Goal: Information Seeking & Learning: Learn about a topic

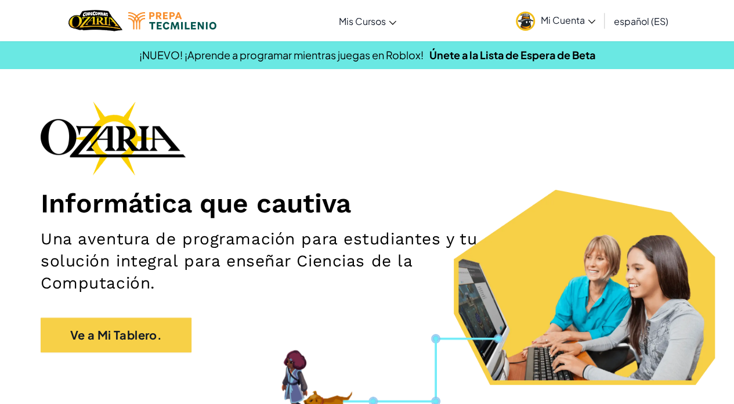
click at [455, 21] on span "Mi Cuenta" at bounding box center [568, 20] width 55 height 12
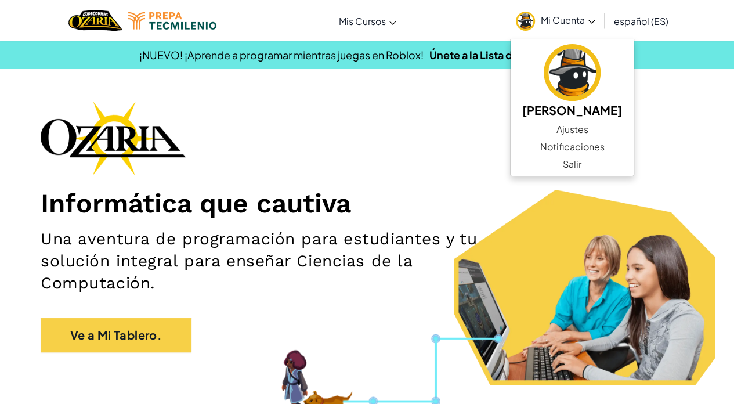
click at [334, 111] on div "Informática que cautiva Una aventura de programación para estudiantes y tu solu…" at bounding box center [367, 232] width 653 height 263
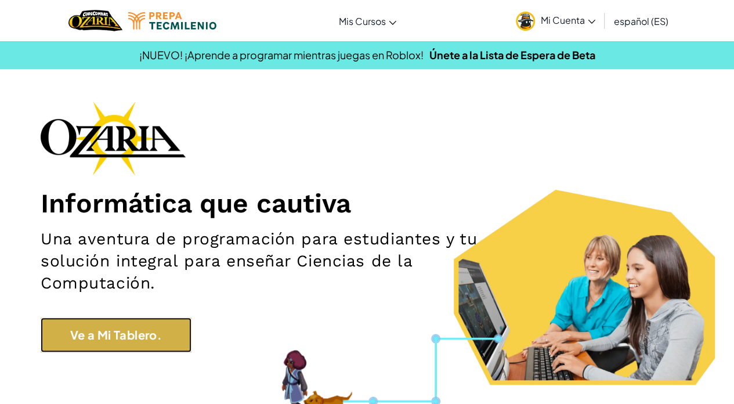
click at [79, 341] on link "Ve a Mi Tablero." at bounding box center [116, 334] width 151 height 35
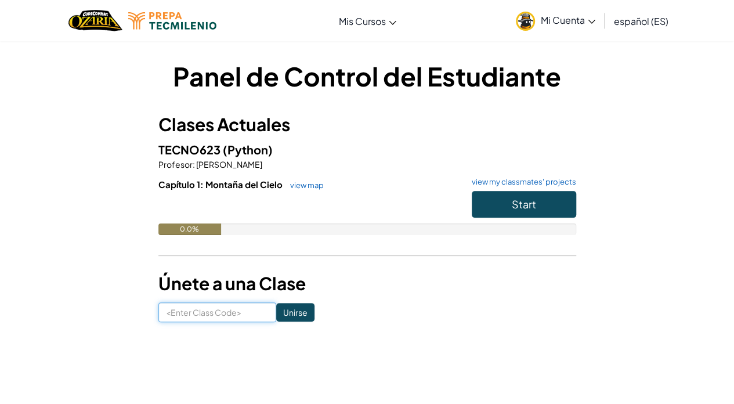
click at [191, 316] on input at bounding box center [217, 312] width 118 height 20
click at [252, 233] on div "0.0%" at bounding box center [367, 229] width 418 height 12
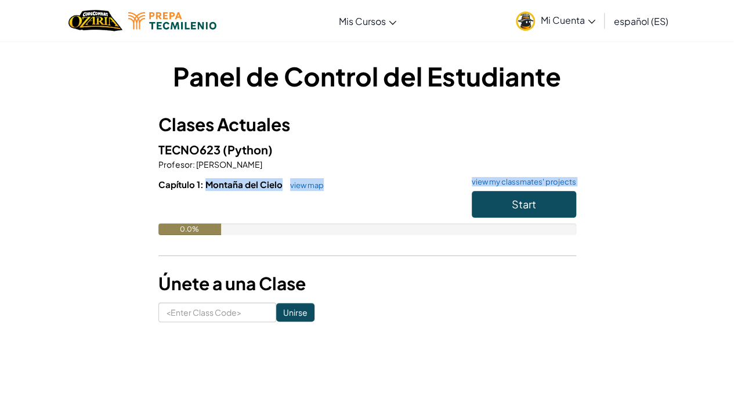
drag, startPoint x: 204, startPoint y: 184, endPoint x: 277, endPoint y: 191, distance: 73.4
click at [277, 191] on div "Capítulo 1: Montaña del Cielo view map view my classmates' projects Start 0.0%" at bounding box center [367, 215] width 418 height 74
drag, startPoint x: 277, startPoint y: 191, endPoint x: 471, endPoint y: 65, distance: 231.4
click at [455, 65] on h1 "Panel de Control del Estudiante" at bounding box center [367, 76] width 418 height 36
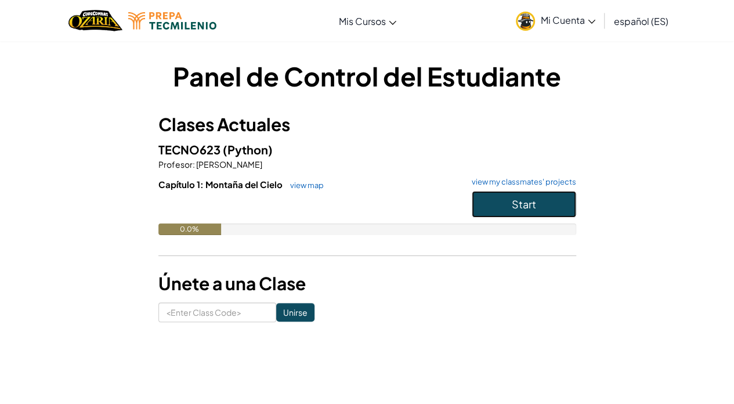
click at [455, 204] on button "Start" at bounding box center [524, 204] width 104 height 27
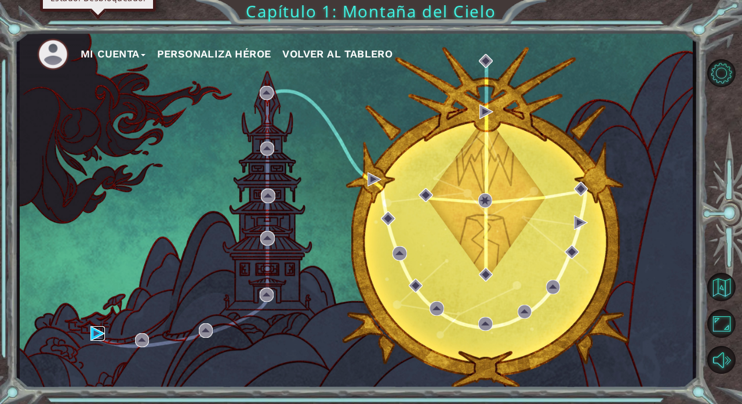
click at [94, 334] on img at bounding box center [97, 333] width 14 height 14
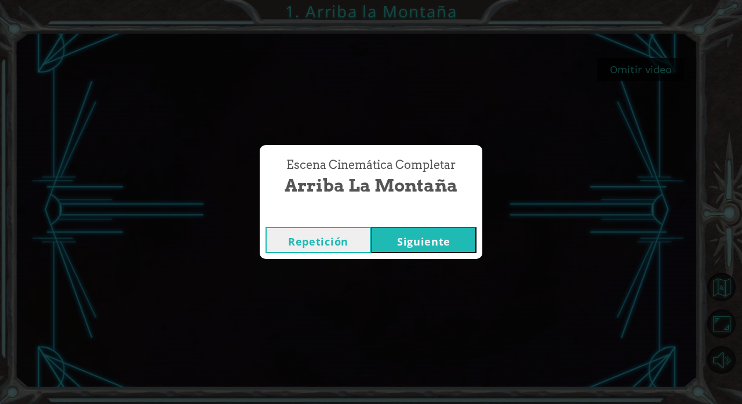
click at [436, 240] on button "Siguiente" at bounding box center [424, 240] width 106 height 26
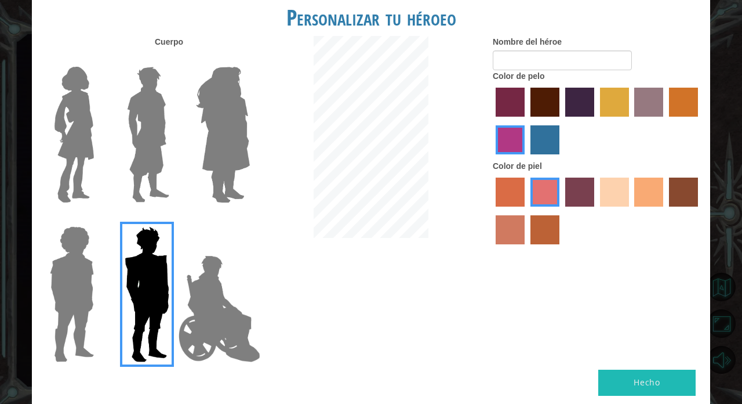
click at [228, 313] on img at bounding box center [219, 309] width 91 height 116
click at [249, 219] on input "Hero Jamie" at bounding box center [249, 219] width 0 height 0
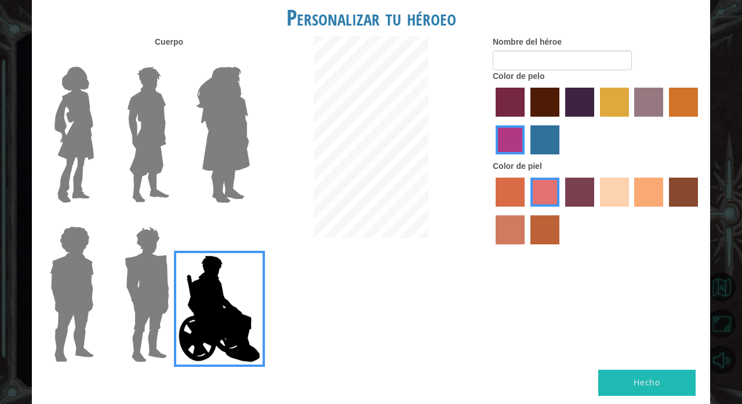
click at [208, 80] on img at bounding box center [222, 134] width 63 height 145
click at [249, 59] on input "Hero Amethyst" at bounding box center [249, 59] width 0 height 0
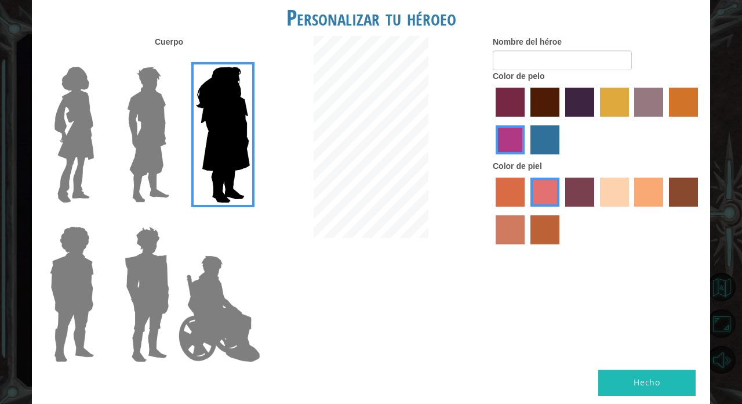
click at [132, 85] on img at bounding box center [148, 134] width 52 height 145
click at [174, 59] on input "Hero Lars" at bounding box center [174, 59] width 0 height 0
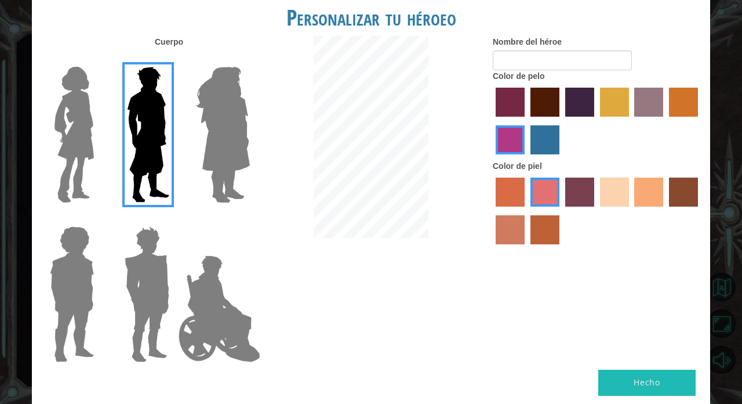
click at [157, 236] on img at bounding box center [147, 294] width 54 height 145
click at [174, 219] on input "Hero Garnet" at bounding box center [174, 219] width 0 height 0
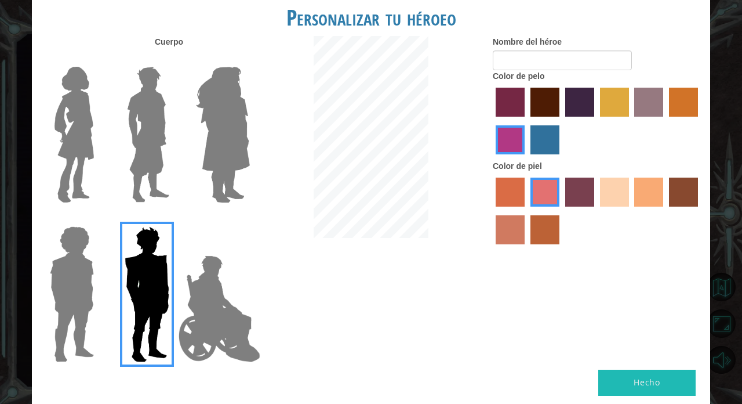
click at [223, 289] on img at bounding box center [219, 309] width 91 height 116
click at [249, 219] on input "Hero Jamie" at bounding box center [249, 219] width 0 height 0
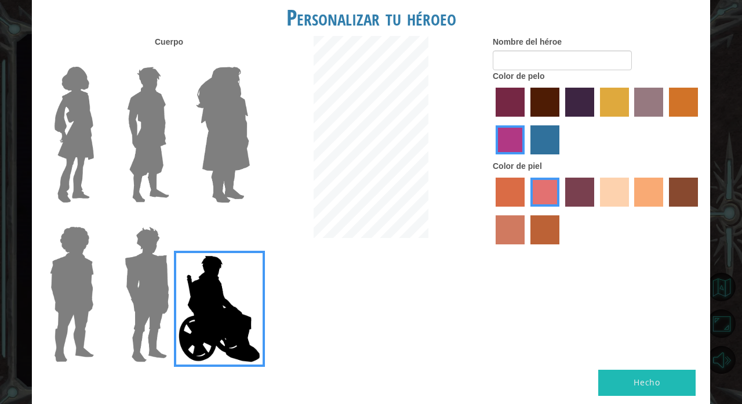
click at [455, 102] on label "hot purple hair color" at bounding box center [580, 102] width 29 height 29
click at [455, 121] on input "hot purple hair color" at bounding box center [562, 121] width 0 height 0
click at [455, 104] on label "maroon hair color" at bounding box center [545, 102] width 29 height 29
click at [455, 121] on input "maroon hair color" at bounding box center [527, 121] width 0 height 0
click at [455, 189] on label "sandy beach skin color" at bounding box center [614, 192] width 29 height 29
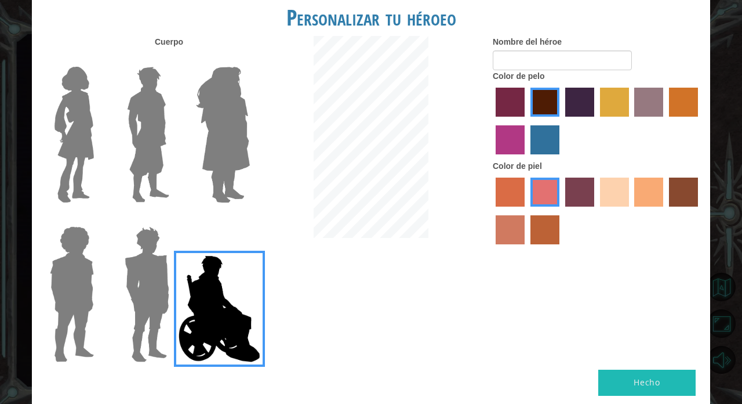
click at [455, 211] on input "sandy beach skin color" at bounding box center [596, 211] width 0 height 0
click at [455, 48] on form "Nombre del héroe" at bounding box center [597, 53] width 209 height 34
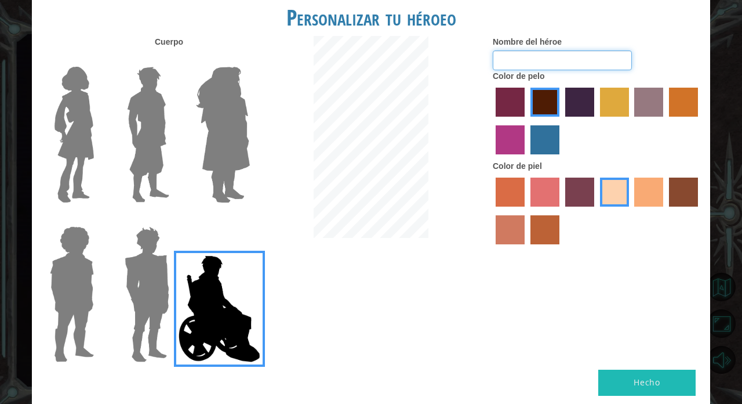
click at [455, 68] on input "Nombre del héroe" at bounding box center [562, 60] width 139 height 20
type input "Gherman el inválido"
click at [455, 347] on button "Hecho" at bounding box center [647, 383] width 97 height 26
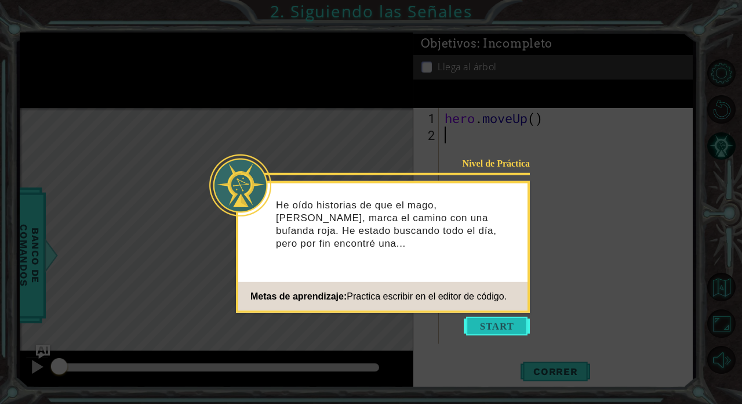
click at [455, 329] on button "Start" at bounding box center [497, 326] width 66 height 19
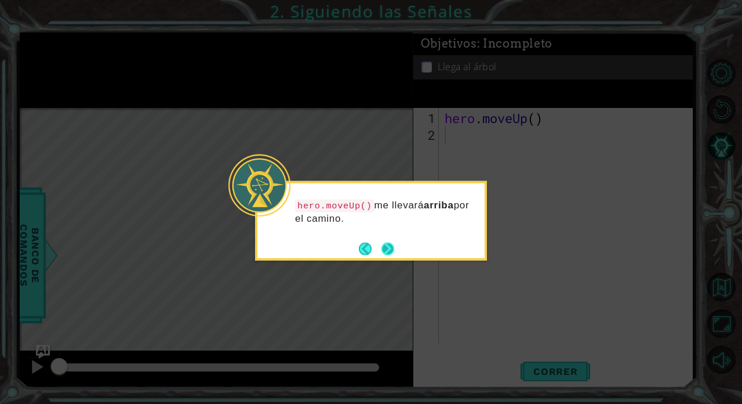
click at [388, 251] on button "Next" at bounding box center [388, 248] width 13 height 13
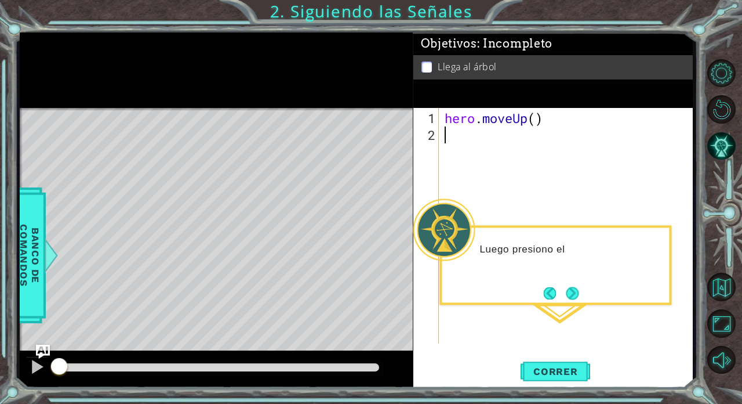
type textarea "hero.moveUp()"
click at [455, 347] on span "Correr" at bounding box center [556, 371] width 68 height 12
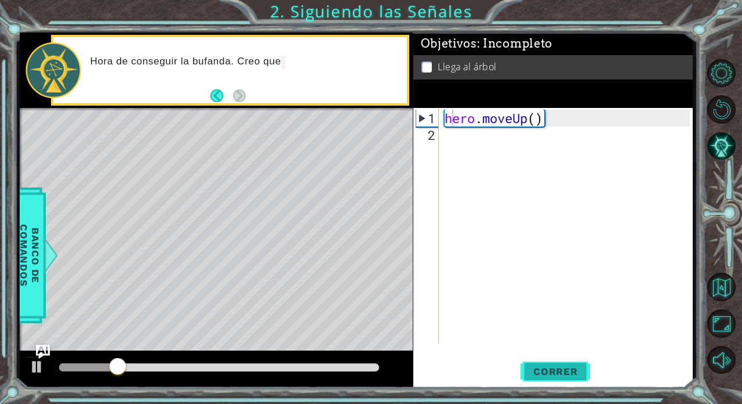
click at [455, 347] on span "Correr" at bounding box center [556, 371] width 68 height 12
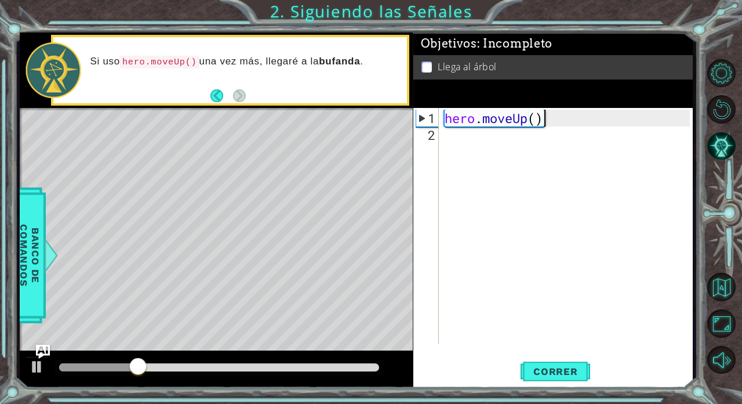
click at [455, 116] on div "hero . moveUp ( )" at bounding box center [569, 244] width 253 height 269
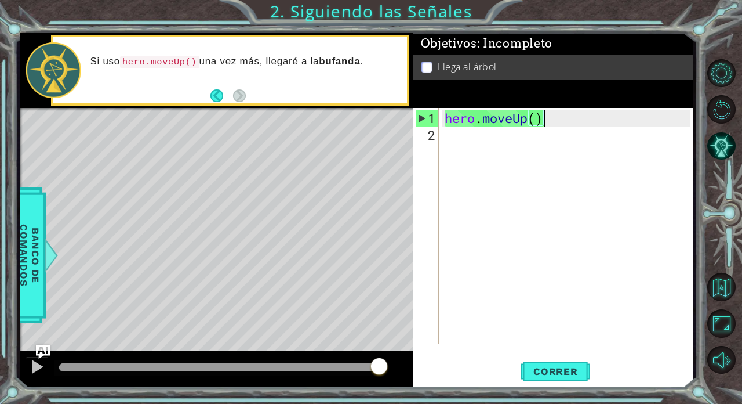
click at [455, 288] on div "hero . moveUp ( )" at bounding box center [569, 244] width 253 height 269
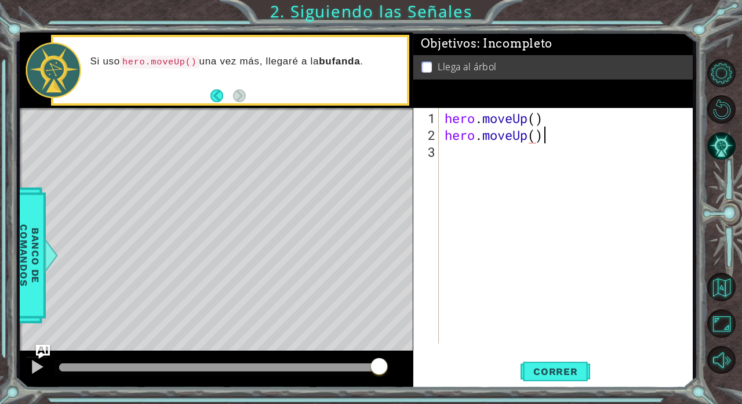
scroll to position [0, 3]
type textarea "hero.moveUp()"
click at [455, 347] on span "Correr" at bounding box center [556, 371] width 68 height 12
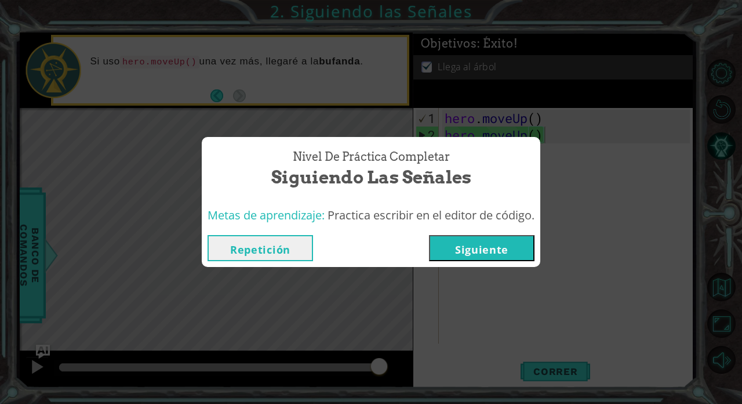
click at [455, 247] on button "Siguiente" at bounding box center [482, 248] width 106 height 26
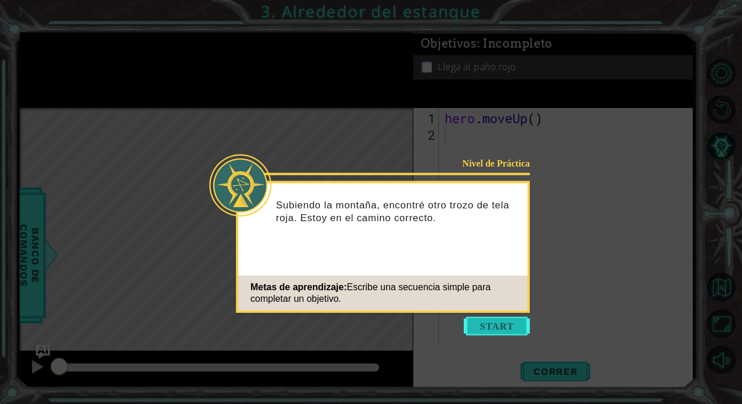
click at [455, 319] on button "Start" at bounding box center [497, 326] width 66 height 19
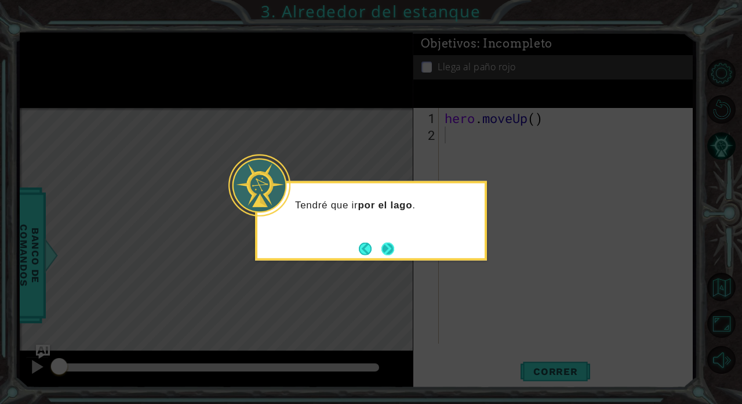
click at [392, 249] on button "Next" at bounding box center [388, 248] width 13 height 13
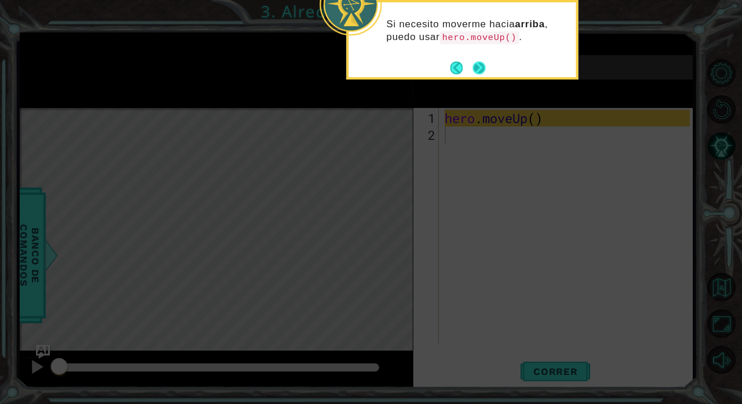
click at [455, 66] on button "Next" at bounding box center [479, 67] width 13 height 13
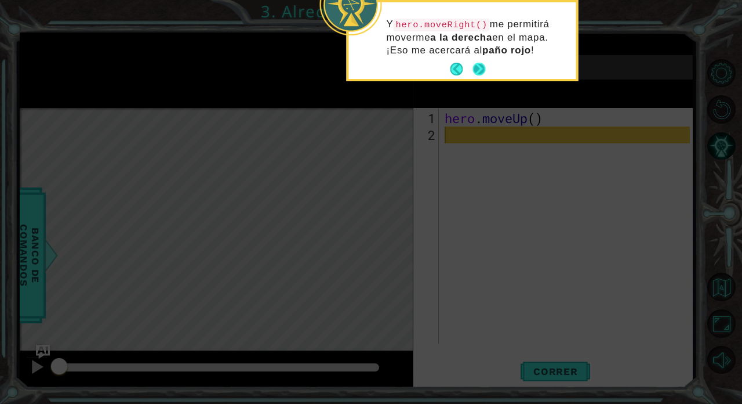
click at [455, 67] on button "Next" at bounding box center [479, 69] width 13 height 13
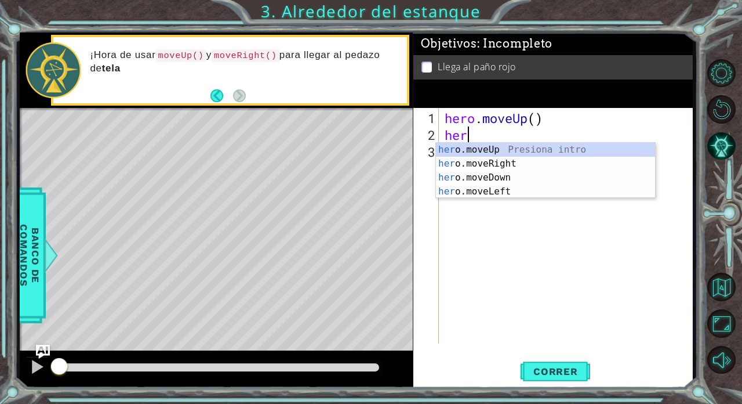
type textarea "hero"
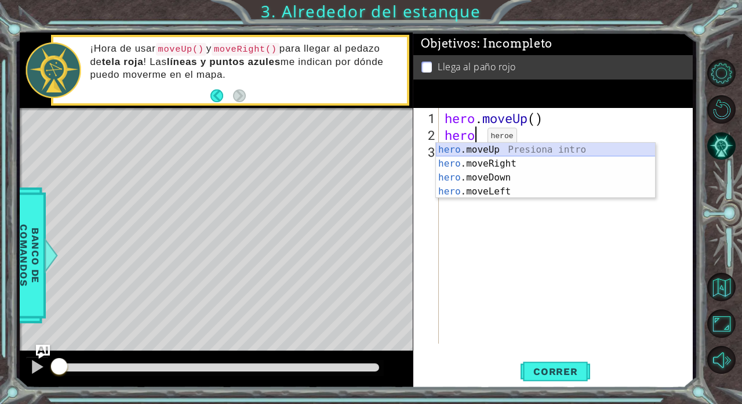
click at [455, 151] on div "hero .moveUp Presiona intro hero .moveRight Presiona intro hero .moveDown Presi…" at bounding box center [546, 185] width 220 height 84
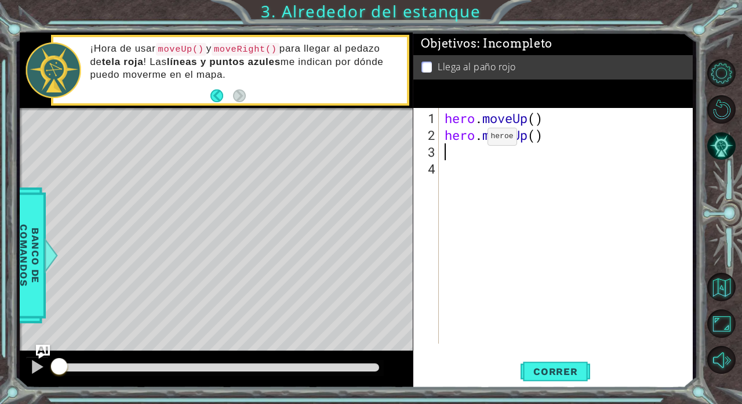
scroll to position [0, 0]
click at [455, 347] on button "Correr" at bounding box center [556, 371] width 70 height 28
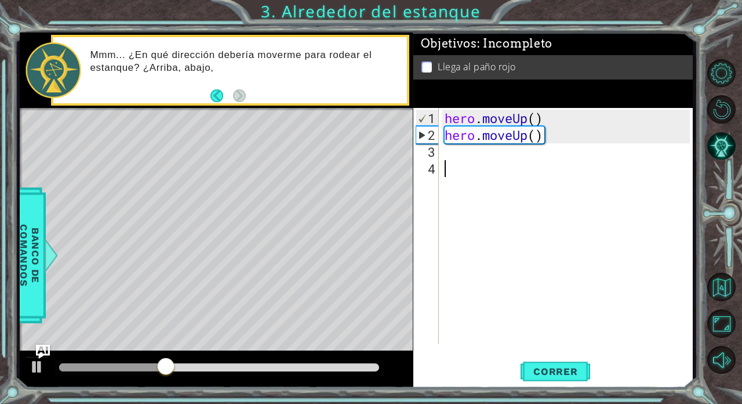
click at [443, 164] on div "hero . moveUp ( ) hero . moveUp ( )" at bounding box center [569, 244] width 253 height 269
click at [455, 152] on div "hero . moveUp ( ) hero . moveUp ( )" at bounding box center [569, 244] width 253 height 269
type textarea "h"
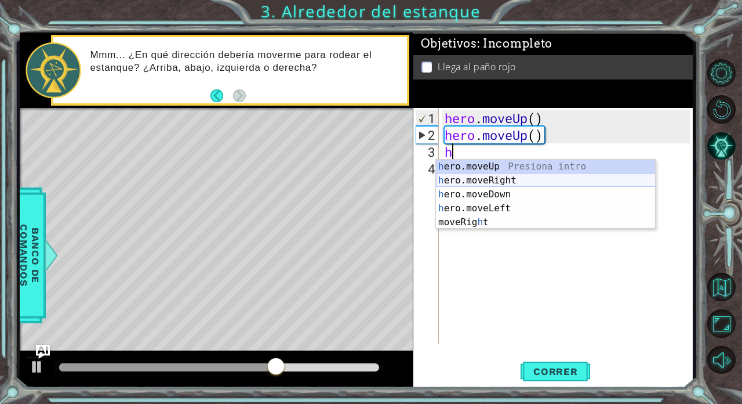
click at [455, 175] on div "h ero.moveUp Presiona intro h ero.moveRight Presiona intro h ero.moveDown Presi…" at bounding box center [546, 208] width 220 height 97
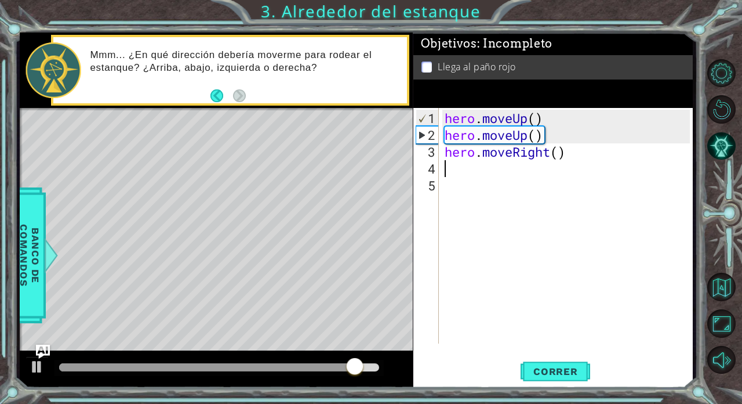
click at [455, 200] on div "hero . moveUp ( ) hero . moveUp ( ) hero . moveRight ( )" at bounding box center [569, 244] width 253 height 269
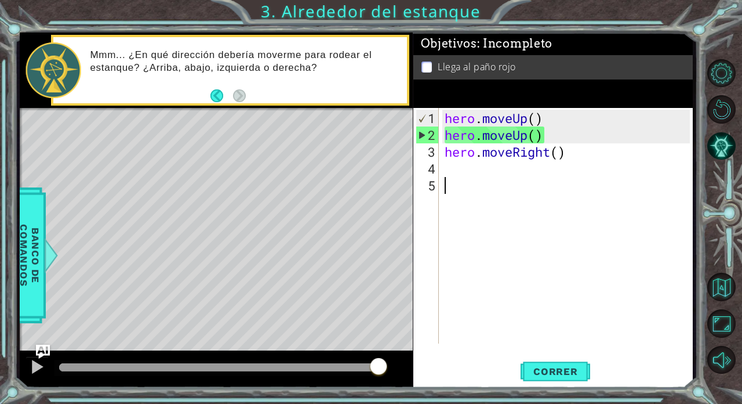
click at [455, 179] on div "hero . moveUp ( ) hero . moveUp ( ) hero . moveRight ( )" at bounding box center [569, 244] width 253 height 269
click at [443, 168] on div "hero . moveUp ( ) hero . moveUp ( ) hero . moveRight ( )" at bounding box center [567, 226] width 248 height 236
type textarea "h"
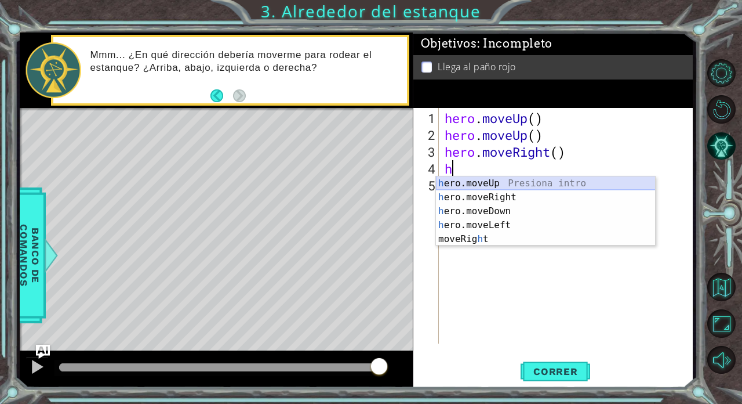
click at [455, 184] on div "h ero.moveUp Presiona intro h ero.moveRight Presiona intro h ero.moveDown Presi…" at bounding box center [546, 224] width 220 height 97
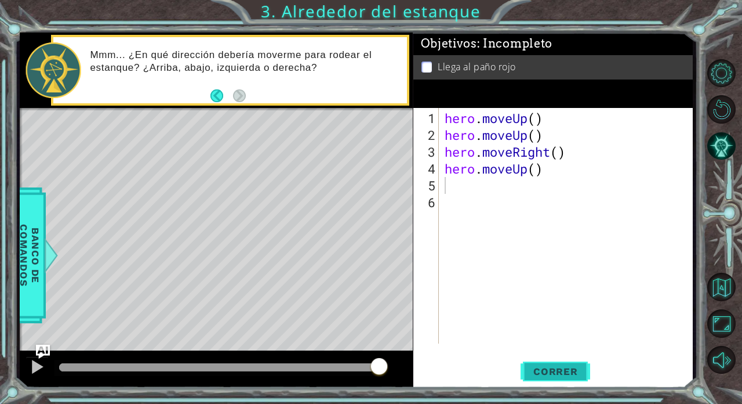
click at [455, 347] on span "Correr" at bounding box center [556, 371] width 68 height 12
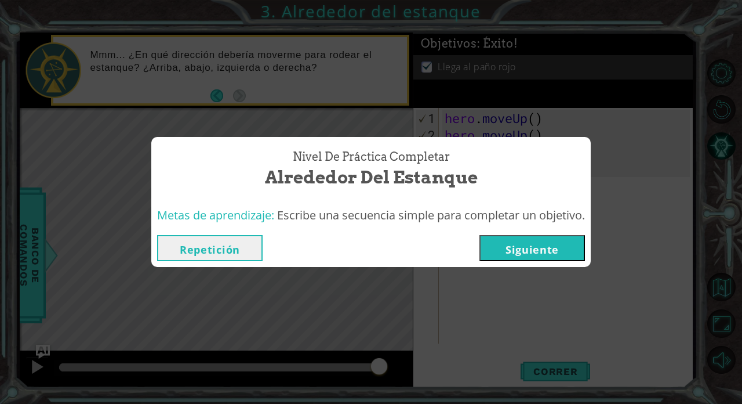
click at [455, 242] on button "Siguiente" at bounding box center [533, 248] width 106 height 26
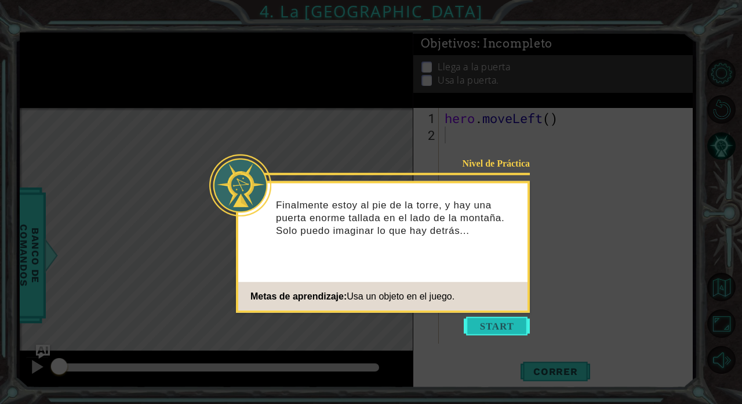
click at [455, 324] on button "Start" at bounding box center [497, 326] width 66 height 19
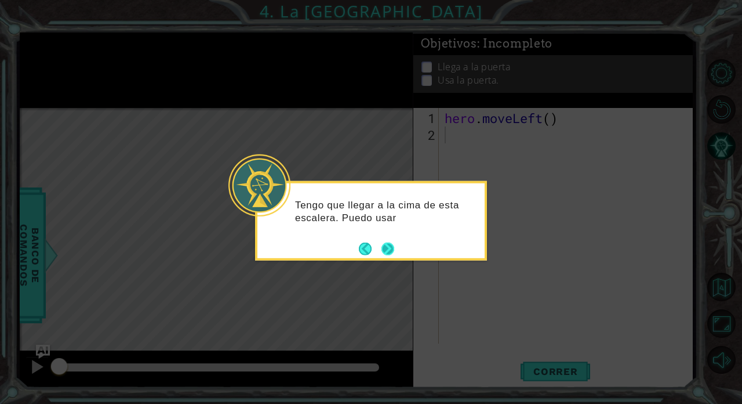
click at [387, 245] on button "Next" at bounding box center [388, 248] width 13 height 13
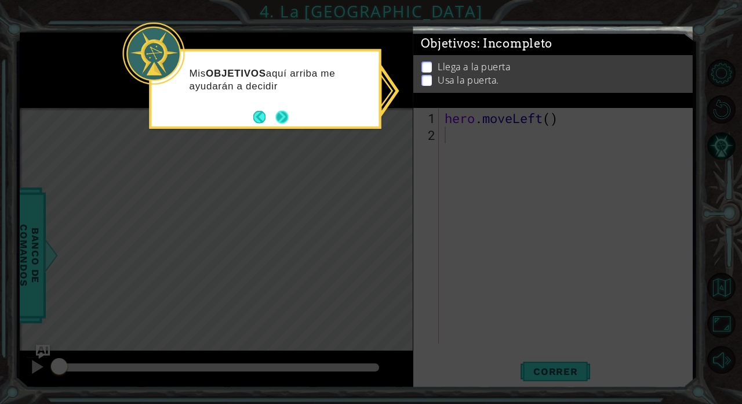
click at [288, 122] on button "Next" at bounding box center [282, 116] width 13 height 13
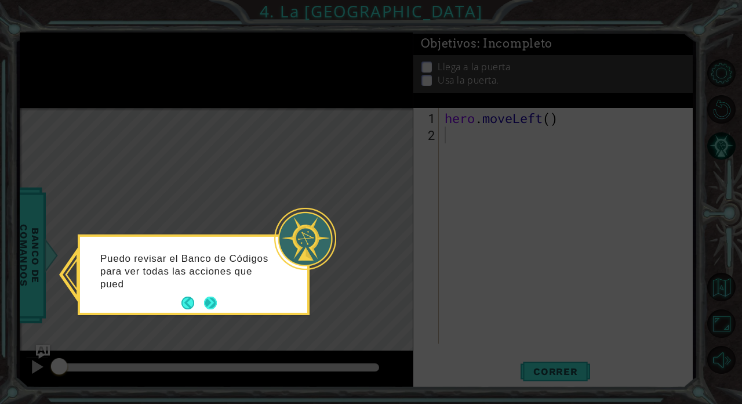
click at [208, 297] on button "Next" at bounding box center [210, 302] width 13 height 13
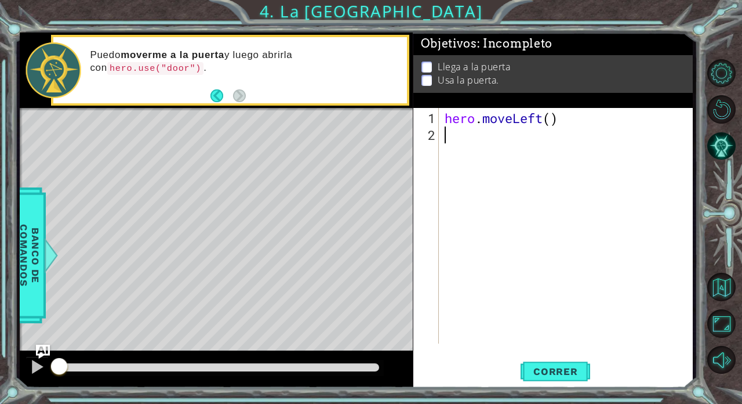
click at [455, 136] on div "hero . moveLeft ( )" at bounding box center [569, 244] width 253 height 269
click at [455, 124] on div "hero . moveLeft ( )" at bounding box center [569, 244] width 253 height 269
type textarea "hero.moveLeft(2)"
click at [455, 347] on span "Correr" at bounding box center [556, 371] width 68 height 12
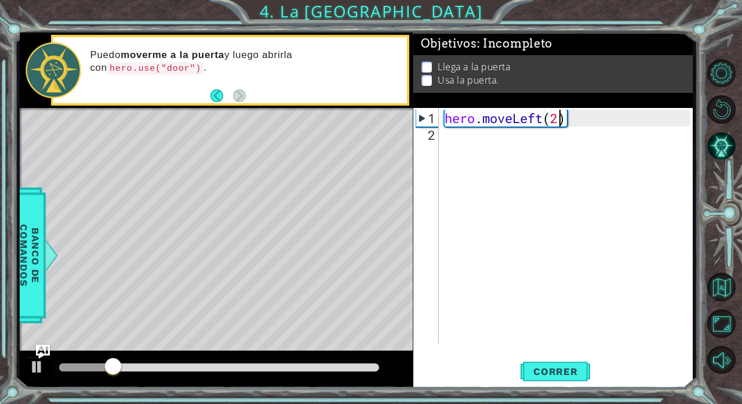
click at [449, 222] on div "hero . moveLeft ( 2 )" at bounding box center [569, 244] width 253 height 269
type textarea "h"
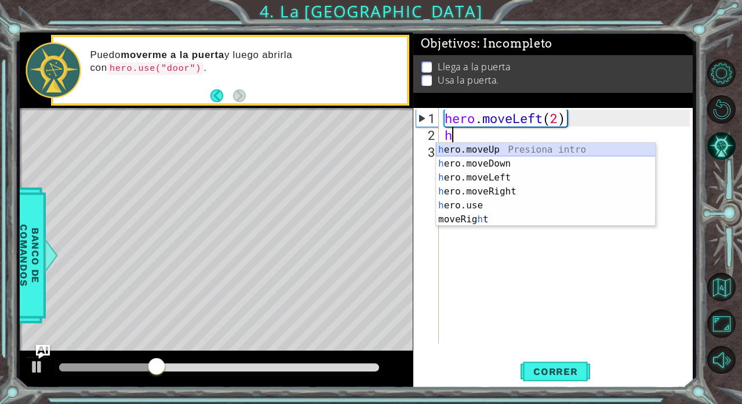
click at [455, 148] on div "h ero.moveUp Presiona intro h ero.moveDown Presiona intro h ero.moveLeft Presio…" at bounding box center [546, 198] width 220 height 111
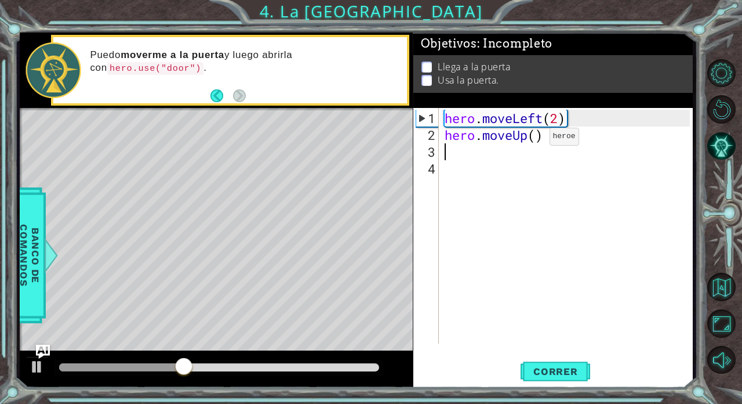
click at [455, 140] on div "hero . moveLeft ( 2 ) hero . moveUp ( )" at bounding box center [569, 244] width 253 height 269
type textarea "hero.moveUp(2)"
click at [455, 347] on span "Correr" at bounding box center [556, 371] width 68 height 12
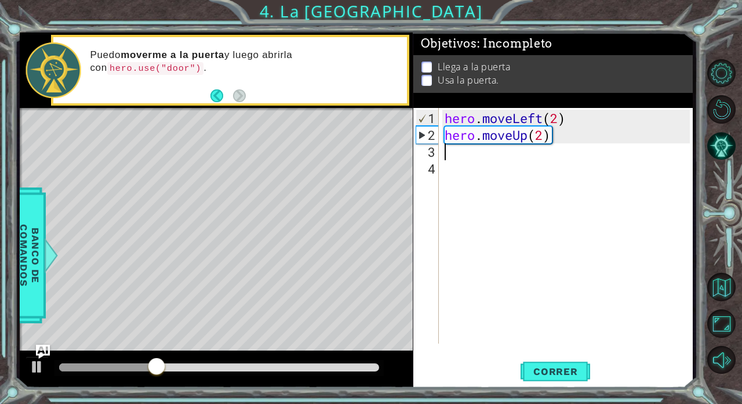
click at [455, 153] on div "hero . moveLeft ( 2 ) hero . moveUp ( 2 )" at bounding box center [569, 244] width 253 height 269
type textarea "h"
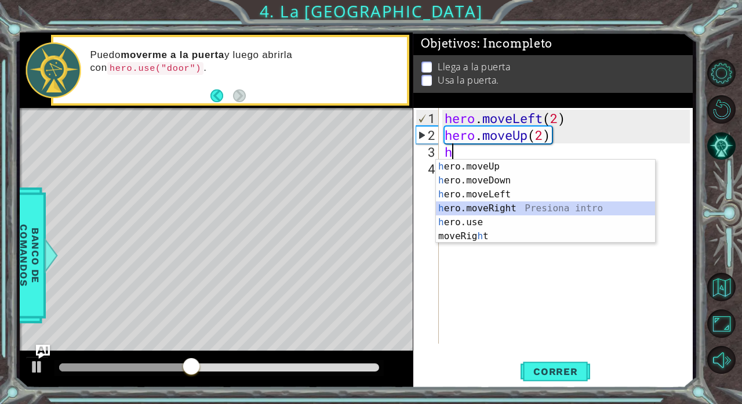
click at [455, 208] on div "h ero.moveUp Presiona intro h ero.moveDown Presiona intro h ero.moveLeft Presio…" at bounding box center [546, 215] width 220 height 111
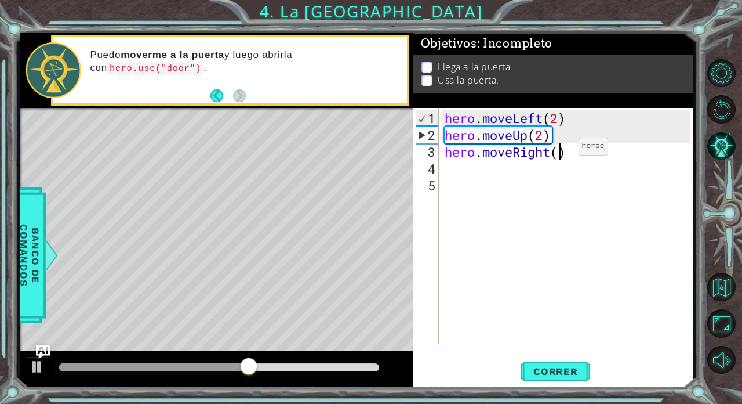
click at [455, 151] on div "hero . moveLeft ( 2 ) hero . moveUp ( 2 ) hero . moveRight ( )" at bounding box center [569, 244] width 253 height 269
type textarea "hero.moveRight(2)"
click at [455, 347] on button "Correr" at bounding box center [556, 371] width 70 height 28
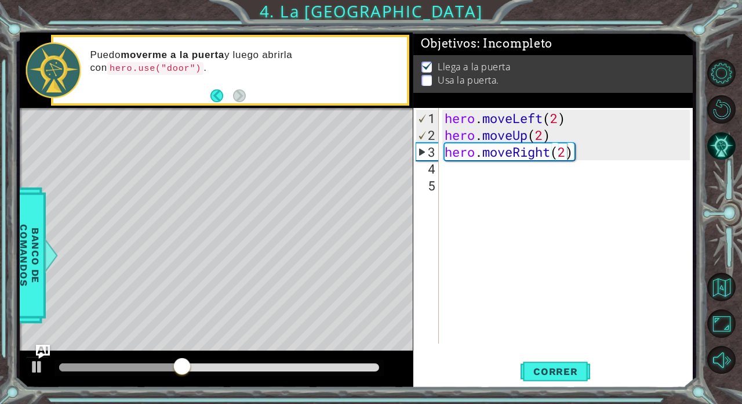
click at [440, 178] on div "hero.moveRight(2) 1 2 3 4 5 hero . moveLeft ( 2 ) hero . moveUp ( 2 ) hero . mo…" at bounding box center [552, 226] width 277 height 236
click at [452, 169] on div "hero . moveLeft ( 2 ) hero . moveUp ( 2 ) hero . moveRight ( 2 )" at bounding box center [569, 244] width 253 height 269
type textarea "h"
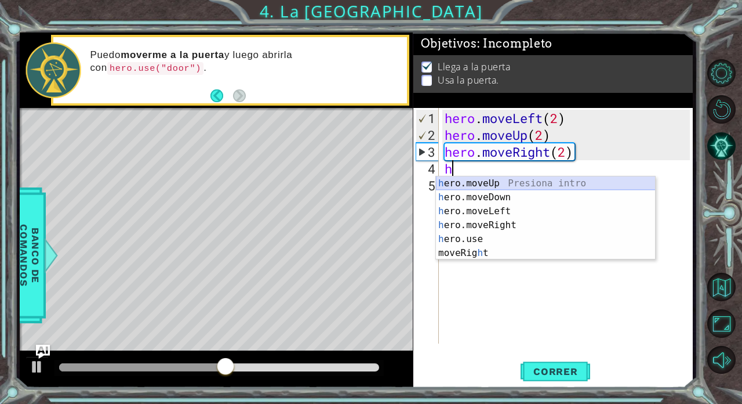
click at [455, 182] on div "h ero.moveUp Presiona intro h ero.moveDown Presiona intro h ero.moveLeft Presio…" at bounding box center [546, 231] width 220 height 111
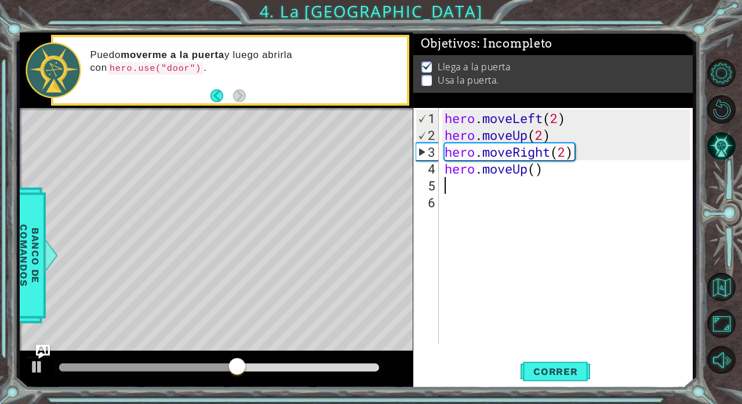
click at [452, 186] on div "hero . moveLeft ( 2 ) hero . moveUp ( 2 ) hero . moveRight ( 2 ) hero . moveUp …" at bounding box center [569, 244] width 253 height 269
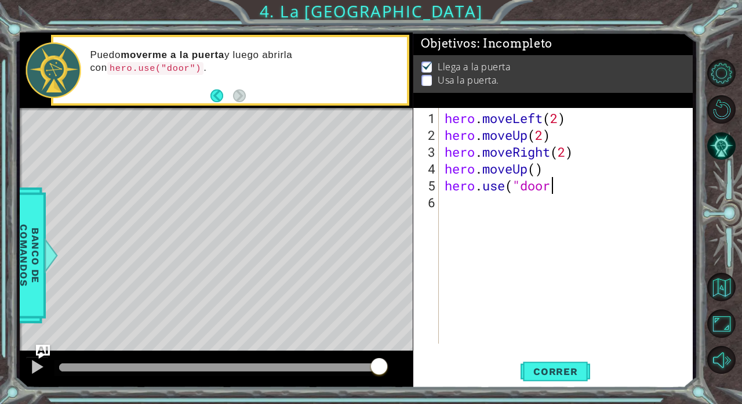
scroll to position [0, 4]
type textarea "hero.use("door")"
click at [455, 347] on button "Correr" at bounding box center [556, 371] width 70 height 28
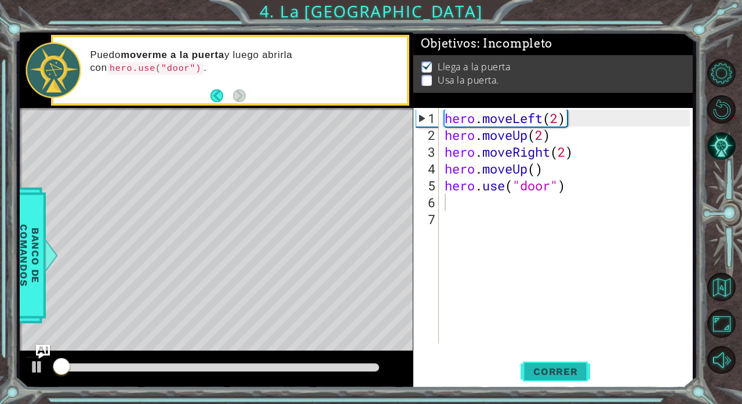
click at [455, 347] on button "Correr" at bounding box center [556, 371] width 70 height 28
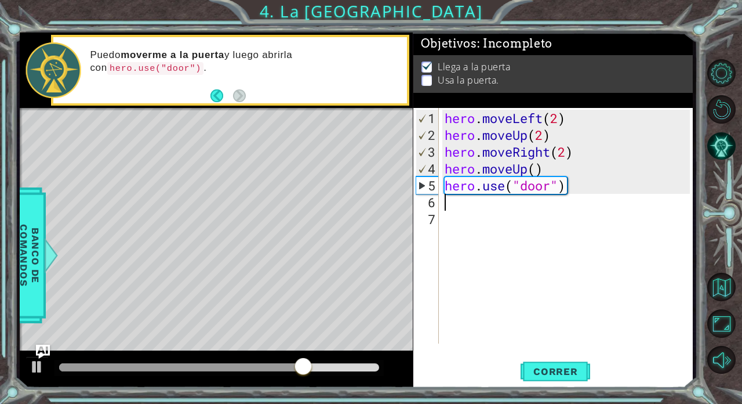
click at [455, 172] on div "hero . moveLeft ( 2 ) hero . moveUp ( 2 ) hero . moveRight ( 2 ) hero . moveUp …" at bounding box center [569, 244] width 253 height 269
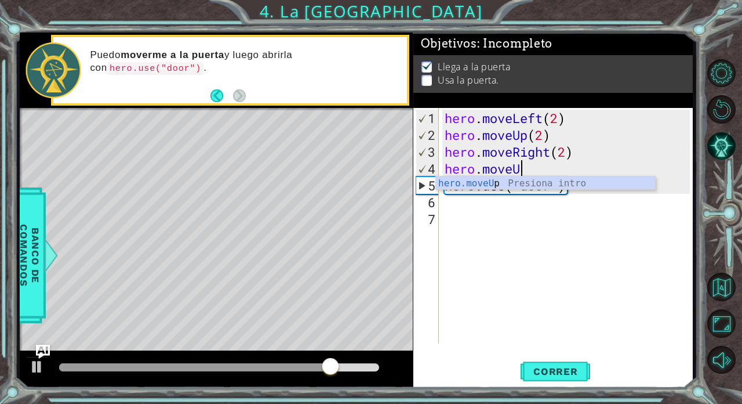
type textarea "h"
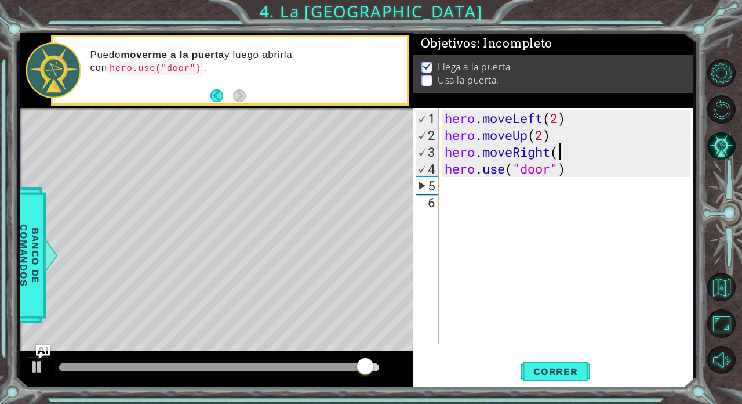
scroll to position [0, 5]
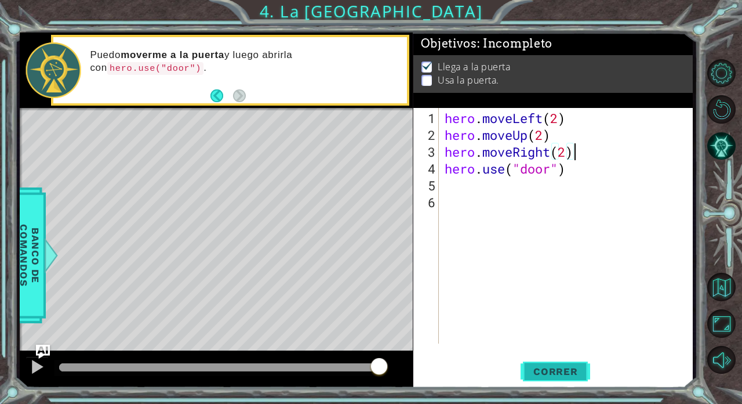
type textarea "hero.moveRight(2)"
click at [455, 347] on span "Correr" at bounding box center [556, 371] width 68 height 12
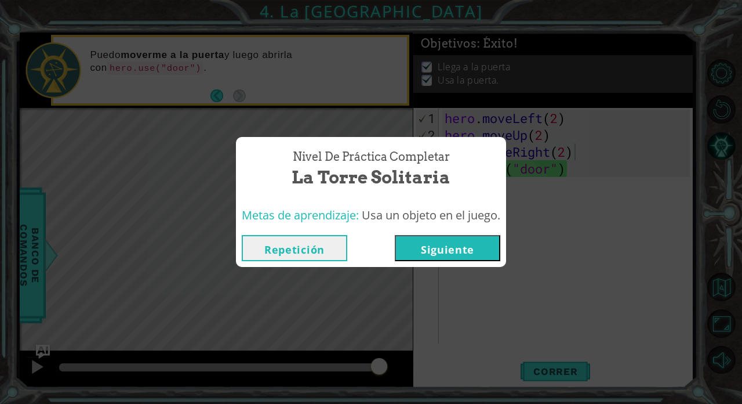
click at [429, 246] on button "Siguiente" at bounding box center [448, 248] width 106 height 26
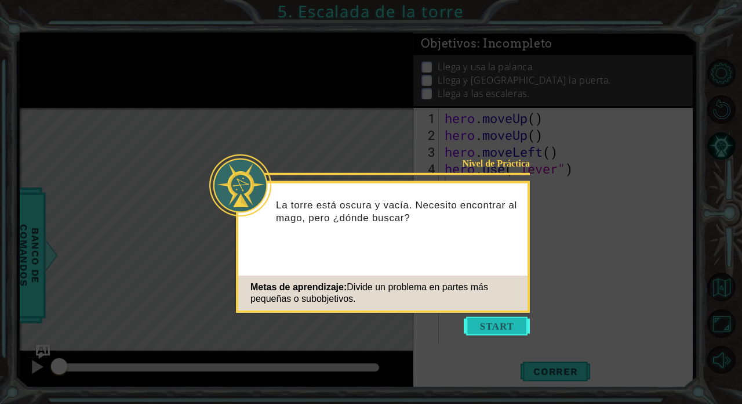
click at [455, 323] on button "Start" at bounding box center [497, 326] width 66 height 19
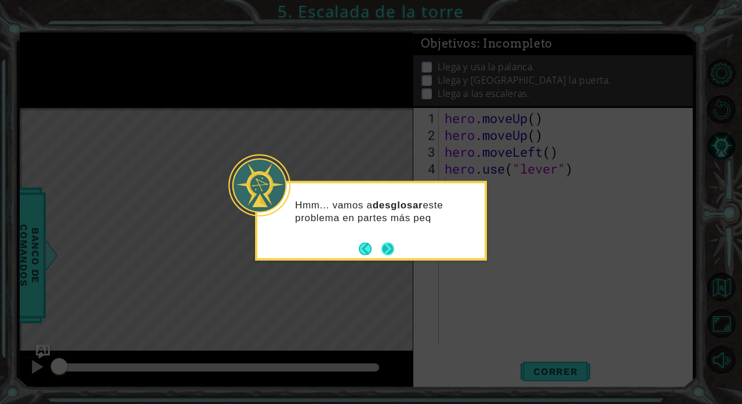
click at [394, 248] on button "Next" at bounding box center [388, 248] width 13 height 13
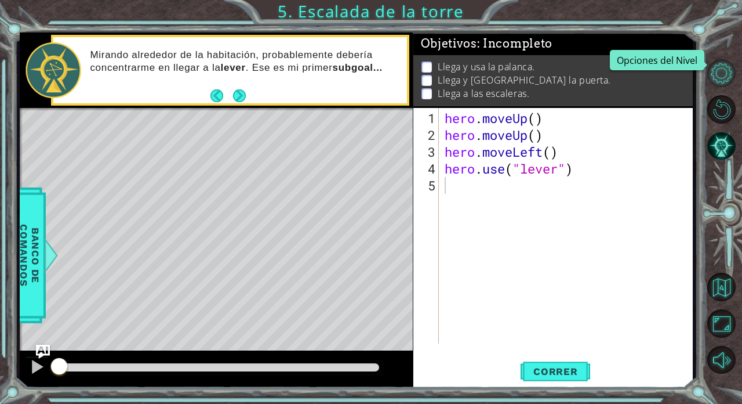
click at [455, 69] on button "Opciones del Nivel" at bounding box center [722, 73] width 28 height 28
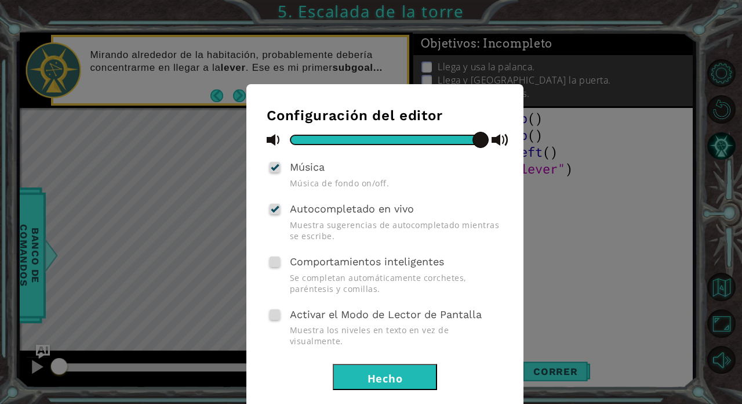
click at [455, 295] on div "Configuración del editor Música Música de fondo on/off. Autocompletado en vivo …" at bounding box center [371, 202] width 742 height 404
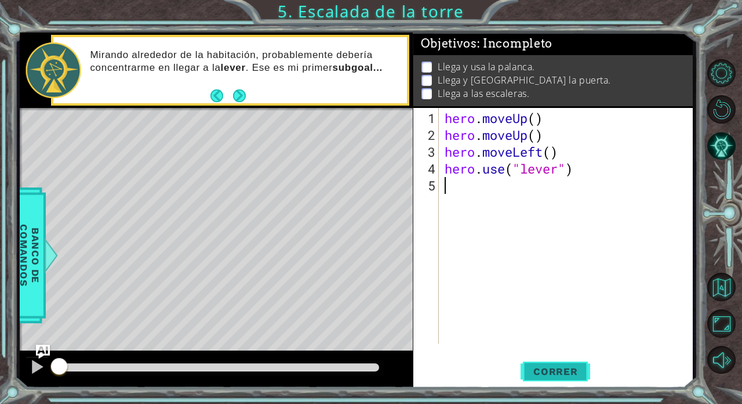
click at [455, 347] on button "Correr" at bounding box center [556, 371] width 70 height 28
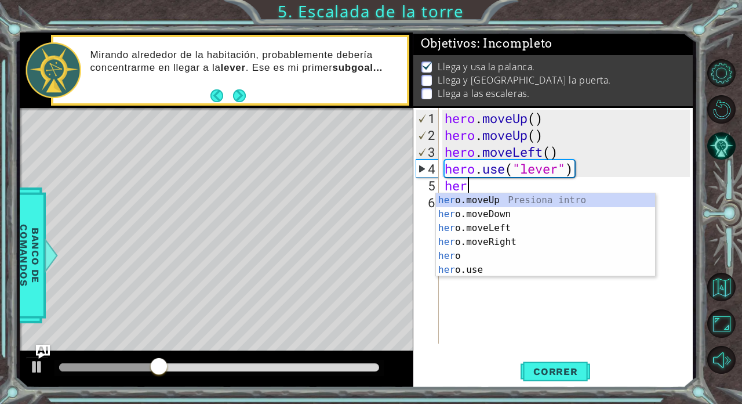
type textarea "hero"
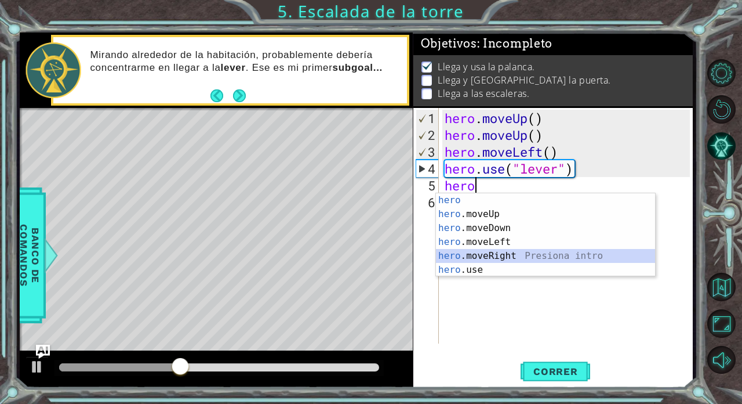
click at [455, 257] on div "hero Presiona intro hero .moveUp Presiona intro hero .moveDown Presiona intro h…" at bounding box center [546, 248] width 220 height 111
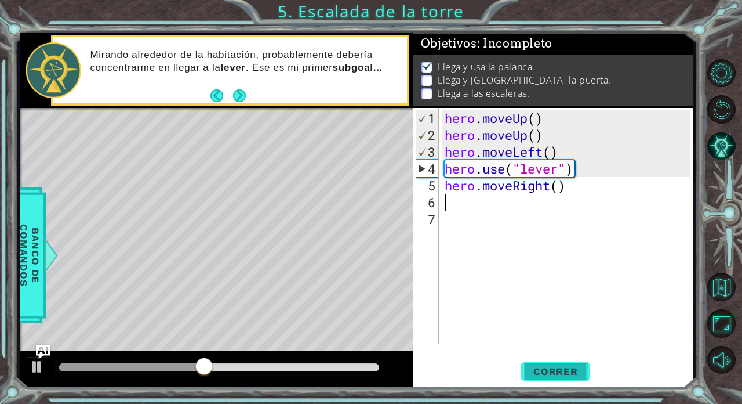
click at [455, 347] on span "Correr" at bounding box center [556, 371] width 68 height 12
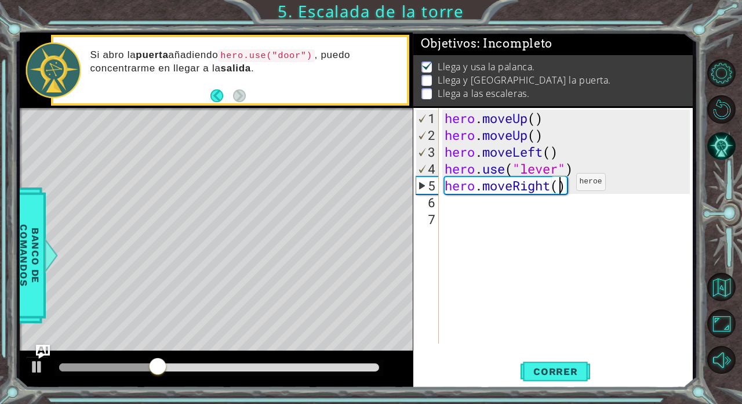
click at [455, 186] on div "hero . moveUp ( ) hero . moveUp ( ) hero . moveLeft ( ) hero . use ( "lever" ) …" at bounding box center [569, 244] width 253 height 269
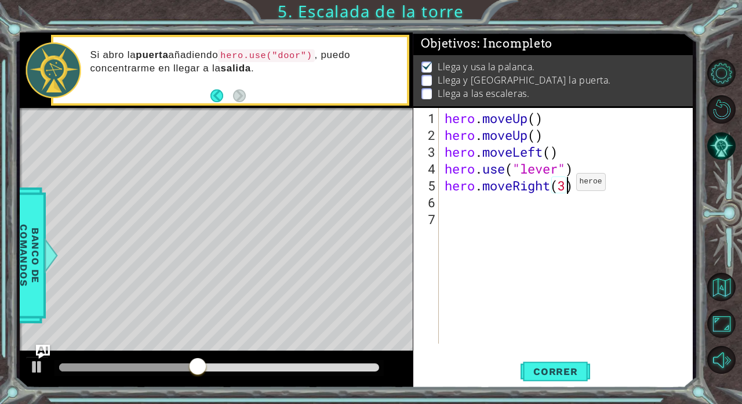
scroll to position [0, 5]
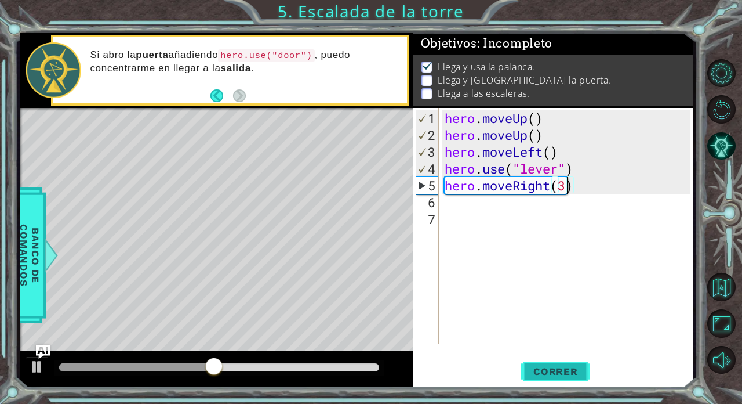
type textarea "hero.moveRight(3)"
click at [455, 347] on span "Correr" at bounding box center [556, 371] width 68 height 12
click at [455, 248] on div "hero . moveUp ( ) hero . moveUp ( ) hero . moveLeft ( ) hero . use ( "lever" ) …" at bounding box center [569, 244] width 253 height 269
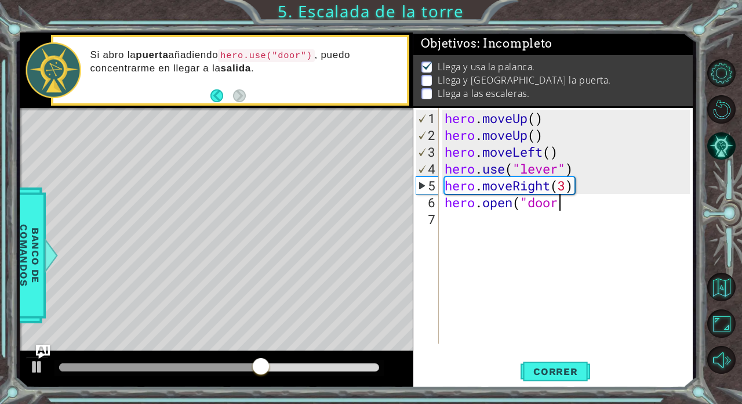
scroll to position [0, 5]
type textarea "[DOMAIN_NAME]("door")"
click at [455, 347] on span "Correr" at bounding box center [556, 371] width 68 height 12
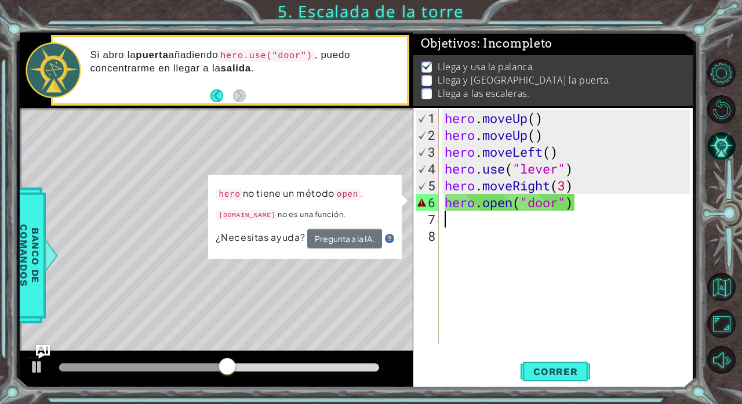
click at [455, 211] on div "hero . moveUp ( ) hero . moveUp ( ) hero . moveLeft ( ) hero . use ( "lever" ) …" at bounding box center [569, 244] width 253 height 269
click at [455, 205] on div "hero . moveUp ( ) hero . moveUp ( ) hero . moveLeft ( ) hero . use ( "lever" ) …" at bounding box center [569, 244] width 253 height 269
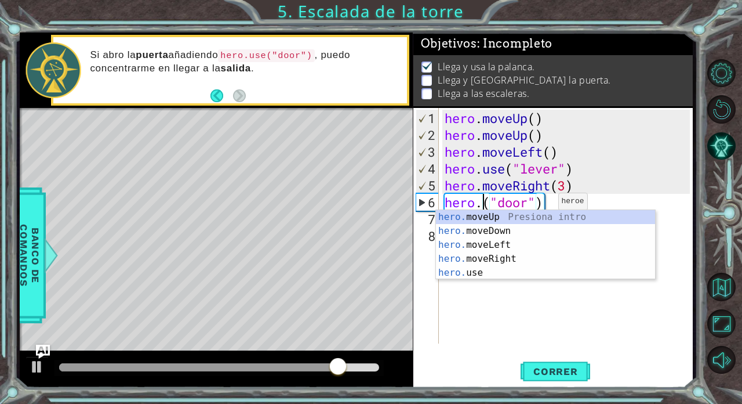
scroll to position [0, 2]
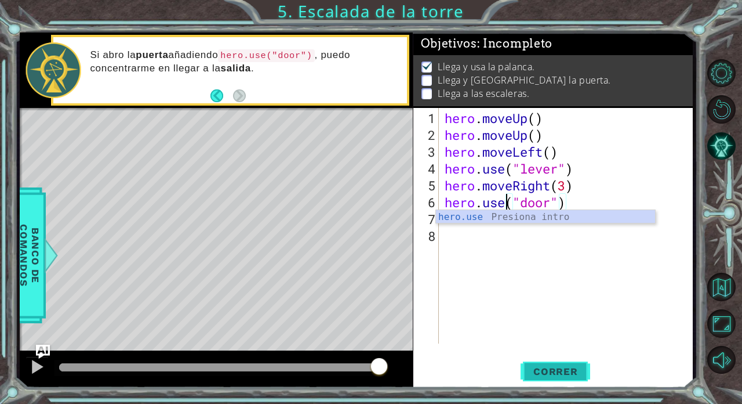
type textarea "hero.use("door")"
click at [455, 347] on span "Correr" at bounding box center [556, 371] width 68 height 12
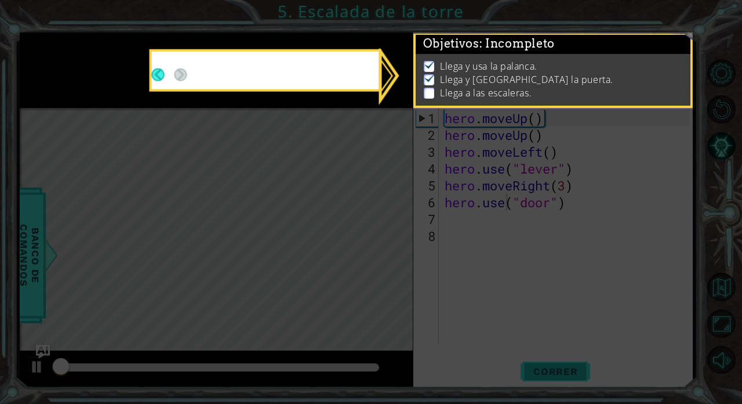
scroll to position [6, 0]
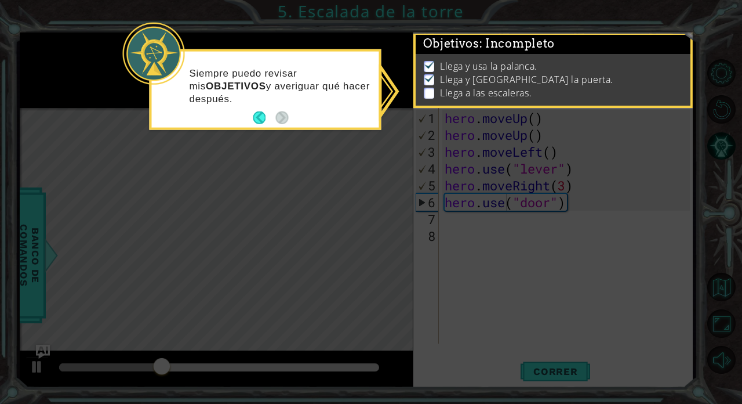
click at [455, 318] on icon at bounding box center [371, 202] width 742 height 404
drag, startPoint x: 400, startPoint y: 82, endPoint x: 385, endPoint y: 84, distance: 15.8
click at [400, 82] on icon at bounding box center [371, 202] width 742 height 404
click at [328, 95] on p "Siempre puedo revisar mis OBJETIVOS y averiguar qué hacer después." at bounding box center [280, 86] width 182 height 38
click at [261, 116] on button "Back" at bounding box center [264, 117] width 23 height 13
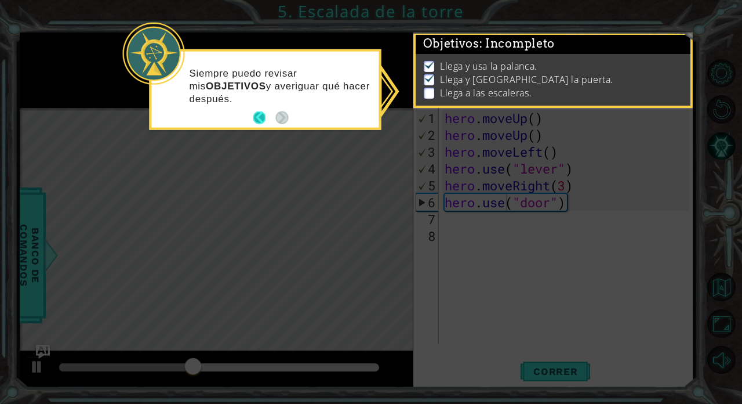
scroll to position [5, 0]
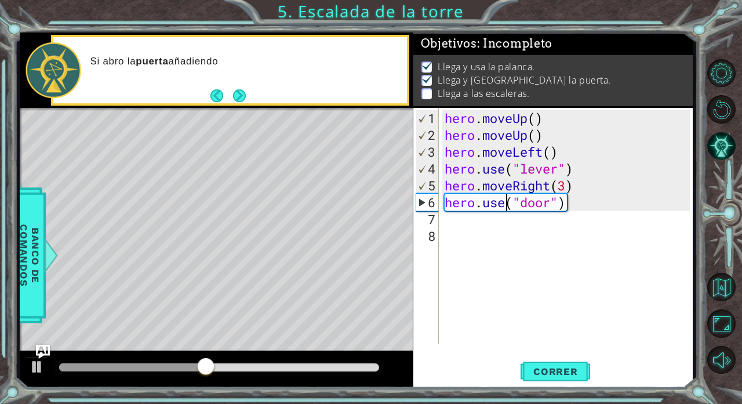
click at [441, 222] on div "hero.use("door") 1 2 3 4 5 6 7 8 hero . moveUp ( ) hero . moveUp ( ) hero . mov…" at bounding box center [552, 226] width 277 height 236
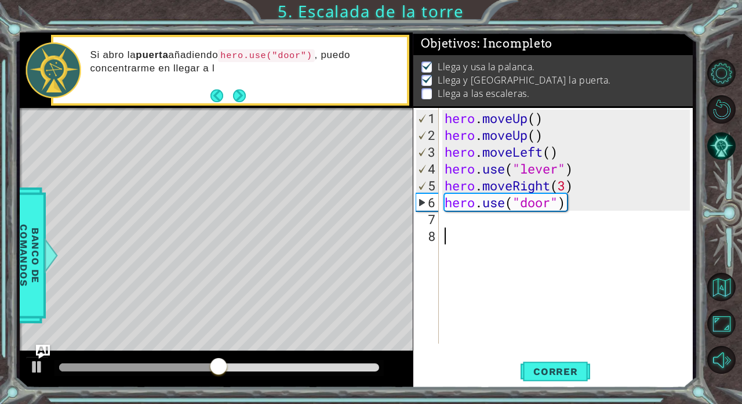
click at [443, 227] on div "hero . moveUp ( ) hero . moveUp ( ) hero . moveLeft ( ) hero . use ( "lever" ) …" at bounding box center [569, 244] width 253 height 269
click at [436, 216] on div "7" at bounding box center [427, 219] width 23 height 17
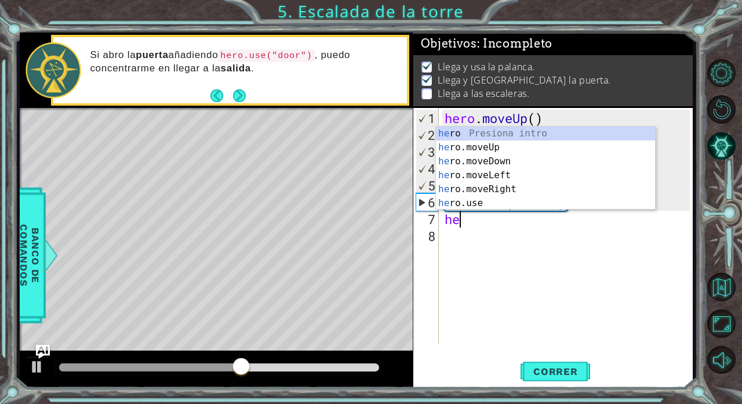
type textarea "her"
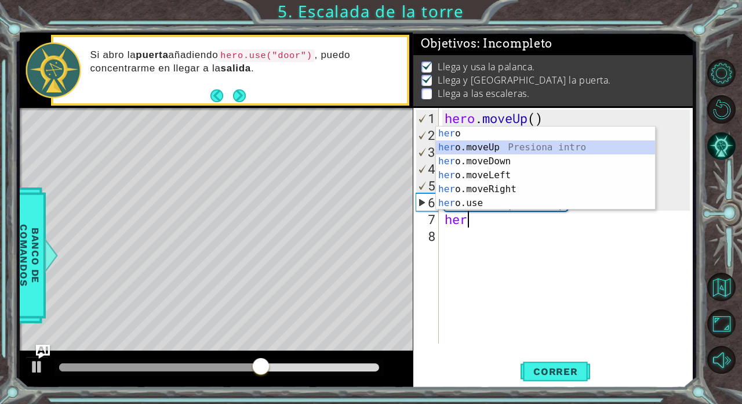
click at [455, 145] on div "her o Presiona intro her o.moveUp Presiona intro her o.moveDown Presiona intro …" at bounding box center [546, 181] width 220 height 111
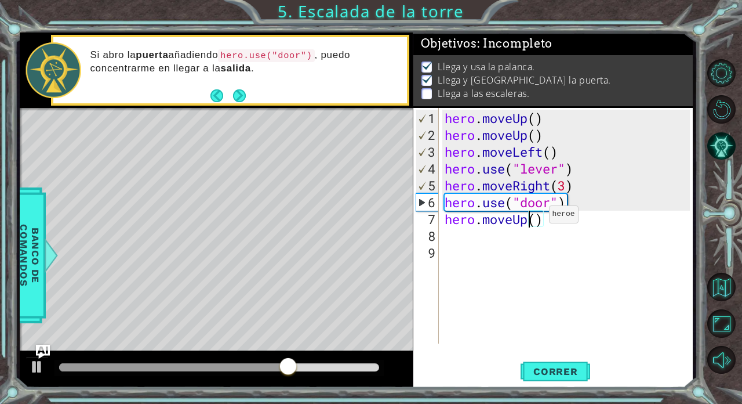
click at [455, 219] on div "hero . moveUp ( ) hero . moveUp ( ) hero . moveLeft ( ) hero . use ( "lever" ) …" at bounding box center [569, 244] width 253 height 269
click at [455, 220] on div "hero . moveUp ( ) hero . moveUp ( ) hero . moveLeft ( ) hero . use ( "lever" ) …" at bounding box center [569, 244] width 253 height 269
type textarea "hero.moveUp(2)"
click at [455, 244] on div "hero . moveUp ( ) hero . moveUp ( ) hero . moveLeft ( ) hero . use ( "lever" ) …" at bounding box center [569, 244] width 253 height 269
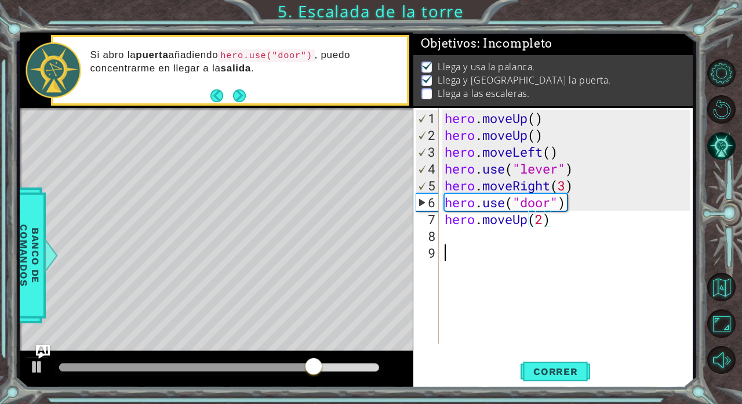
scroll to position [0, 0]
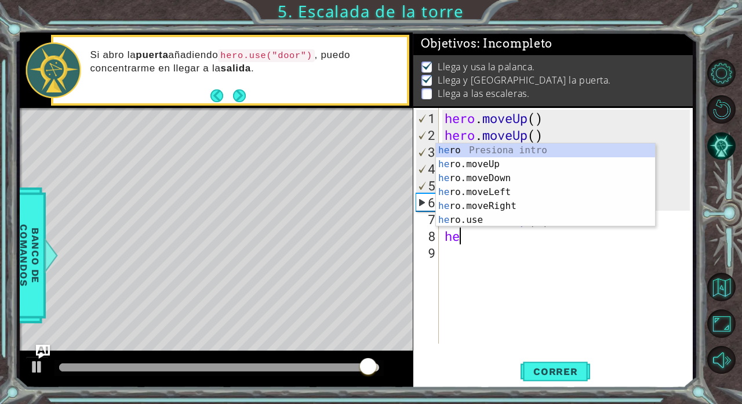
type textarea "her"
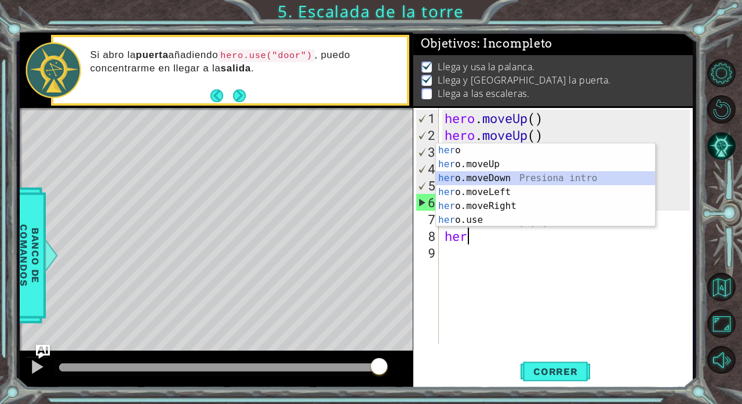
click at [455, 183] on div "her o Presiona intro her o.moveUp Presiona intro her o.moveDown Presiona intro …" at bounding box center [546, 198] width 220 height 111
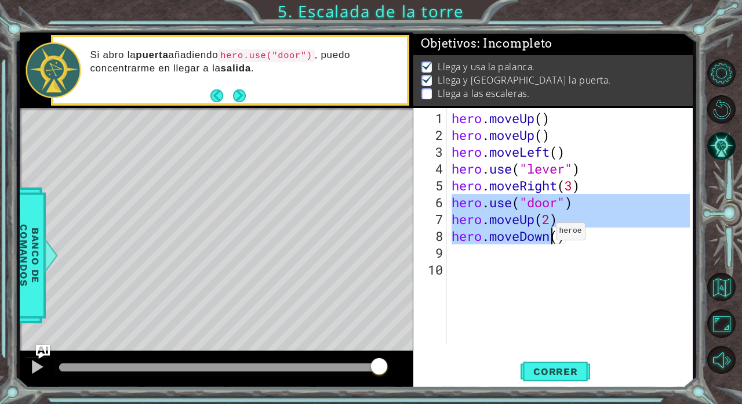
drag, startPoint x: 484, startPoint y: 183, endPoint x: 546, endPoint y: 236, distance: 81.5
click at [455, 236] on div "hero . moveUp ( ) hero . moveUp ( ) hero . moveLeft ( ) hero . use ( "lever" ) …" at bounding box center [573, 244] width 247 height 269
click at [455, 236] on div "hero . moveUp ( ) hero . moveUp ( ) hero . moveLeft ( ) hero . use ( "lever" ) …" at bounding box center [570, 226] width 241 height 236
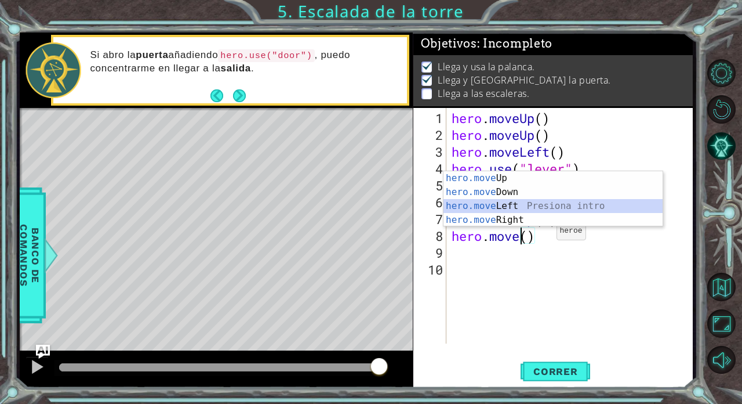
click at [455, 206] on div "hero.move Up Presiona intro hero.move Down Presiona intro hero.move Left Presio…" at bounding box center [554, 213] width 220 height 84
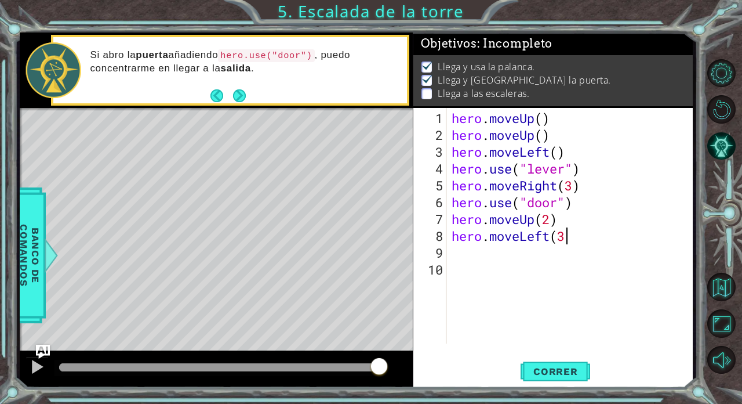
type textarea "hero.moveLeft(3)"
click at [455, 248] on div "hero . moveUp ( ) hero . moveUp ( ) hero . moveLeft ( ) hero . use ( "lever" ) …" at bounding box center [573, 244] width 247 height 269
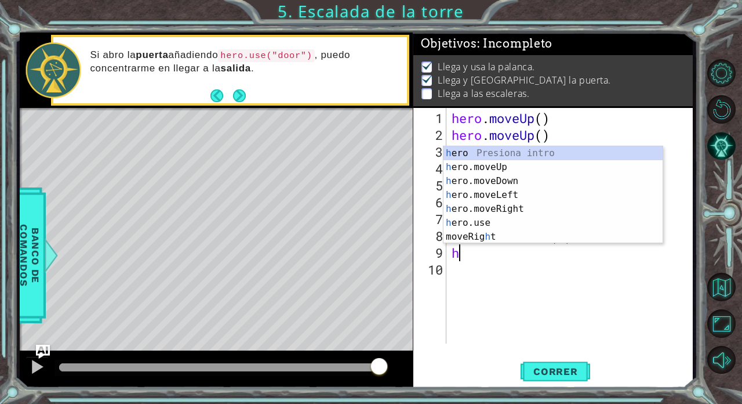
type textarea "he"
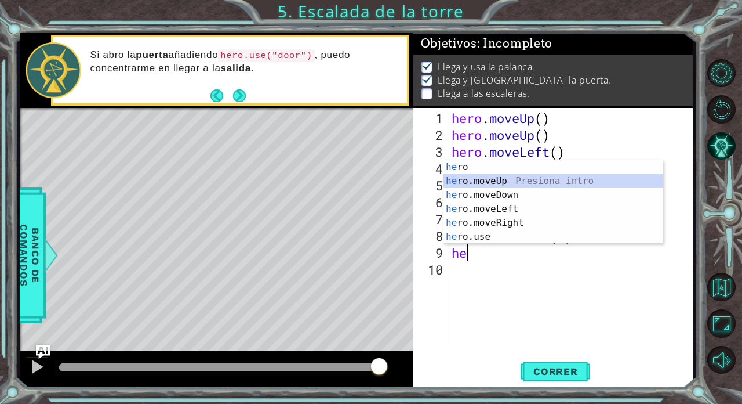
click at [455, 180] on div "he ro Presiona intro he ro.moveUp Presiona intro he ro.moveDown Presiona intro …" at bounding box center [554, 215] width 220 height 111
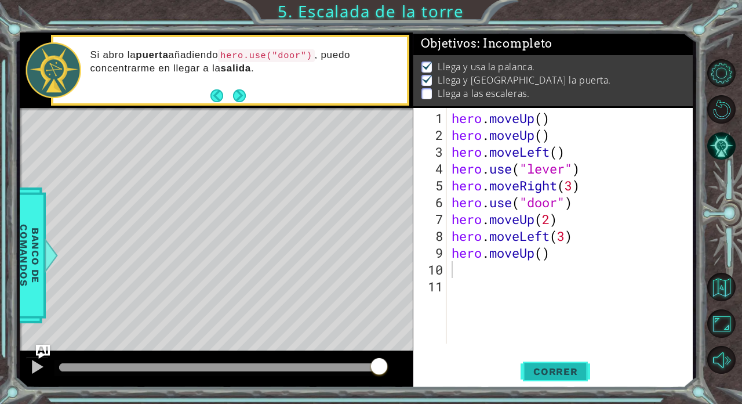
click at [455, 347] on span "Correr" at bounding box center [556, 371] width 68 height 12
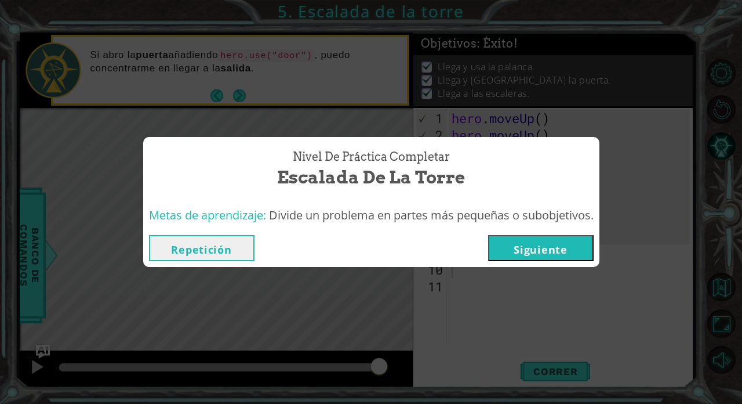
click at [455, 245] on button "Siguiente" at bounding box center [541, 248] width 106 height 26
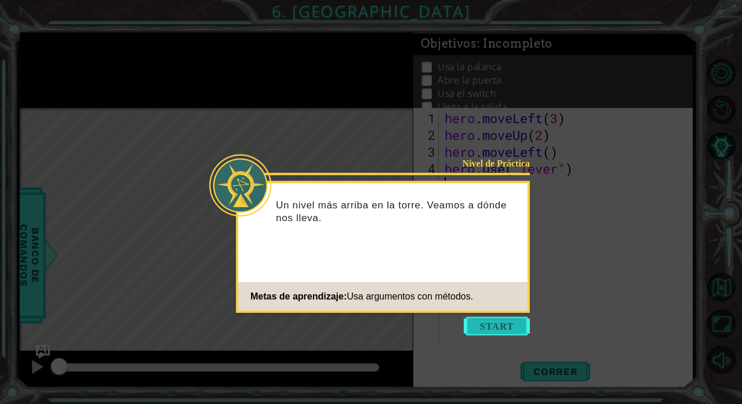
click at [455, 330] on button "Start" at bounding box center [497, 326] width 66 height 19
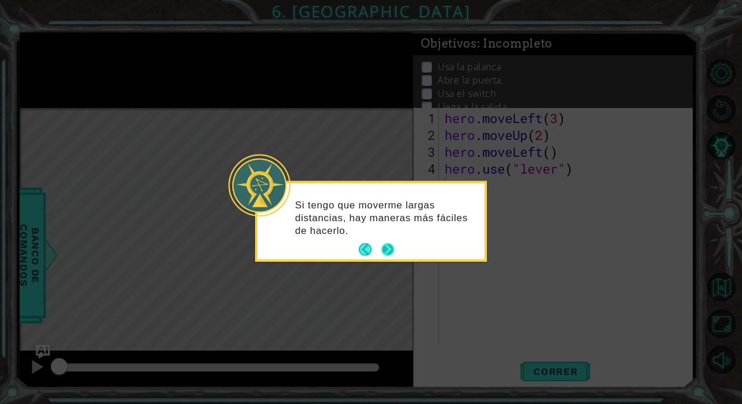
click at [390, 248] on button "Next" at bounding box center [388, 249] width 13 height 13
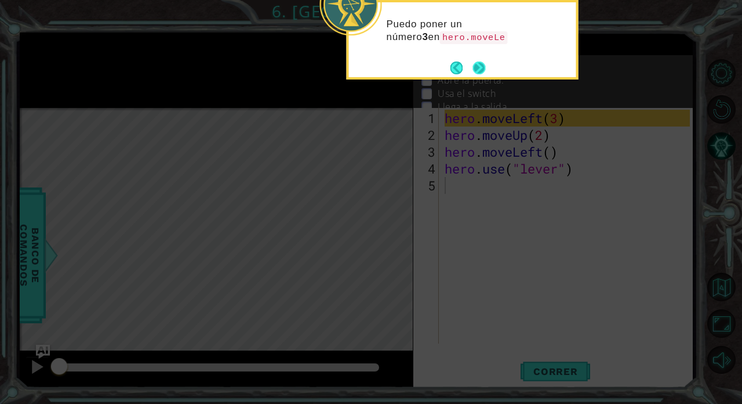
click at [455, 63] on button "Next" at bounding box center [479, 67] width 13 height 13
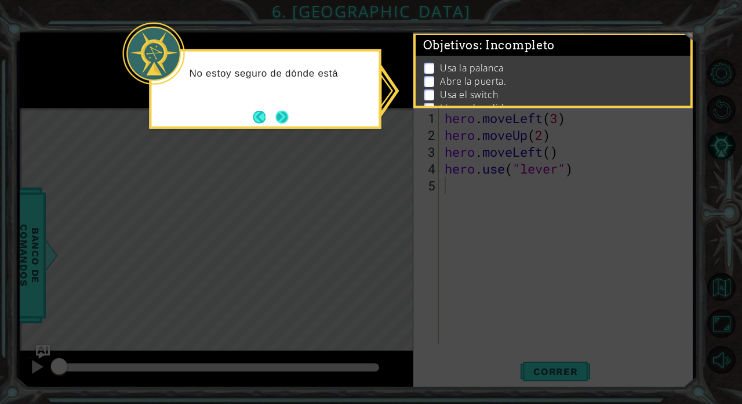
click at [282, 123] on button "Next" at bounding box center [282, 116] width 13 height 13
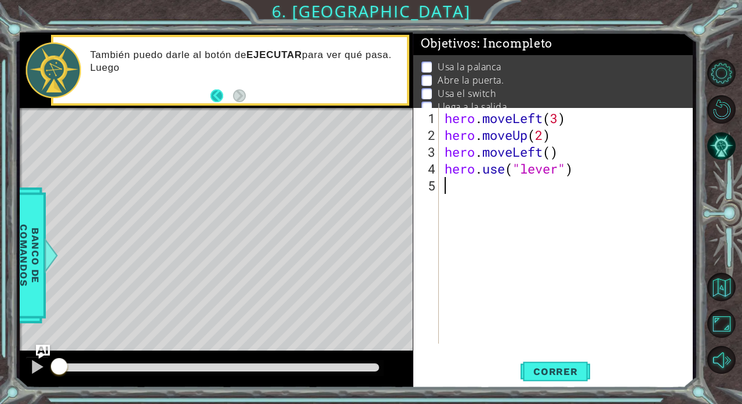
click at [217, 94] on button "Back" at bounding box center [222, 95] width 23 height 13
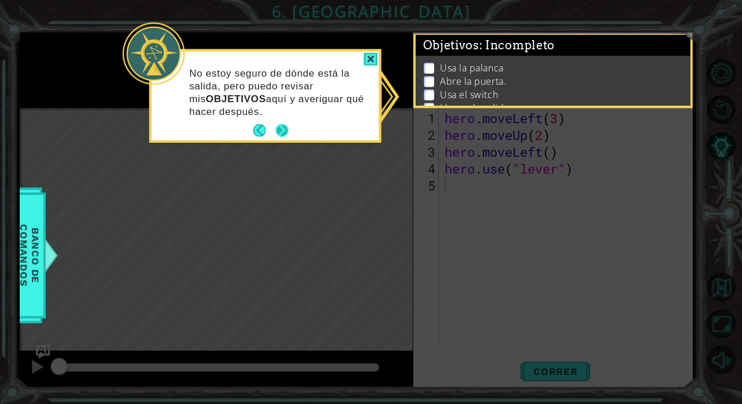
click at [277, 136] on button "Next" at bounding box center [282, 130] width 13 height 13
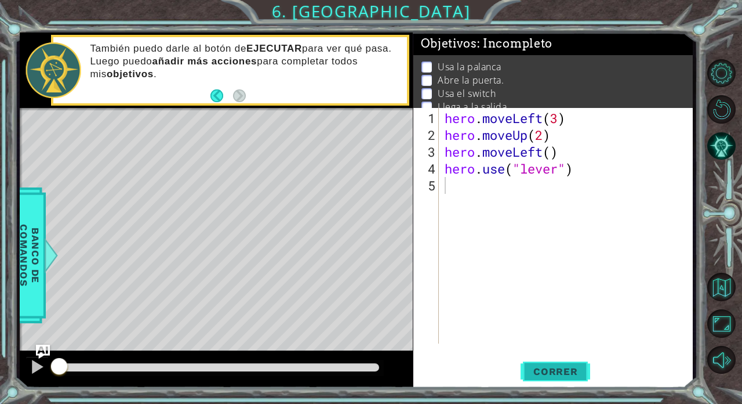
click at [455, 347] on span "Correr" at bounding box center [556, 371] width 68 height 12
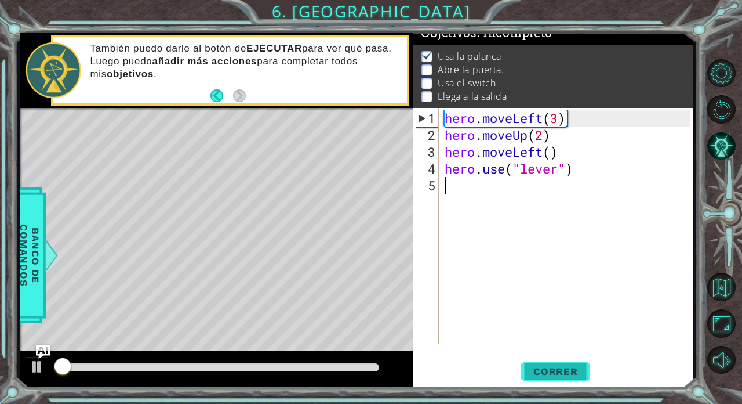
scroll to position [13, 0]
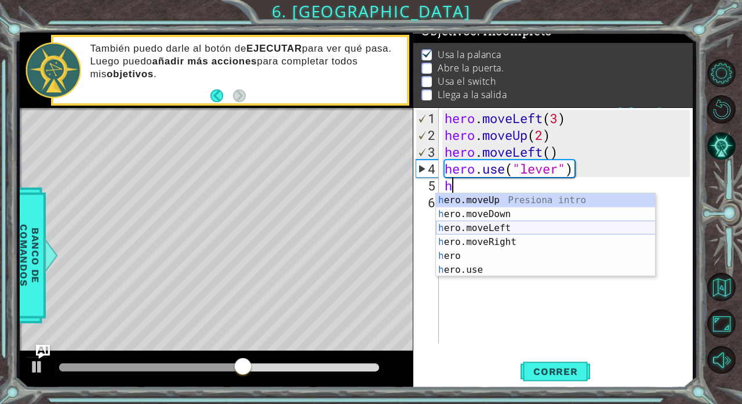
click at [455, 223] on div "h ero.moveUp Presiona intro h ero.moveDown Presiona intro h ero.moveLeft Presio…" at bounding box center [546, 248] width 220 height 111
type textarea "hero.moveLeft(1)"
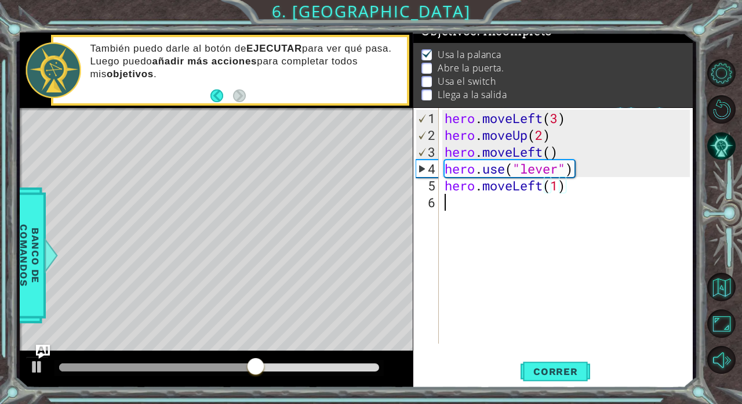
click at [455, 218] on div "hero . moveLeft ( 3 ) hero . moveUp ( 2 ) hero . moveLeft ( ) hero . use ( "lev…" at bounding box center [569, 244] width 253 height 269
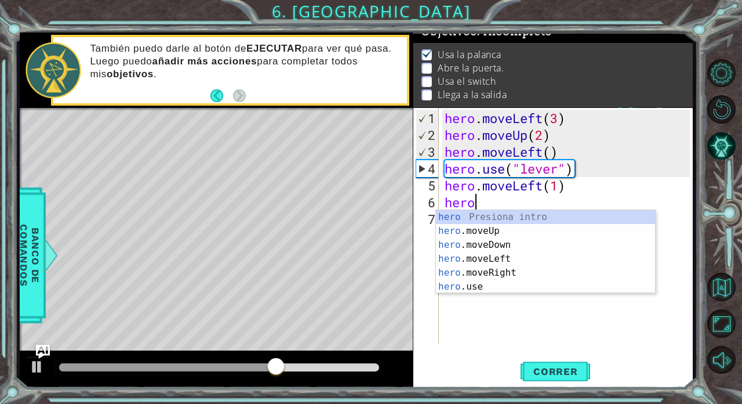
scroll to position [0, 1]
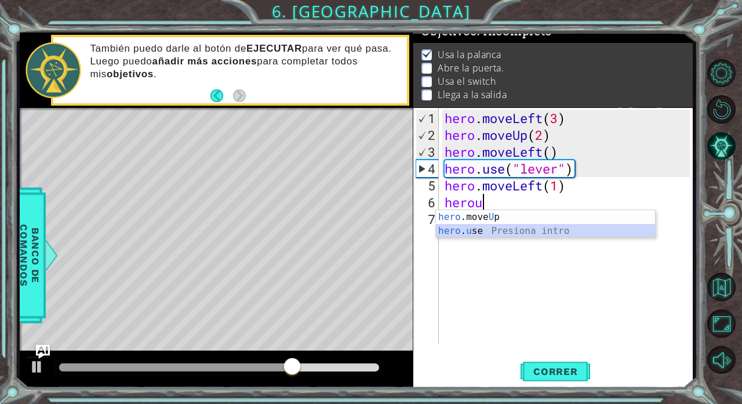
click at [455, 229] on div "hero .move U p Presiona intro hero . u se Presiona intro" at bounding box center [546, 238] width 220 height 56
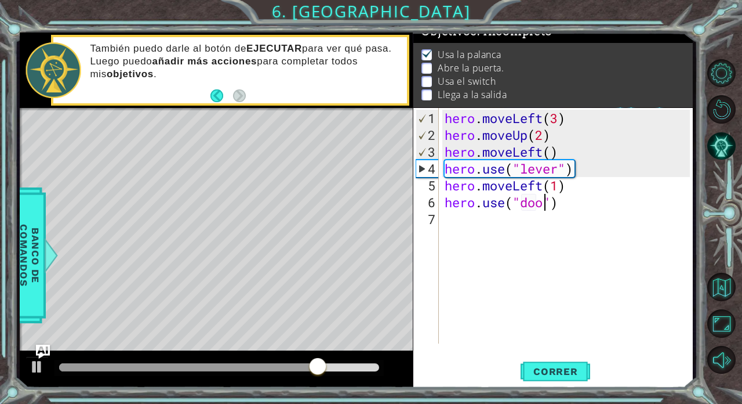
scroll to position [0, 5]
type textarea "hero.use("door")"
click at [444, 223] on div "hero . moveLeft ( 3 ) hero . moveUp ( 2 ) hero . moveLeft ( ) hero . use ( "lev…" at bounding box center [569, 244] width 253 height 269
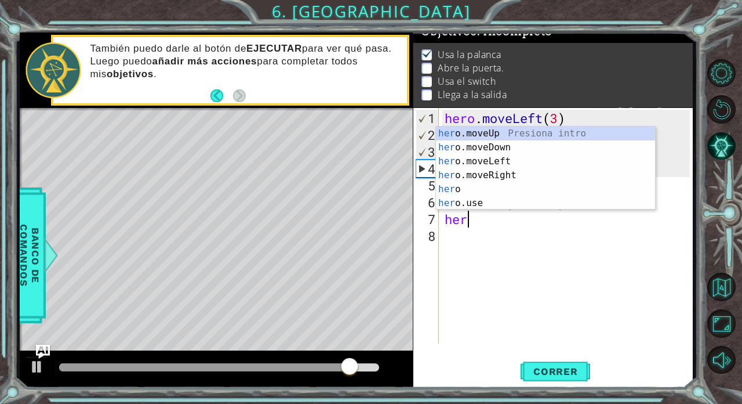
scroll to position [0, 0]
click at [450, 136] on div "her o.moveUp Presiona intro her o.moveDown Presiona intro her o.moveLeft Presio…" at bounding box center [546, 181] width 220 height 111
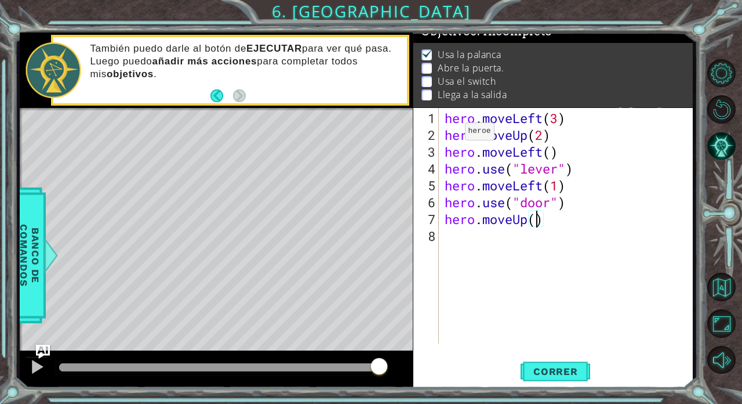
scroll to position [0, 4]
type textarea "hero.moveUp(2)"
click at [455, 347] on span "Correr" at bounding box center [556, 371] width 68 height 12
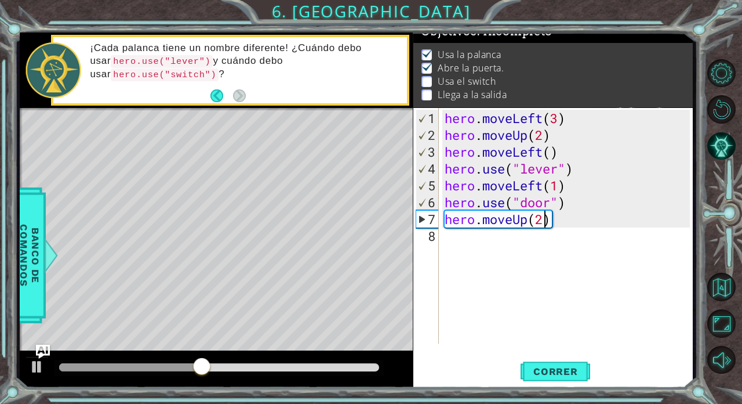
click at [455, 242] on div "hero . moveLeft ( 3 ) hero . moveUp ( 2 ) hero . moveLeft ( ) hero . use ( "lev…" at bounding box center [569, 244] width 253 height 269
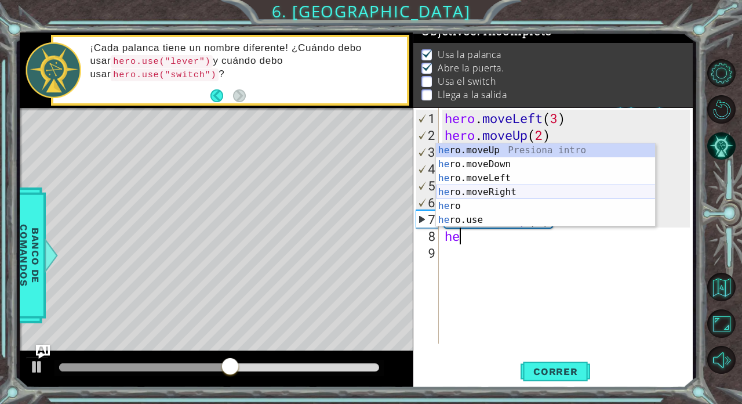
click at [455, 190] on div "he ro.moveUp Presiona intro he ro.moveDown Presiona intro he ro.moveLeft Presio…" at bounding box center [546, 198] width 220 height 111
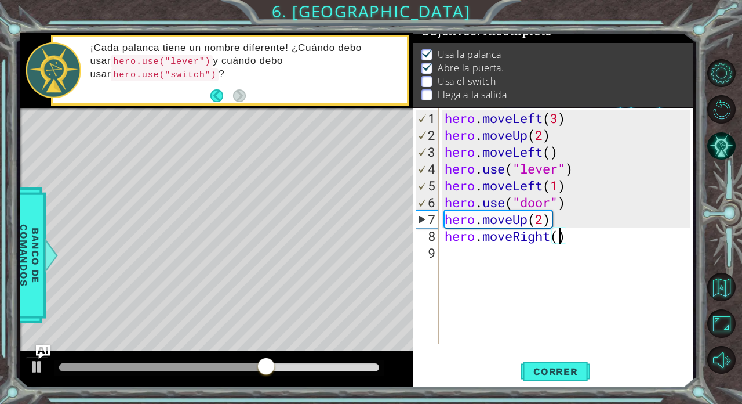
type textarea "hero.moveRight(2)"
click at [455, 265] on div "hero . moveLeft ( 3 ) hero . moveUp ( 2 ) hero . moveLeft ( ) hero . use ( "lev…" at bounding box center [569, 244] width 253 height 269
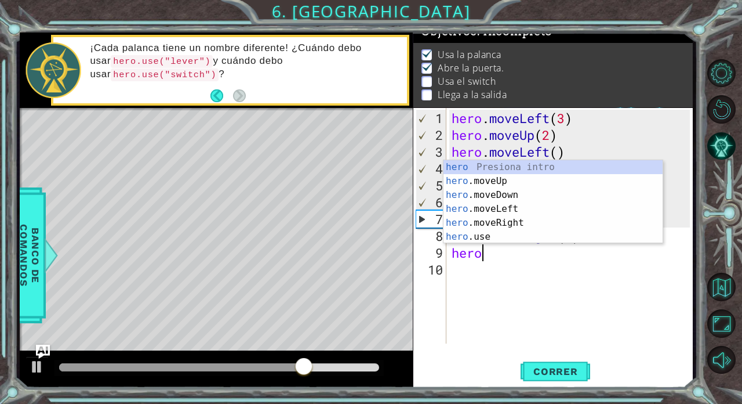
scroll to position [0, 1]
click at [455, 231] on div "hero Presiona intro hero .moveUp Presiona intro hero .moveDown Presiona intro h…" at bounding box center [554, 215] width 220 height 111
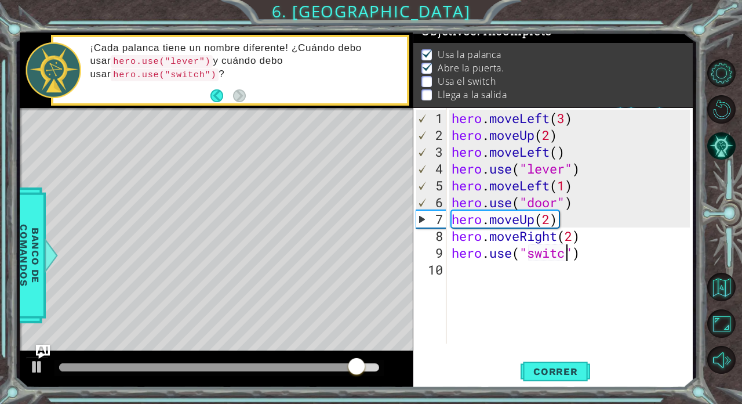
type textarea "hero.use("switch")"
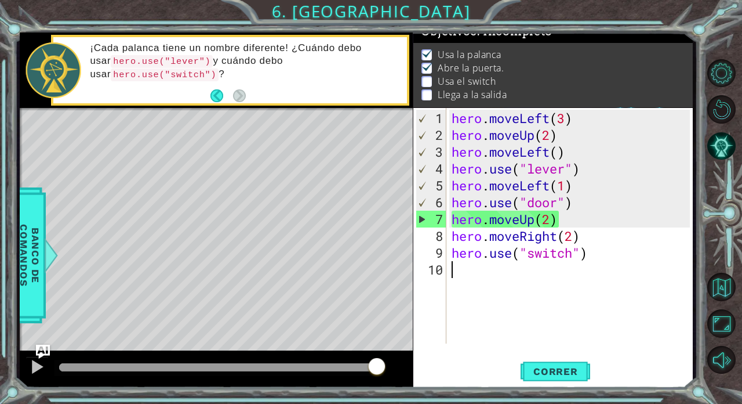
click at [455, 264] on div "hero . moveLeft ( 3 ) hero . moveUp ( 2 ) hero . moveLeft ( ) hero . use ( "lev…" at bounding box center [573, 244] width 247 height 269
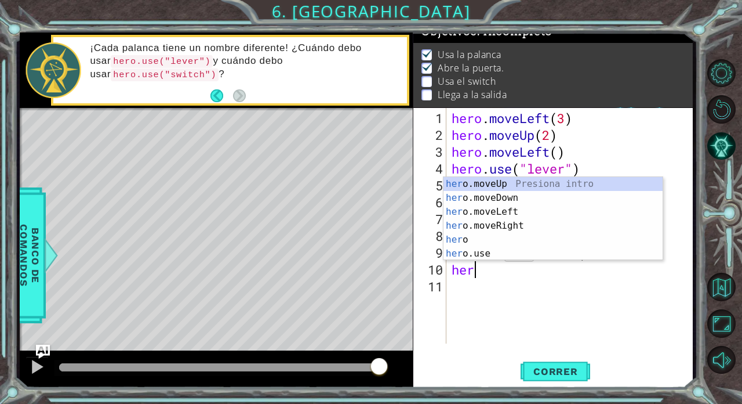
scroll to position [0, 0]
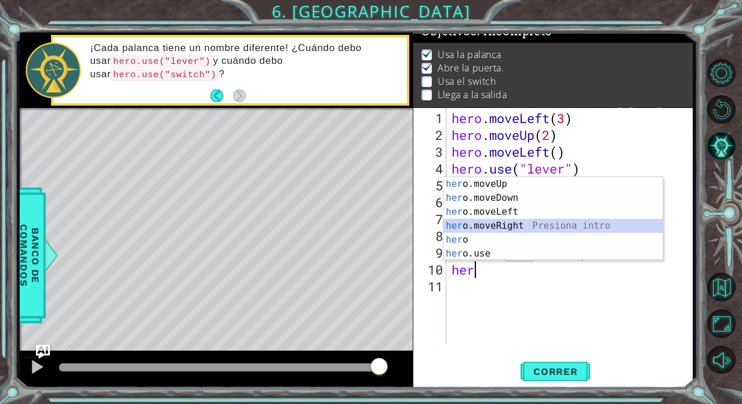
click at [455, 224] on div "her o.moveUp Presiona intro her o.moveDown Presiona intro her o.moveLeft Presio…" at bounding box center [554, 232] width 220 height 111
type textarea "hero.moveRight(1)"
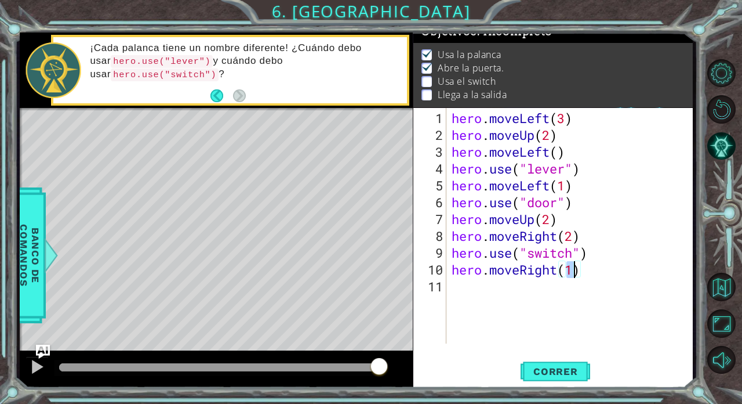
click at [455, 300] on div "hero . moveLeft ( 3 ) hero . moveUp ( 2 ) hero . moveLeft ( ) hero . use ( "lev…" at bounding box center [573, 244] width 247 height 269
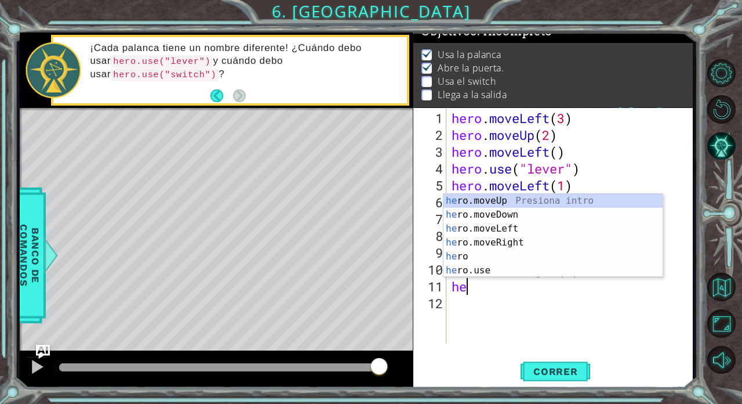
scroll to position [0, 1]
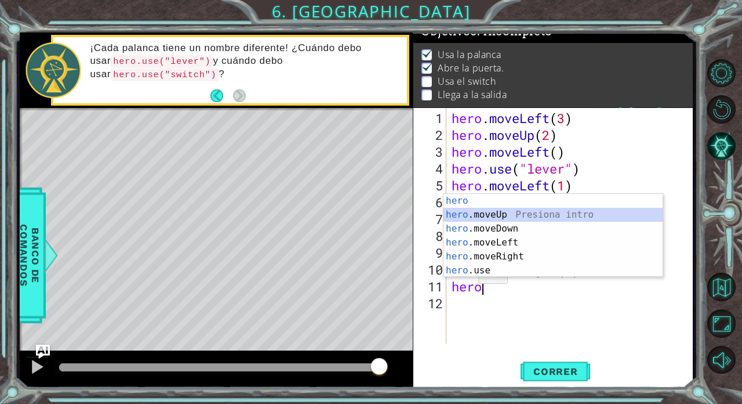
click at [455, 216] on div "hero Presiona intro hero .moveUp Presiona intro hero .moveDown Presiona intro h…" at bounding box center [554, 249] width 220 height 111
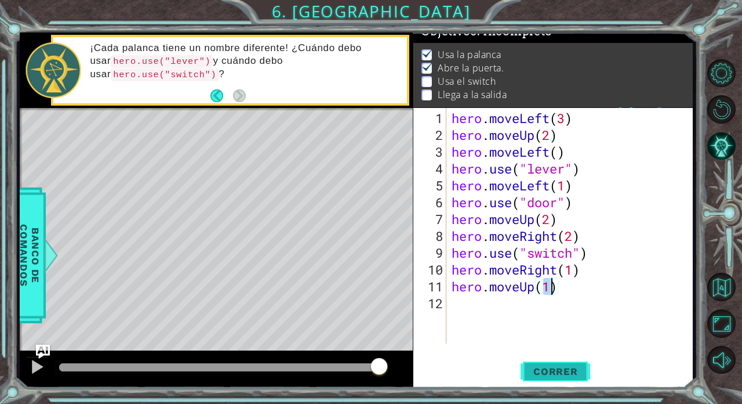
type textarea "hero.moveUp(1)"
click at [455, 347] on span "Correr" at bounding box center [556, 371] width 68 height 12
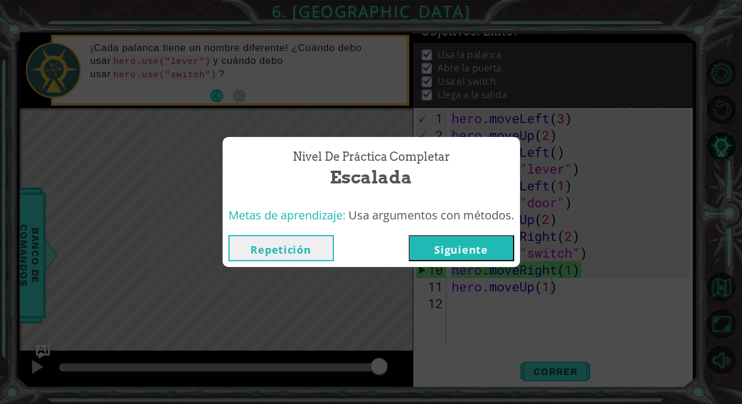
click at [426, 255] on button "Siguiente" at bounding box center [462, 248] width 106 height 26
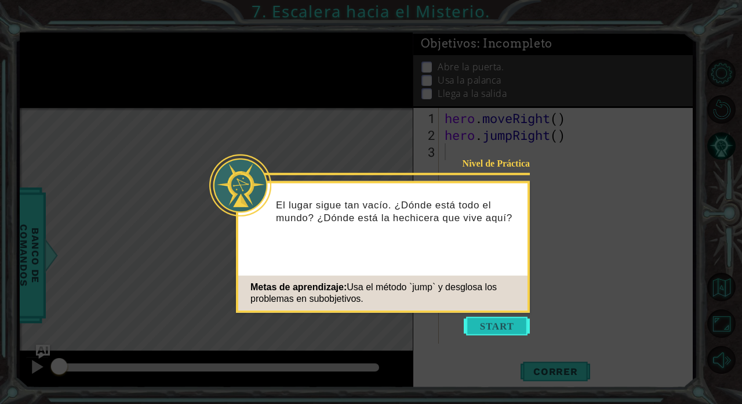
click at [455, 323] on button "Start" at bounding box center [497, 326] width 66 height 19
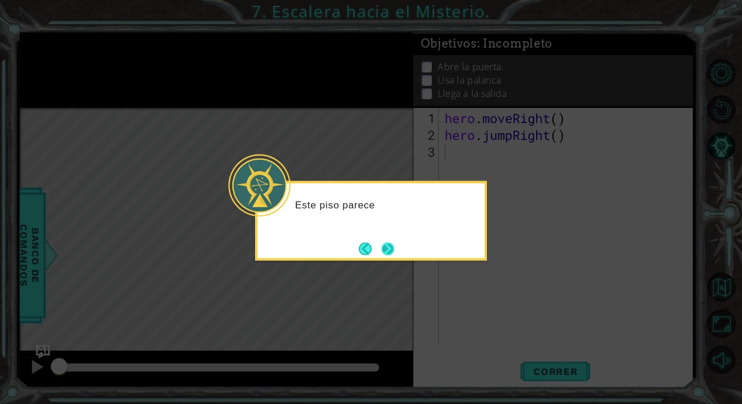
click at [392, 247] on button "Next" at bounding box center [388, 248] width 13 height 13
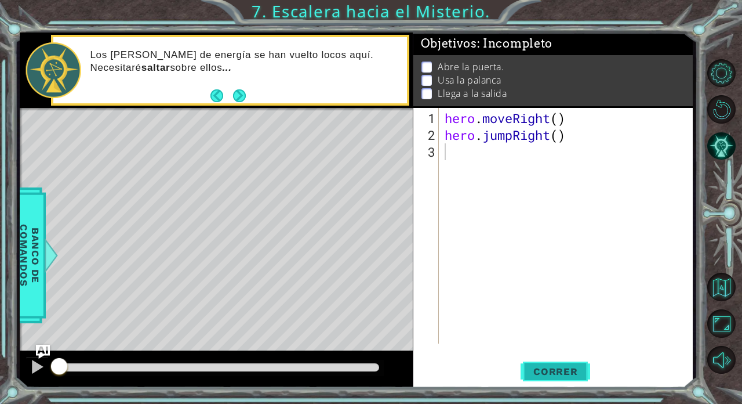
click at [455, 347] on span "Correr" at bounding box center [556, 371] width 68 height 12
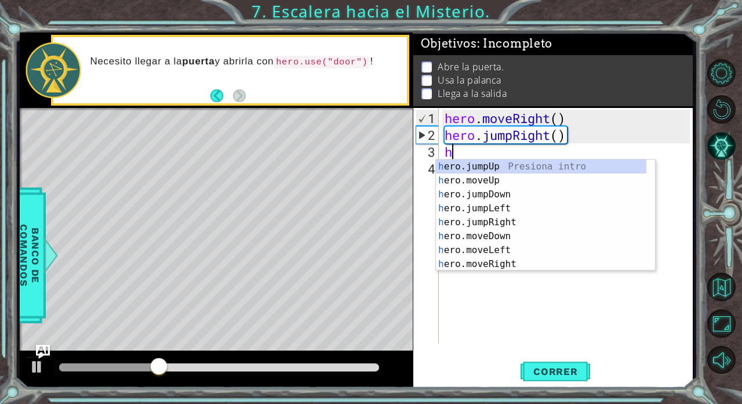
type textarea "her"
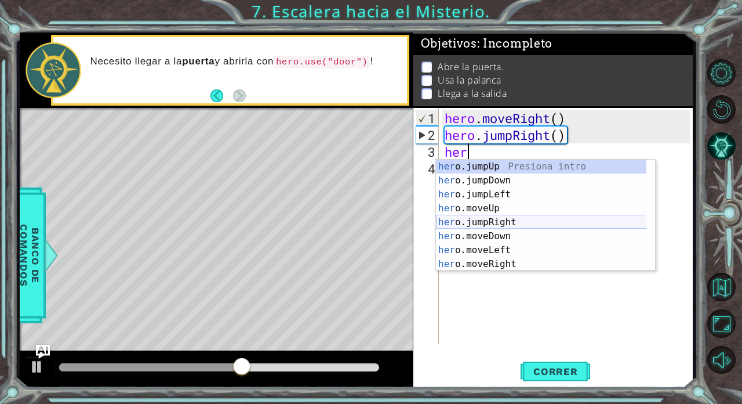
click at [455, 226] on div "her o.jumpUp Presiona intro her o.jumpDown Presiona intro her o.jumpLeft Presio…" at bounding box center [541, 229] width 211 height 139
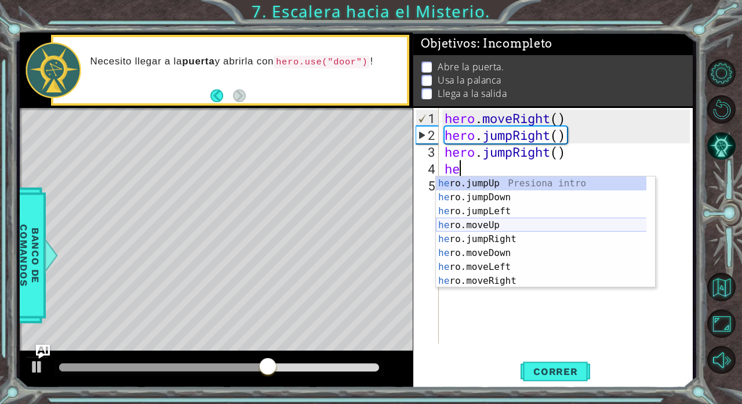
click at [455, 224] on div "he ro.jumpUp Presiona intro he ro.jumpDown Presiona intro he ro.jumpLeft Presio…" at bounding box center [541, 245] width 211 height 139
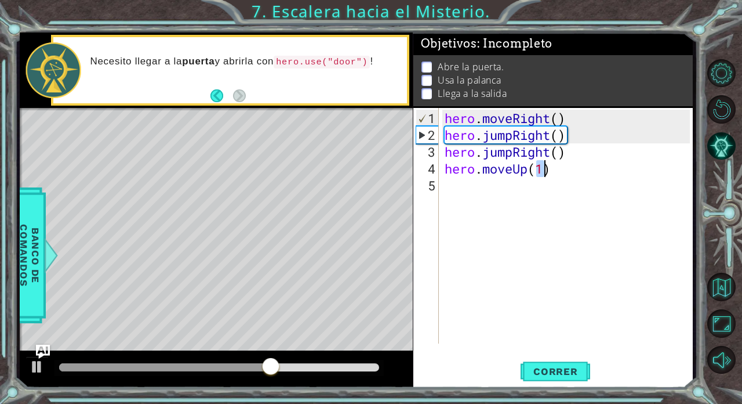
type textarea "hero.moveUp(1)"
click at [455, 213] on div "hero . moveRight ( ) hero . jumpRight ( ) hero . jumpRight ( ) hero . moveUp ( …" at bounding box center [569, 244] width 253 height 269
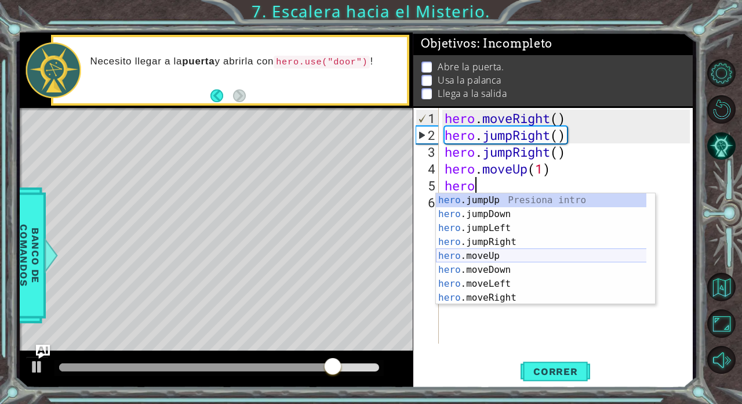
scroll to position [0, 1]
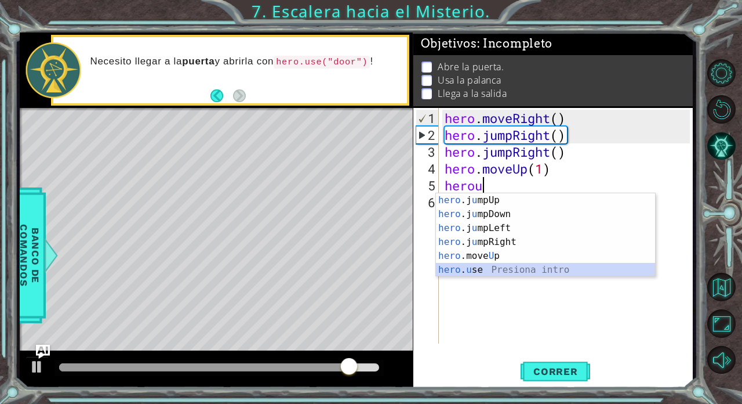
click at [455, 266] on div "hero .j u mpUp Presiona intro hero .j u mpDown Presiona intro hero .j u mpLeft …" at bounding box center [546, 248] width 220 height 111
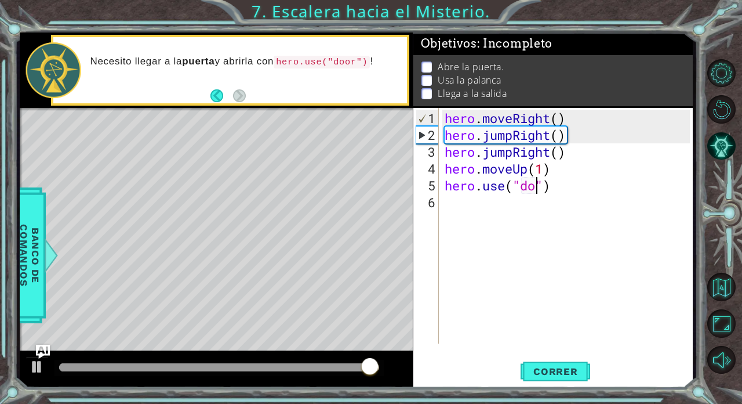
scroll to position [0, 5]
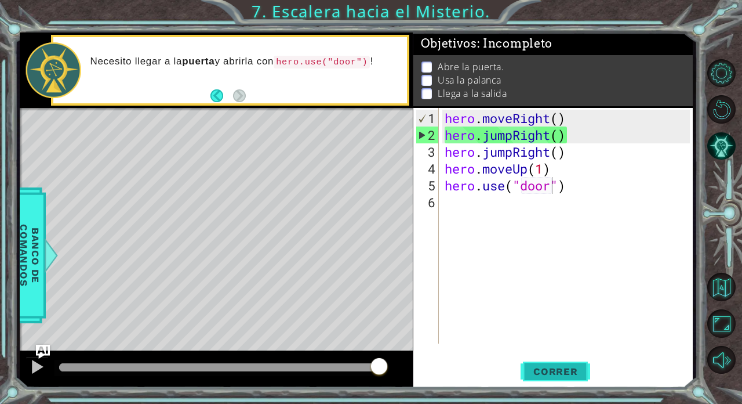
click at [455, 347] on span "Correr" at bounding box center [556, 371] width 68 height 12
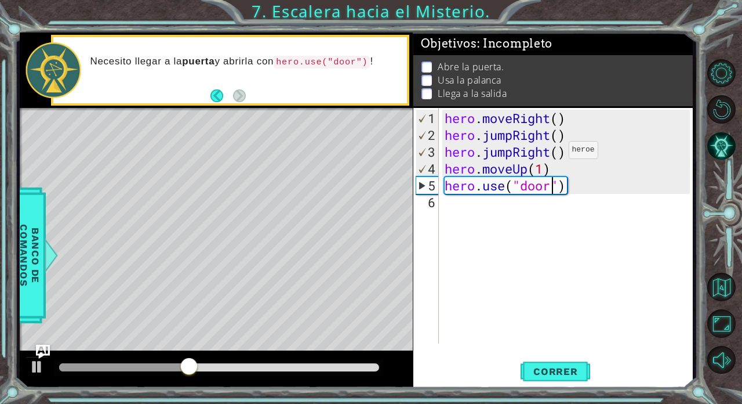
click at [455, 154] on div "hero . moveRight ( ) hero . jumpRight ( ) hero . jumpRight ( ) hero . moveUp ( …" at bounding box center [569, 244] width 253 height 269
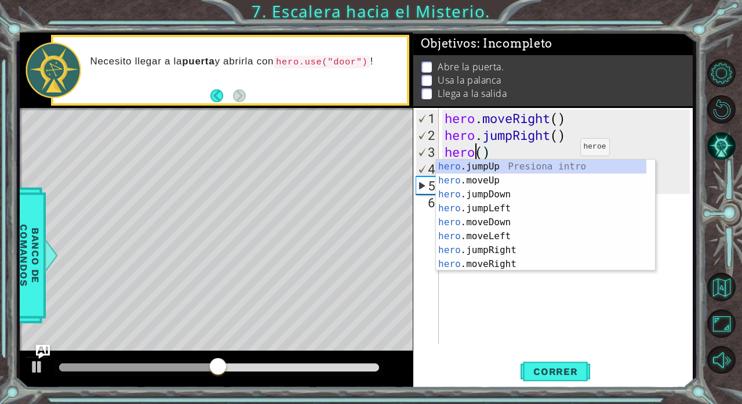
scroll to position [0, 0]
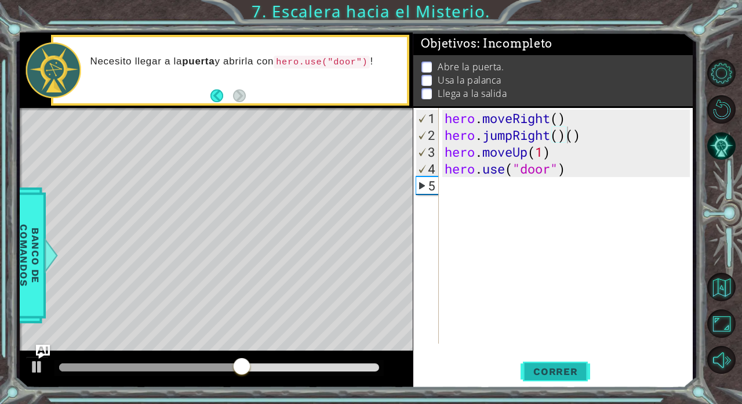
click at [455, 347] on button "Correr" at bounding box center [556, 371] width 70 height 28
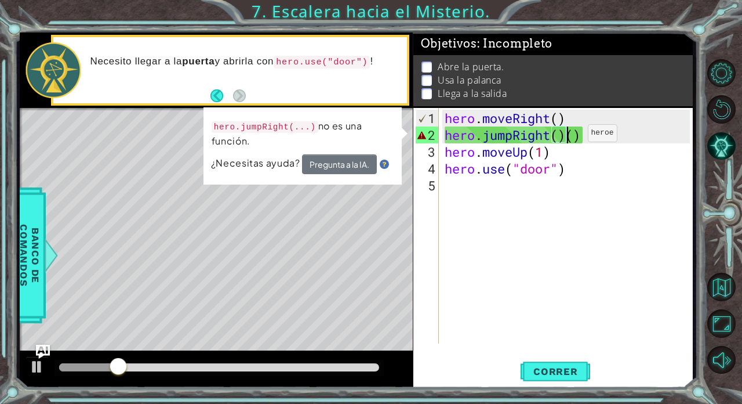
click at [455, 137] on div "hero . moveRight ( ) hero . jumpRight ( ) ( ) hero . moveUp ( 1 ) hero . use ( …" at bounding box center [569, 244] width 253 height 269
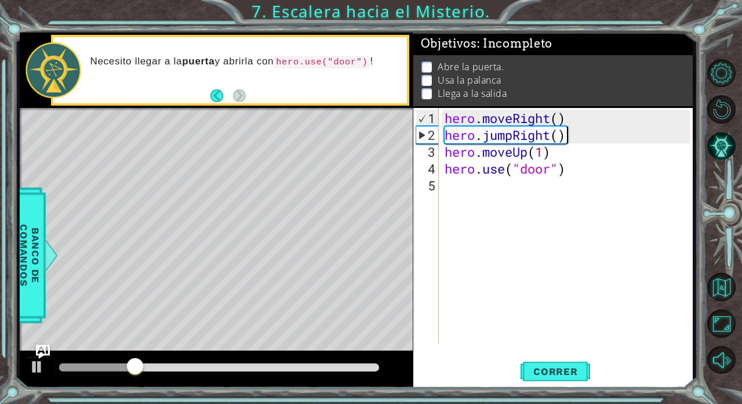
type textarea "hero.jumpRight()"
click at [455, 347] on span "Correr" at bounding box center [556, 371] width 68 height 12
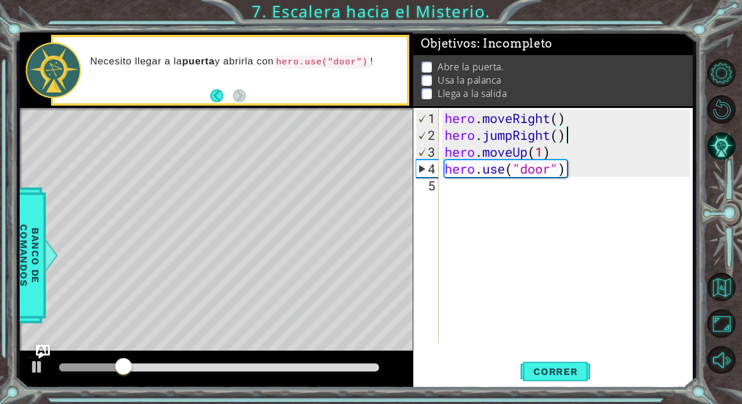
click at [455, 192] on div "hero . moveRight ( ) hero . jumpRight ( ) hero . moveUp ( 1 ) hero . use ( "doo…" at bounding box center [569, 244] width 253 height 269
type textarea "hero.use("door")"
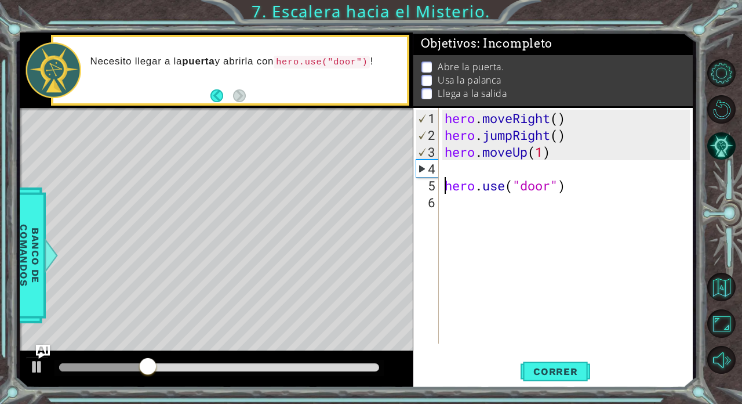
type textarea "hero.use("door")"
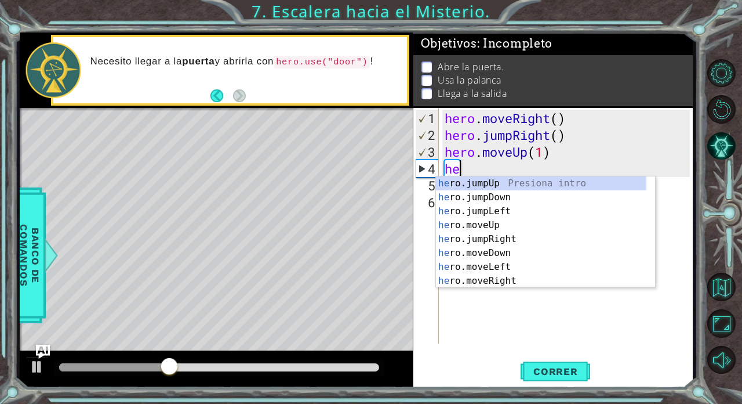
type textarea "hero"
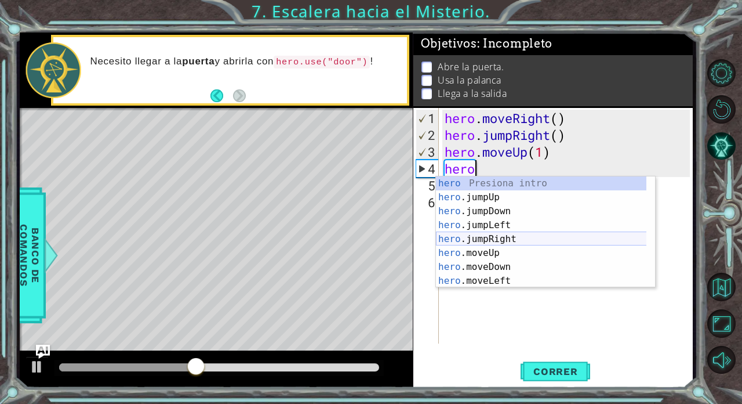
click at [455, 240] on div "hero Presiona intro hero .jumpUp Presiona intro hero .jumpDown Presiona intro h…" at bounding box center [541, 245] width 211 height 139
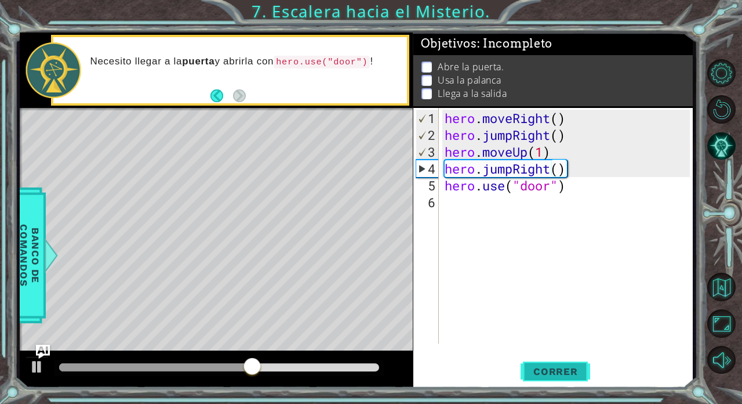
click at [455, 347] on button "Correr" at bounding box center [556, 371] width 70 height 28
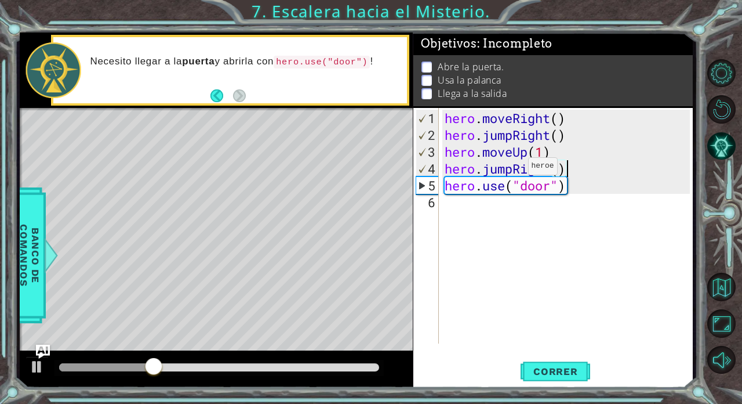
click at [455, 172] on div "hero . moveRight ( ) hero . jumpRight ( ) hero . moveUp ( 1 ) hero . jumpRight …" at bounding box center [569, 244] width 253 height 269
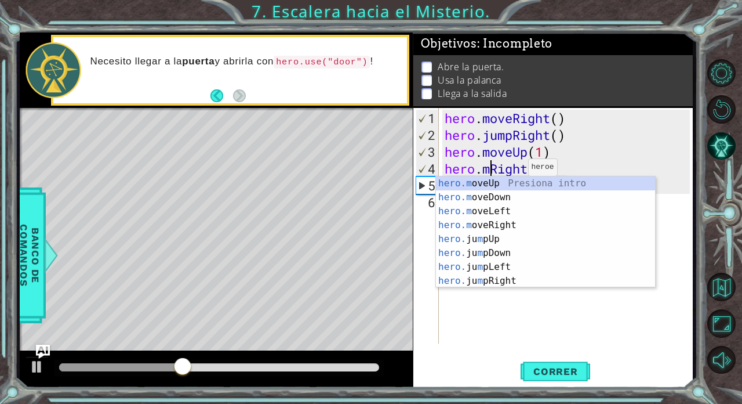
scroll to position [0, 2]
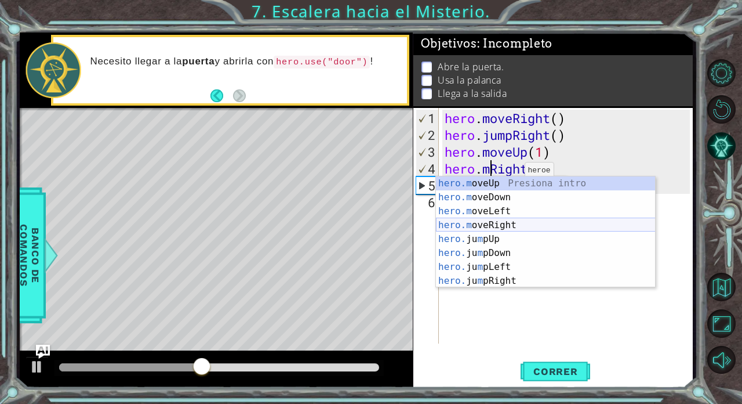
click at [455, 223] on div "hero.m oveUp Presiona intro hero.m oveDown Presiona intro hero.m oveLeft Presio…" at bounding box center [546, 245] width 220 height 139
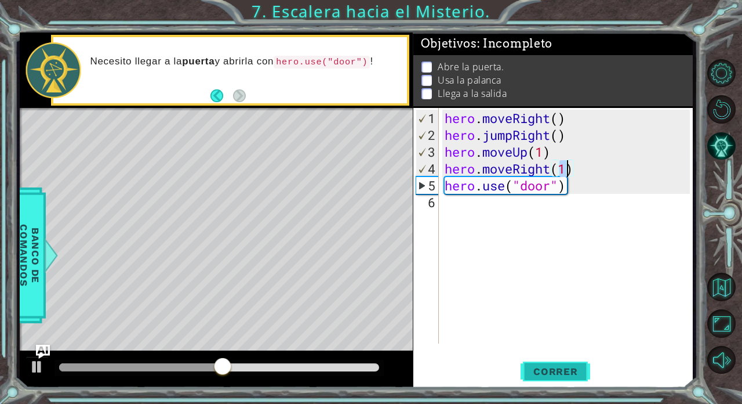
type textarea "hero.moveRight(1)"
click at [455, 347] on button "Correr" at bounding box center [556, 371] width 70 height 28
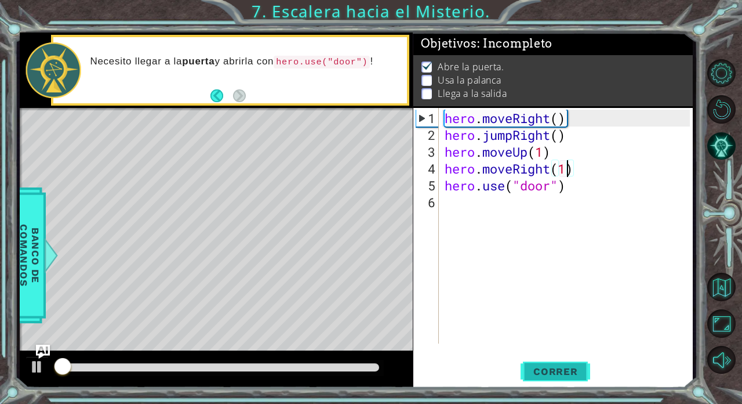
scroll to position [6, 0]
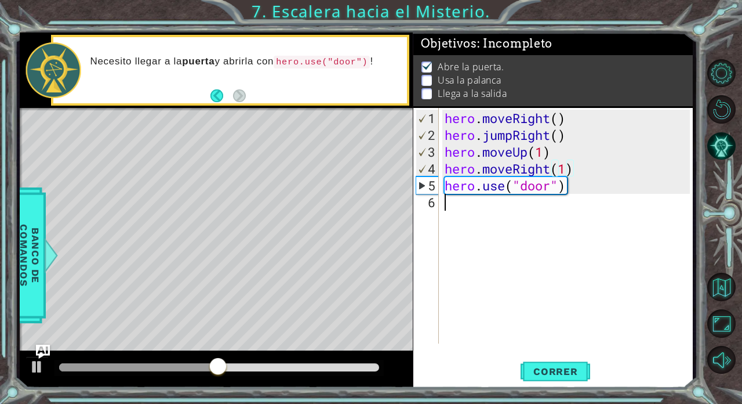
click at [455, 242] on div "hero . moveRight ( ) hero . jumpRight ( ) hero . moveUp ( 1 ) hero . moveRight …" at bounding box center [569, 244] width 253 height 269
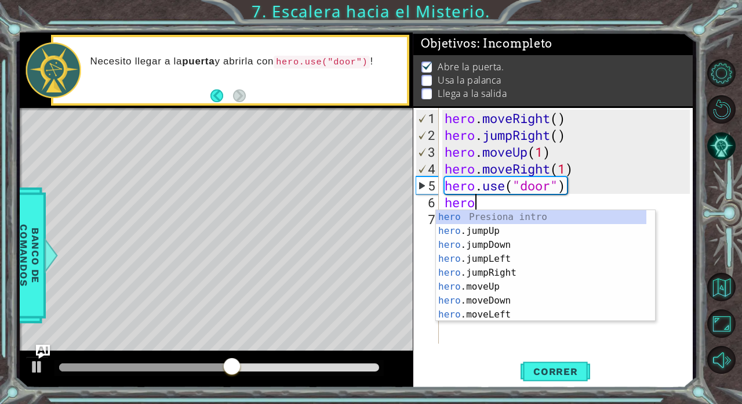
scroll to position [0, 1]
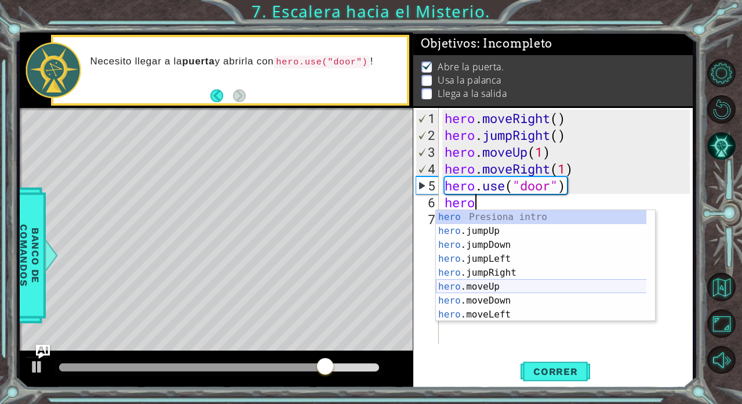
click at [455, 283] on div "hero Presiona intro hero .jumpUp Presiona intro hero .jumpDown Presiona intro h…" at bounding box center [541, 279] width 211 height 139
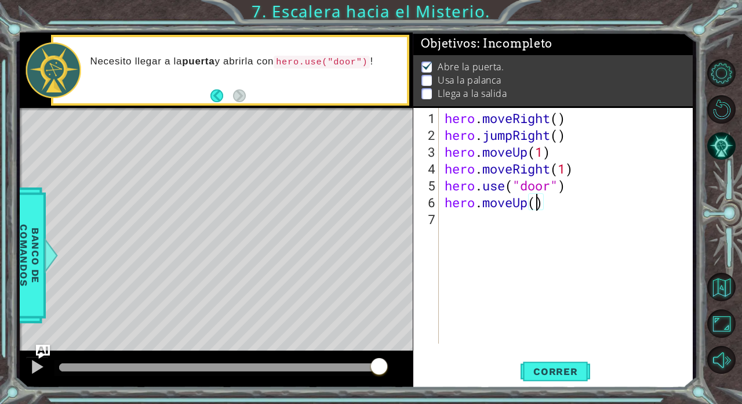
type textarea "hero.moveUp(2)"
click at [455, 218] on div "hero . moveRight ( ) hero . jumpRight ( ) hero . moveUp ( 1 ) hero . moveRight …" at bounding box center [569, 244] width 253 height 269
type textarea "h"
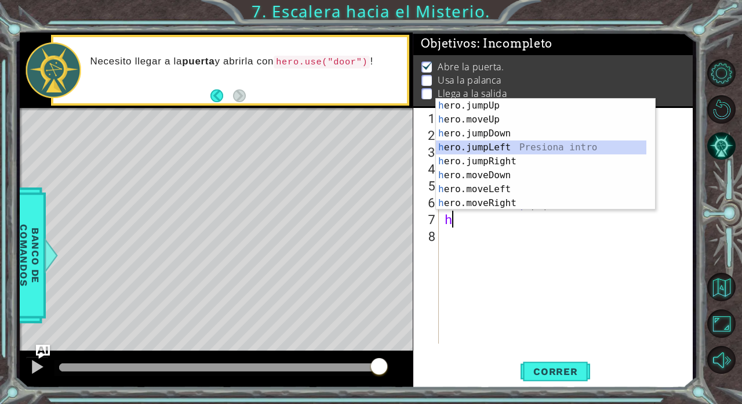
click at [455, 145] on div "h ero.jumpUp Presiona intro h ero.moveUp Presiona intro h ero.jumpDown Presiona…" at bounding box center [541, 168] width 211 height 139
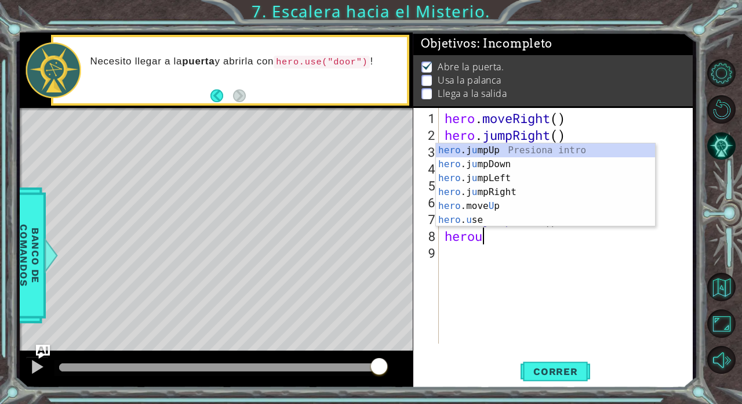
scroll to position [0, 1]
click at [455, 218] on div "hero .j u mpUp Presiona intro hero .j u mpDown Presiona intro hero .j u mpLeft …" at bounding box center [546, 198] width 220 height 111
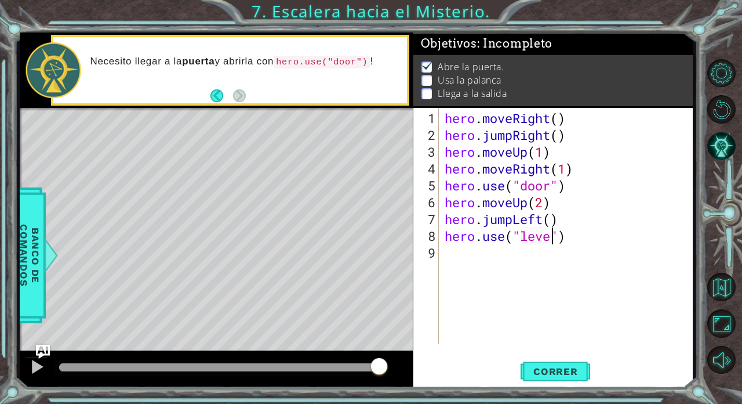
scroll to position [0, 5]
type textarea "hero.use("lever")"
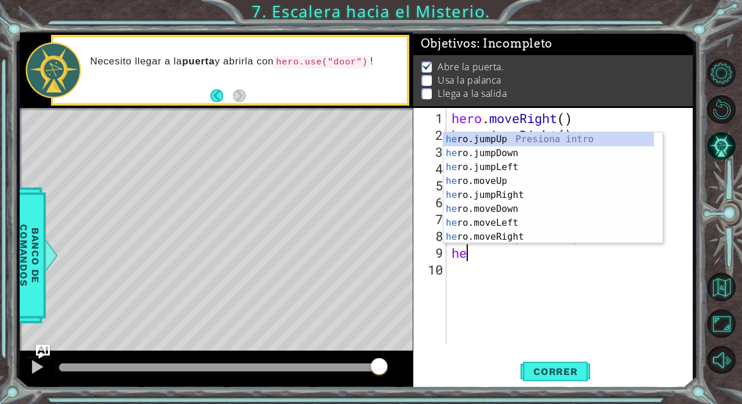
scroll to position [0, 0]
type textarea "hero"
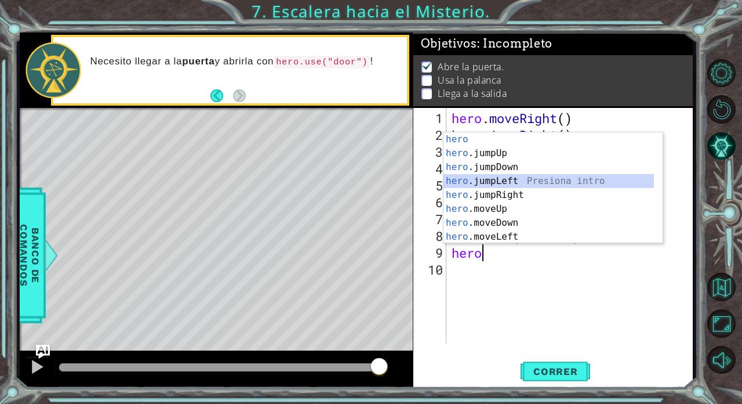
click at [455, 181] on div "hero Presiona intro hero .jumpUp Presiona intro hero .jumpDown Presiona intro h…" at bounding box center [549, 201] width 211 height 139
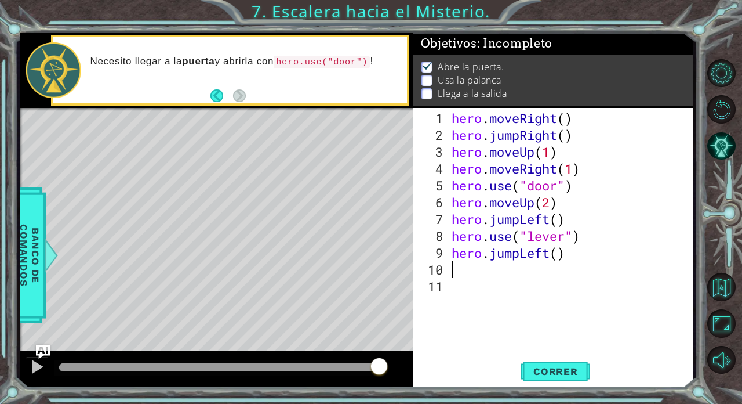
click at [455, 262] on div "hero . moveRight ( ) hero . jumpRight ( ) hero . moveUp ( 1 ) hero . moveRight …" at bounding box center [573, 244] width 247 height 269
click at [455, 252] on div "hero . moveRight ( ) hero . jumpRight ( ) hero . moveUp ( 1 ) hero . moveRight …" at bounding box center [573, 244] width 247 height 269
type textarea "hero.jumpLeft(2)"
click at [455, 262] on div "hero . moveRight ( ) hero . jumpRight ( ) hero . moveUp ( 1 ) hero . moveRight …" at bounding box center [573, 244] width 247 height 269
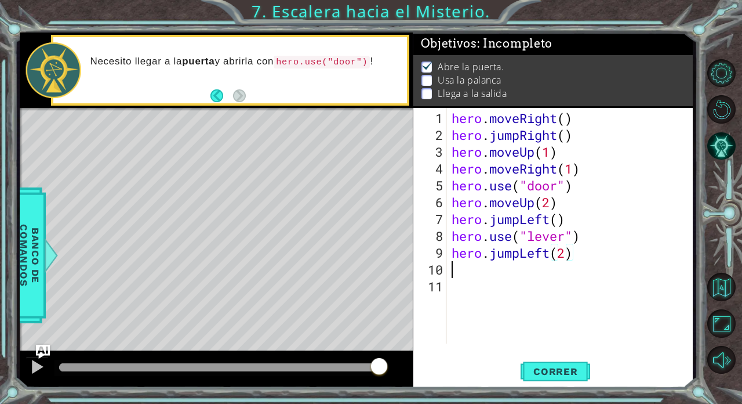
scroll to position [0, 0]
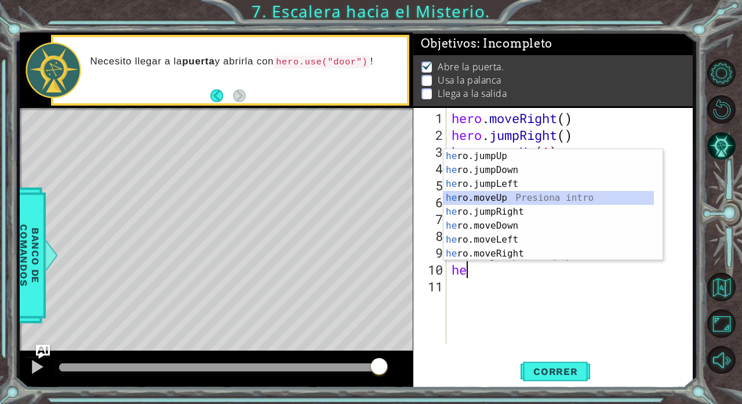
click at [455, 196] on div "he ro.jumpUp Presiona intro he ro.jumpDown Presiona intro he ro.jumpLeft Presio…" at bounding box center [549, 218] width 211 height 139
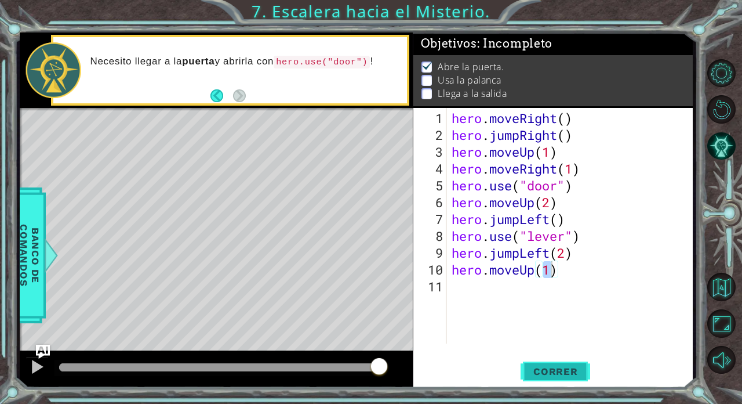
click at [455, 347] on span "Correr" at bounding box center [556, 371] width 68 height 12
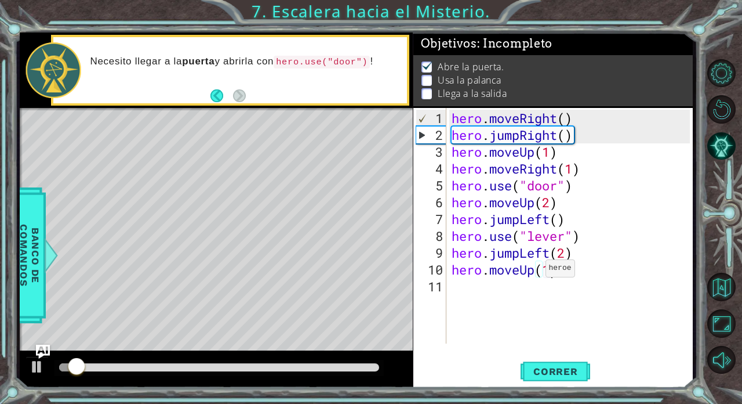
click at [455, 273] on div "hero . moveRight ( ) hero . jumpRight ( ) hero . moveUp ( 1 ) hero . moveRight …" at bounding box center [573, 244] width 247 height 269
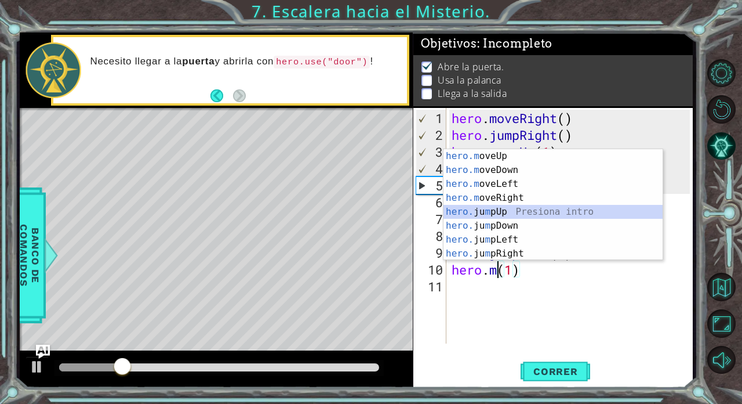
click at [455, 211] on div "hero.m oveUp Presiona intro hero.m oveDown Presiona intro hero.m oveLeft Presio…" at bounding box center [554, 218] width 220 height 139
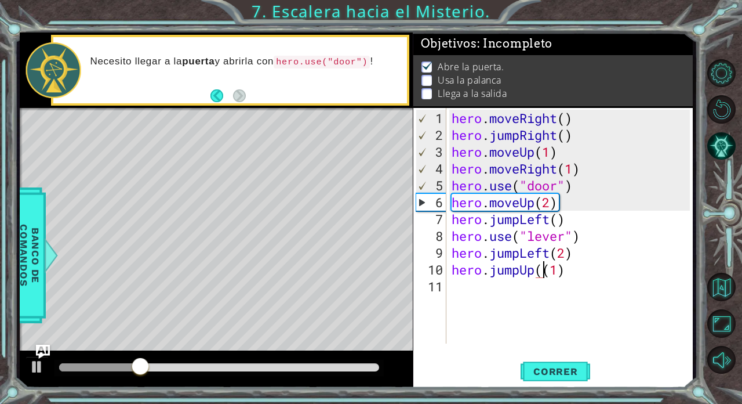
type textarea "hero.jumpUp(1)"
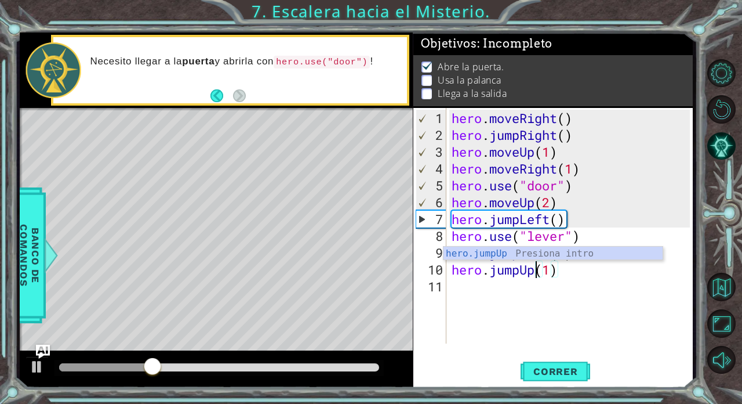
click at [455, 289] on div "hero . moveRight ( ) hero . jumpRight ( ) hero . moveUp ( 1 ) hero . moveRight …" at bounding box center [573, 244] width 247 height 269
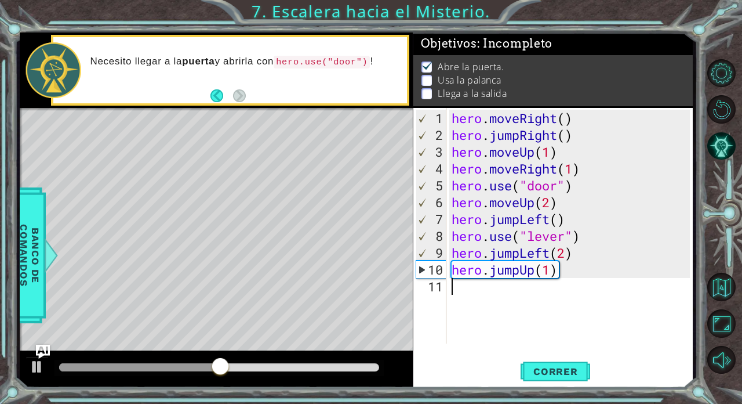
click at [455, 306] on div "hero . moveRight ( ) hero . jumpRight ( ) hero . moveUp ( 1 ) hero . moveRight …" at bounding box center [573, 244] width 247 height 269
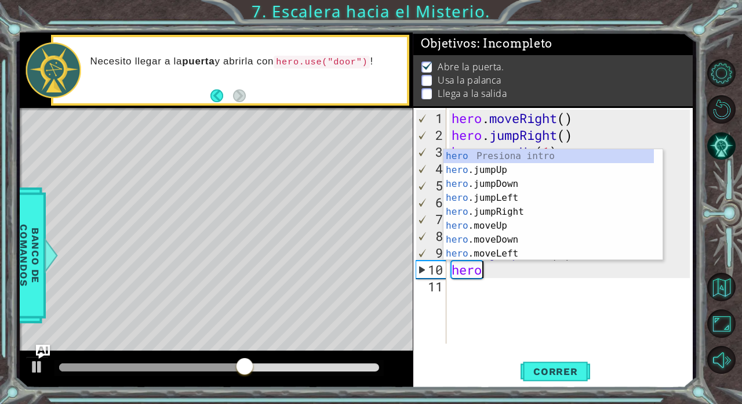
type textarea "h"
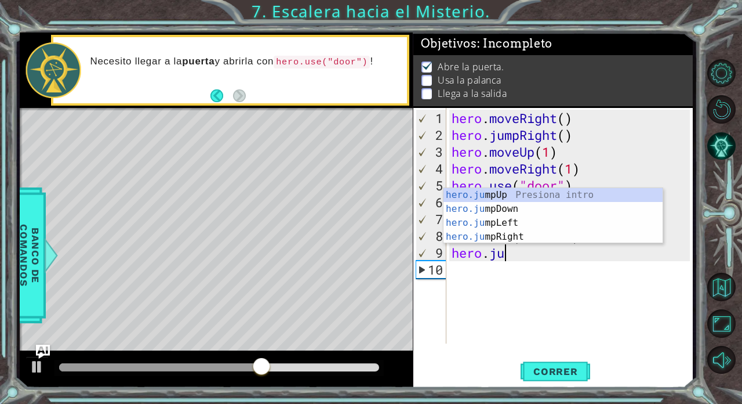
type textarea "h"
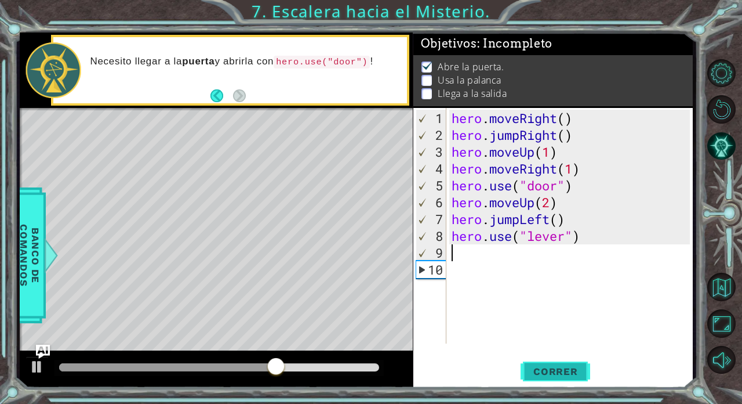
click at [455, 347] on span "Correr" at bounding box center [556, 371] width 68 height 12
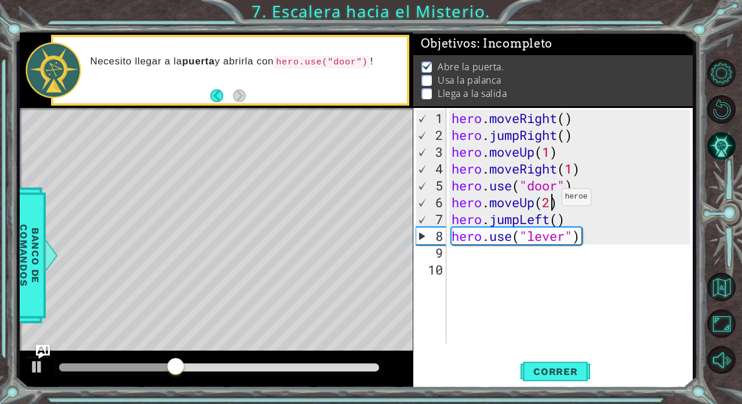
click at [455, 201] on div "hero . moveRight ( ) hero . jumpRight ( ) hero . moveUp ( 1 ) hero . moveRight …" at bounding box center [573, 244] width 247 height 269
click at [455, 222] on div "hero . moveRight ( ) hero . jumpRight ( ) hero . moveUp ( 1 ) hero . moveRight …" at bounding box center [573, 244] width 247 height 269
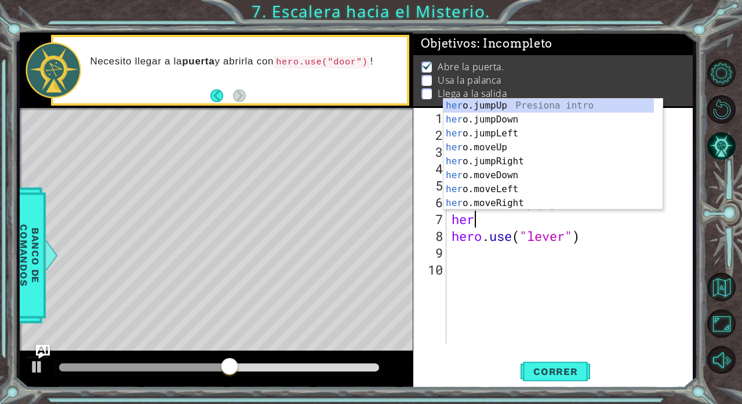
scroll to position [0, 0]
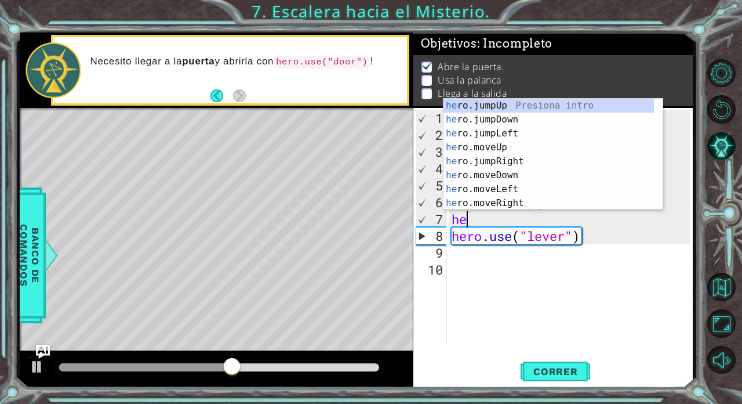
type textarea "h"
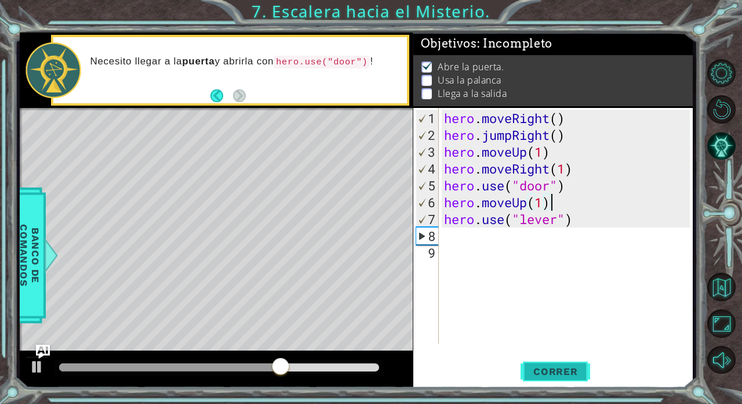
click at [455, 347] on span "Correr" at bounding box center [556, 371] width 68 height 12
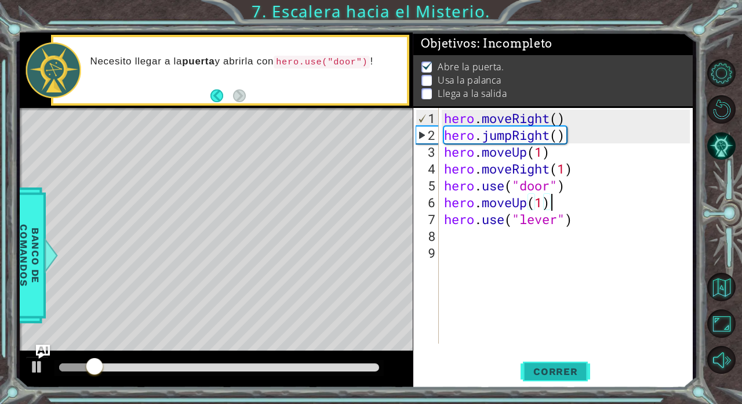
type textarea "hero.use("lever")"
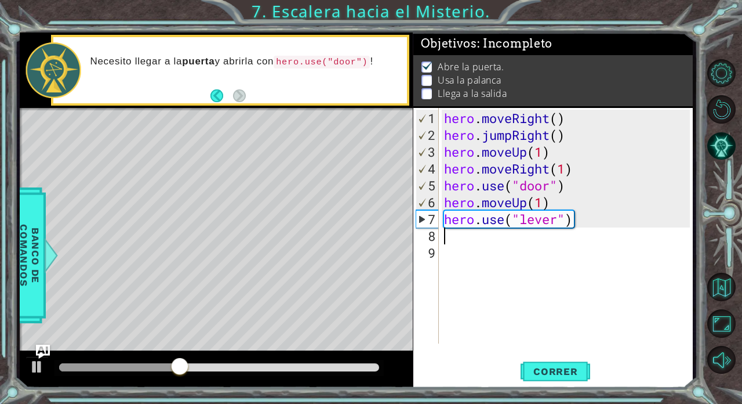
click at [455, 193] on div "hero . moveRight ( ) hero . jumpRight ( ) hero . moveUp ( 1 ) hero . moveRight …" at bounding box center [569, 244] width 254 height 269
click at [455, 198] on div "hero . moveRight ( ) hero . jumpRight ( ) hero . moveUp ( 1 ) hero . moveRight …" at bounding box center [569, 244] width 254 height 269
type textarea "hero.moveUp(2)"
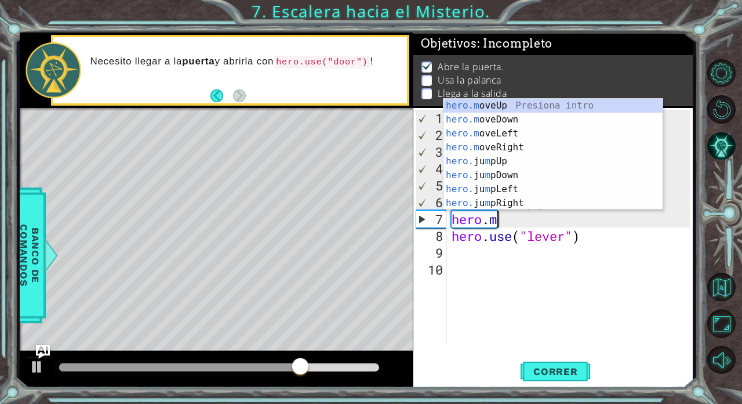
scroll to position [0, 2]
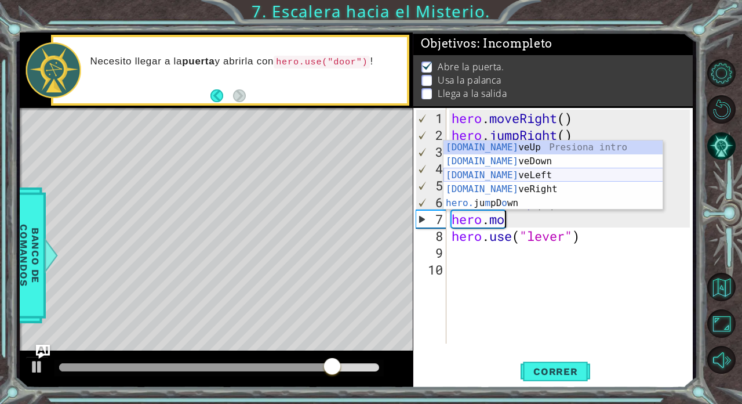
click at [455, 173] on div "[DOMAIN_NAME] veUp Presiona intro [DOMAIN_NAME] veDown Presiona intro [DOMAIN_N…" at bounding box center [554, 188] width 220 height 97
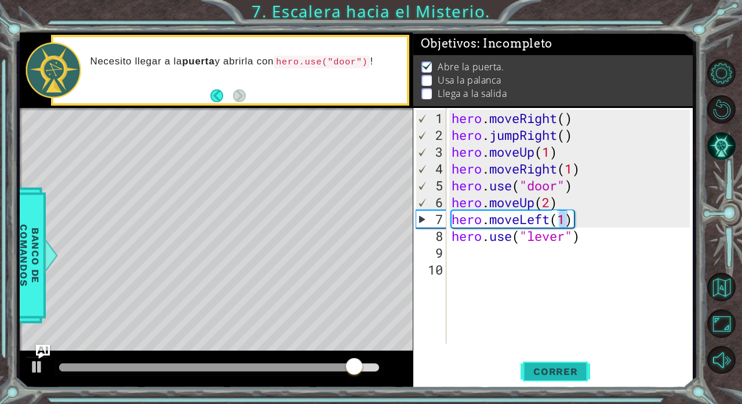
click at [455, 347] on button "Correr" at bounding box center [556, 371] width 70 height 28
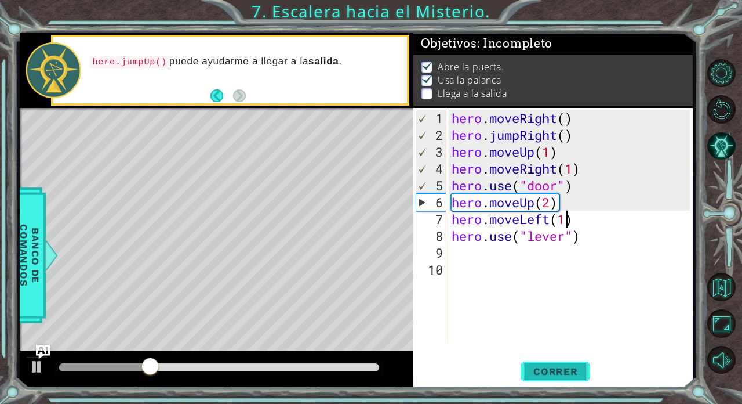
type textarea "hero.use("lever")"
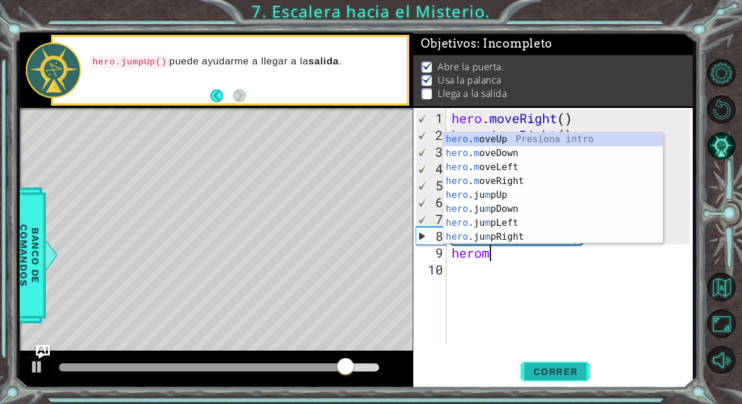
scroll to position [0, 1]
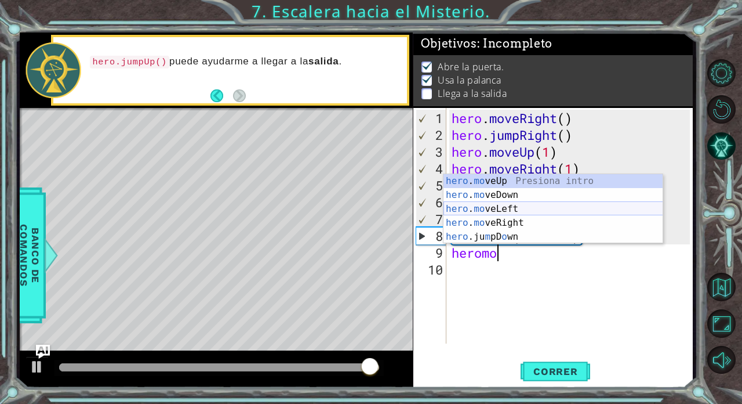
click at [455, 205] on div "hero . mo veUp Presiona intro hero . mo veDown Presiona intro hero . mo veLeft …" at bounding box center [554, 222] width 220 height 97
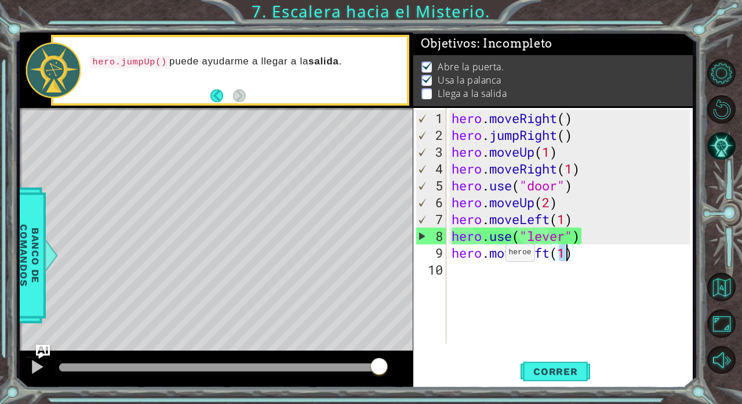
type textarea "hero.moveLeft(2)"
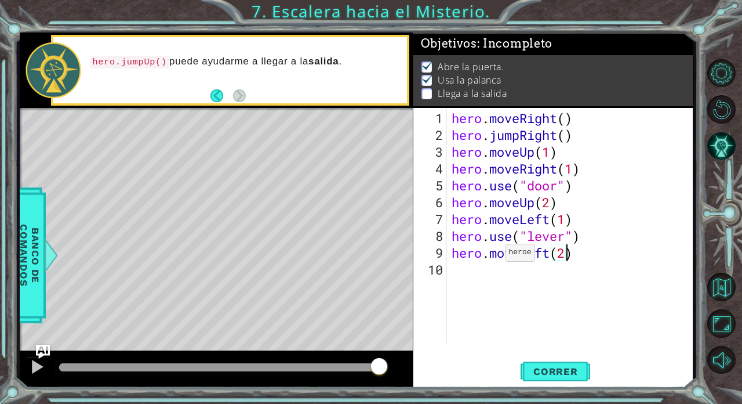
scroll to position [0, 5]
click at [455, 273] on div "hero . moveRight ( ) hero . jumpRight ( ) hero . moveUp ( 1 ) hero . moveRight …" at bounding box center [573, 244] width 247 height 269
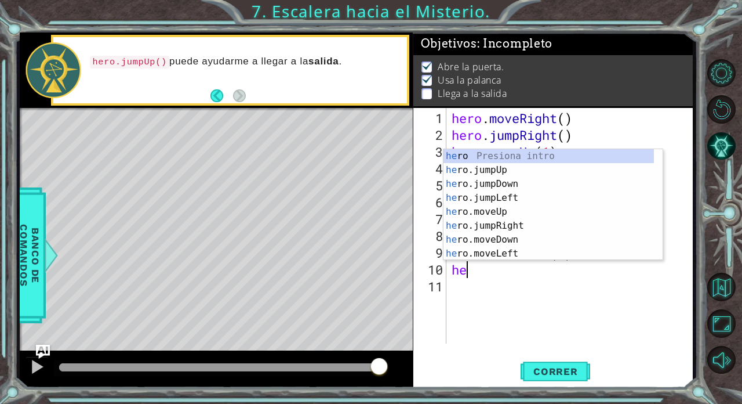
type textarea "hero"
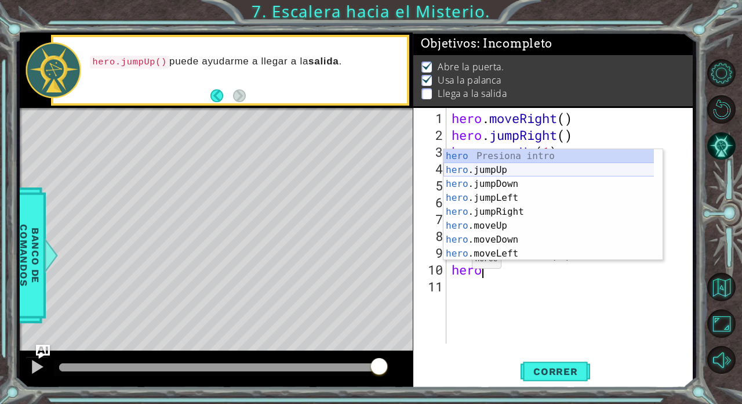
click at [448, 174] on div "hero Presiona intro hero .jumpUp Presiona intro hero .jumpDown Presiona intro h…" at bounding box center [549, 218] width 211 height 139
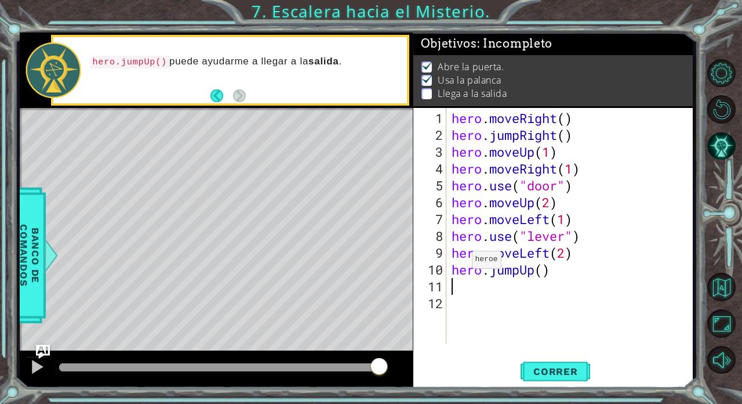
scroll to position [0, 0]
click at [455, 347] on span "Correr" at bounding box center [556, 371] width 68 height 12
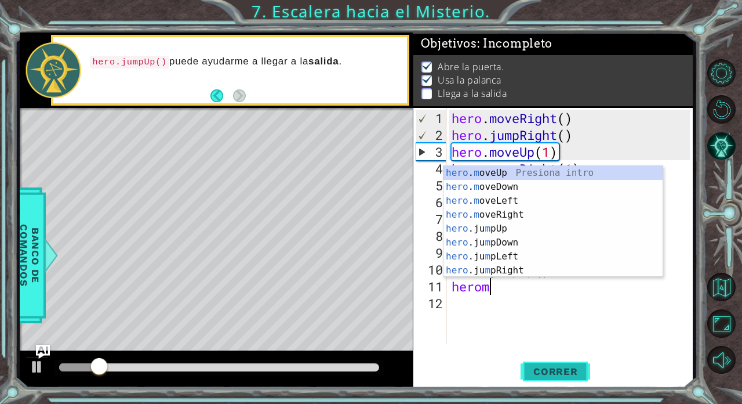
scroll to position [0, 1]
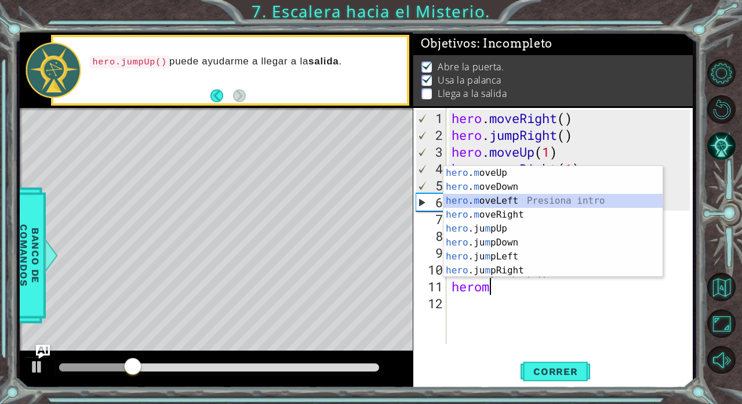
click at [455, 200] on div "hero . m oveUp Presiona intro hero . m oveDown Presiona intro hero . m oveLeft …" at bounding box center [554, 235] width 220 height 139
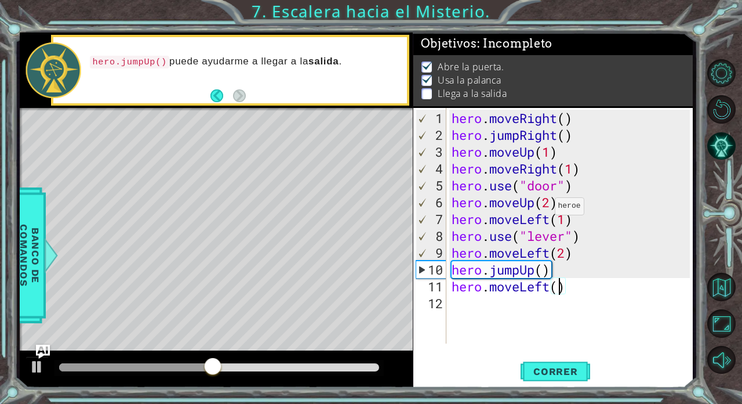
type textarea "hero.moveLeft(2)"
click at [451, 291] on div "hero . moveRight ( ) hero . jumpRight ( ) hero . moveUp ( 1 ) hero . moveRight …" at bounding box center [573, 244] width 247 height 269
click at [454, 310] on div "hero . moveRight ( ) hero . jumpRight ( ) hero . moveUp ( 1 ) hero . moveRight …" at bounding box center [573, 244] width 247 height 269
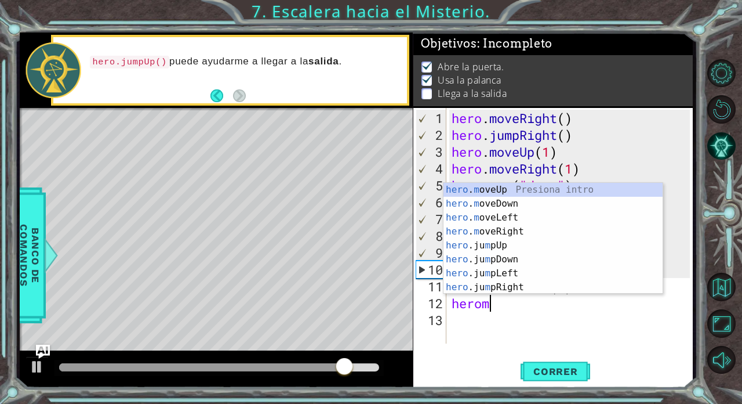
scroll to position [0, 1]
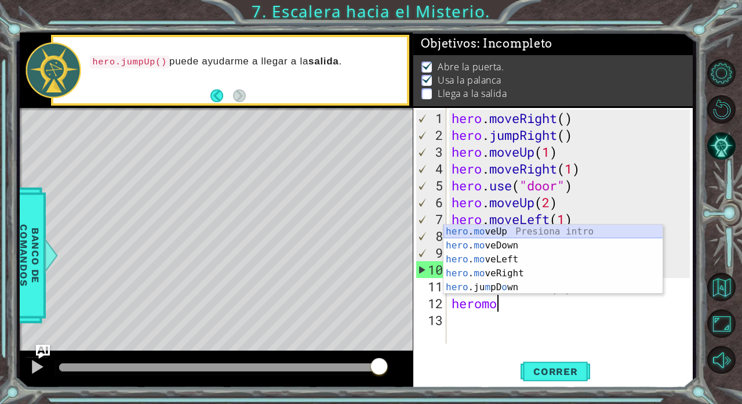
click at [455, 232] on div "hero . mo veUp Presiona intro hero . mo veDown Presiona intro hero . mo veLeft …" at bounding box center [554, 272] width 220 height 97
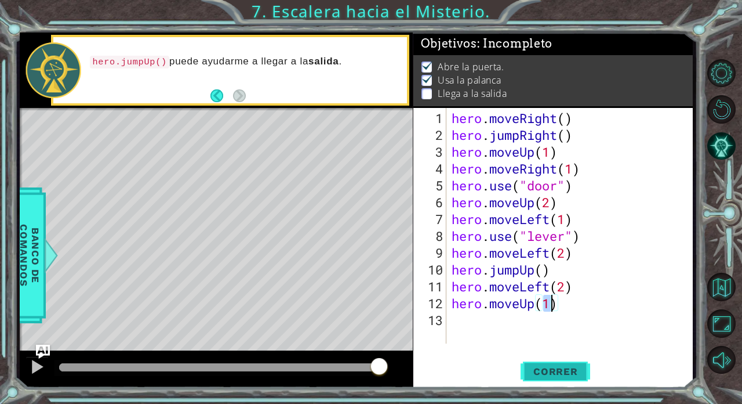
click at [455, 347] on button "Correr" at bounding box center [556, 371] width 70 height 28
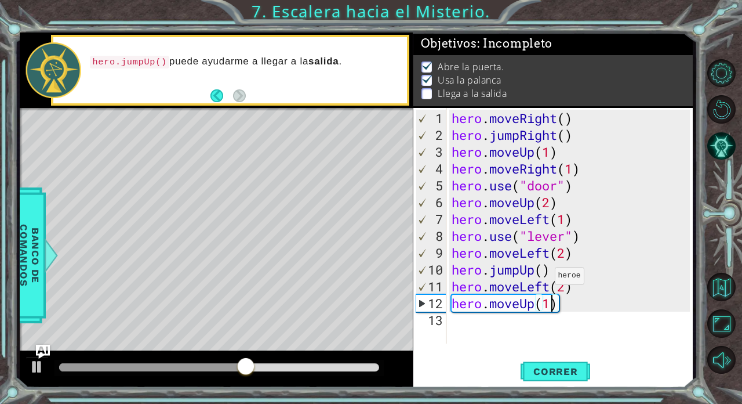
click at [455, 280] on div "hero . moveRight ( ) hero . jumpRight ( ) hero . moveUp ( 1 ) hero . moveRight …" at bounding box center [573, 244] width 247 height 269
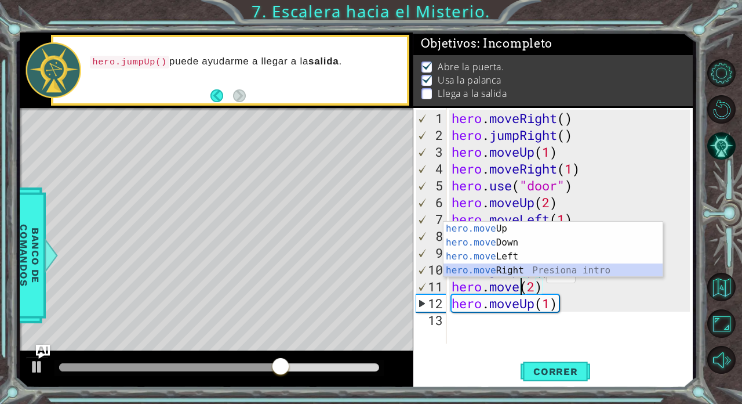
click at [455, 267] on div "hero.move Up Presiona intro hero.move Down Presiona intro hero.move Left Presio…" at bounding box center [554, 264] width 220 height 84
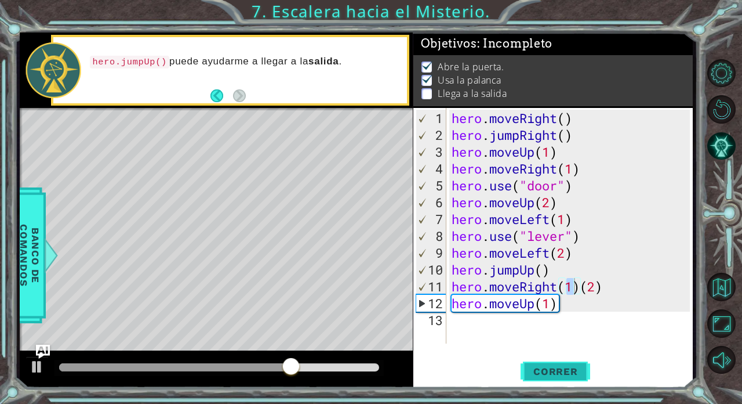
click at [455, 347] on span "Correr" at bounding box center [556, 371] width 68 height 12
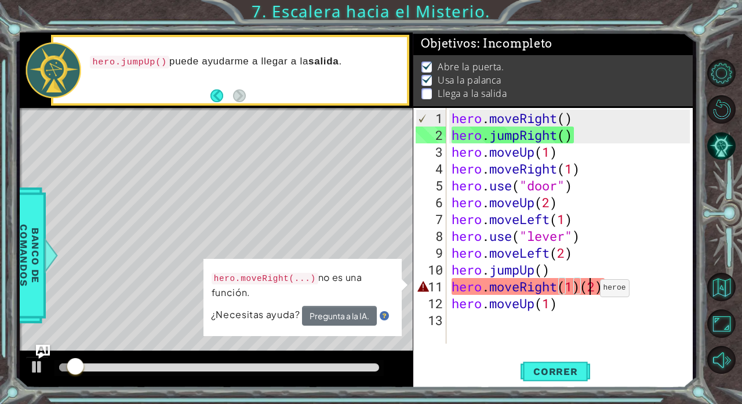
click at [455, 292] on div "hero . moveRight ( ) hero . jumpRight ( ) hero . moveUp ( 1 ) hero . moveRight …" at bounding box center [573, 244] width 247 height 269
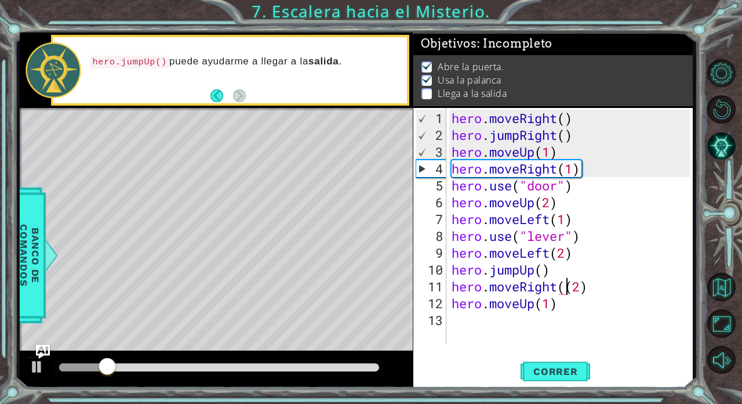
type textarea "hero.moveRight(2)"
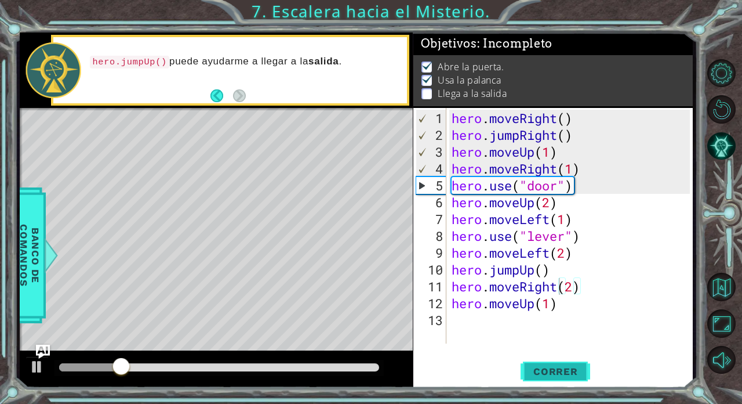
click at [455, 347] on button "Correr" at bounding box center [556, 371] width 70 height 28
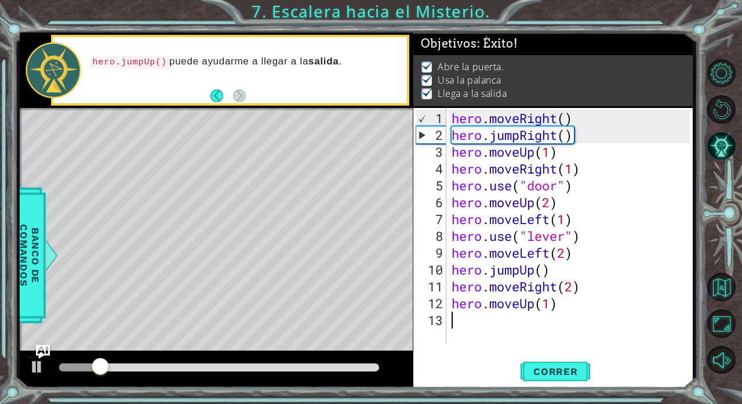
click at [455, 329] on div "hero . moveRight ( ) hero . jumpRight ( ) hero . moveUp ( 1 ) hero . moveRight …" at bounding box center [573, 244] width 247 height 269
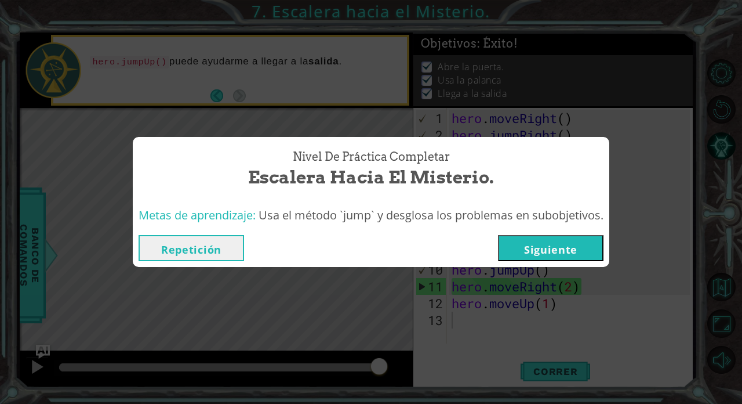
click at [455, 242] on button "Siguiente" at bounding box center [551, 248] width 106 height 26
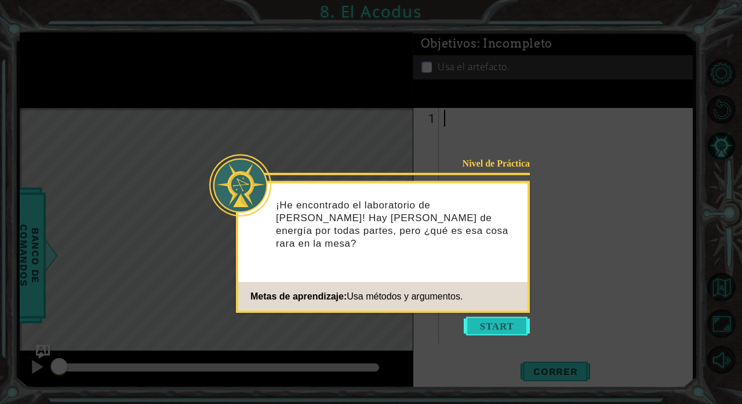
click at [455, 327] on button "Start" at bounding box center [497, 326] width 66 height 19
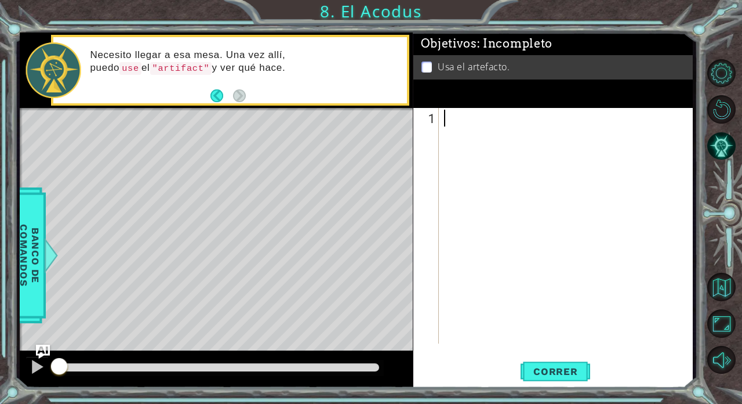
click at [455, 280] on div at bounding box center [569, 244] width 254 height 269
click at [218, 92] on button "Back" at bounding box center [222, 95] width 23 height 13
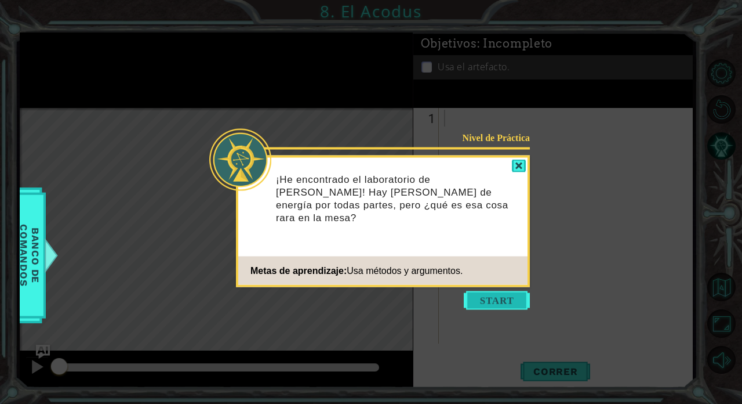
click at [455, 303] on button "Start" at bounding box center [497, 300] width 66 height 19
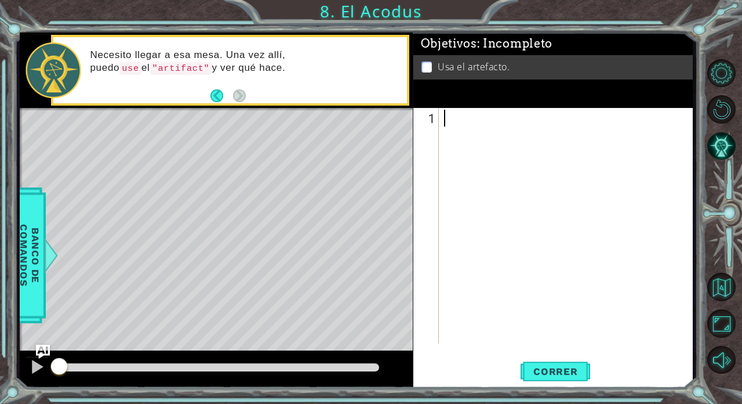
type textarea "h"
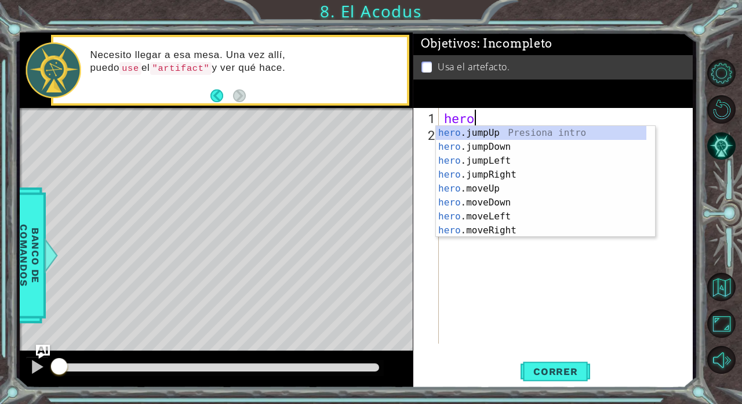
scroll to position [0, 1]
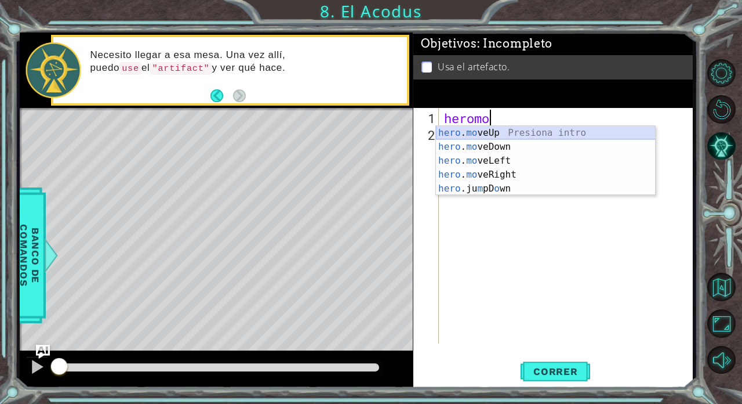
click at [455, 133] on div "hero . mo veUp Presiona intro hero . mo veDown Presiona intro hero . mo veLeft …" at bounding box center [546, 174] width 220 height 97
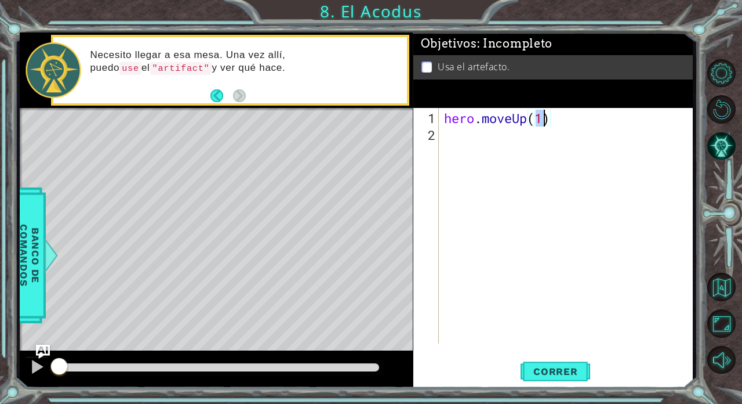
type textarea "hero.moveUp(2)"
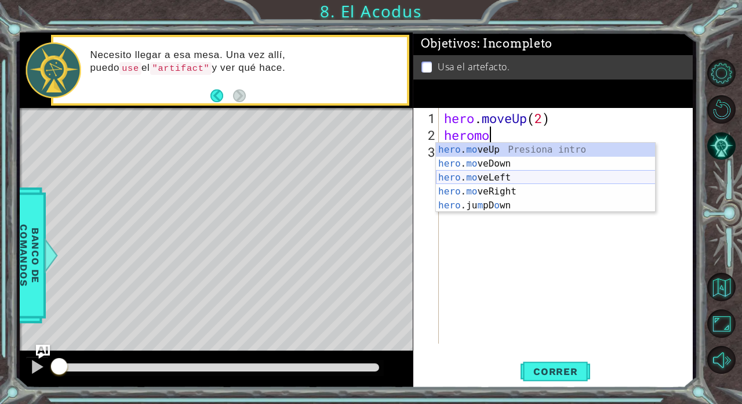
click at [455, 178] on div "hero . mo veUp Presiona intro hero . mo veDown Presiona intro hero . mo veLeft …" at bounding box center [546, 191] width 220 height 97
type textarea "hero.moveLeft(1)"
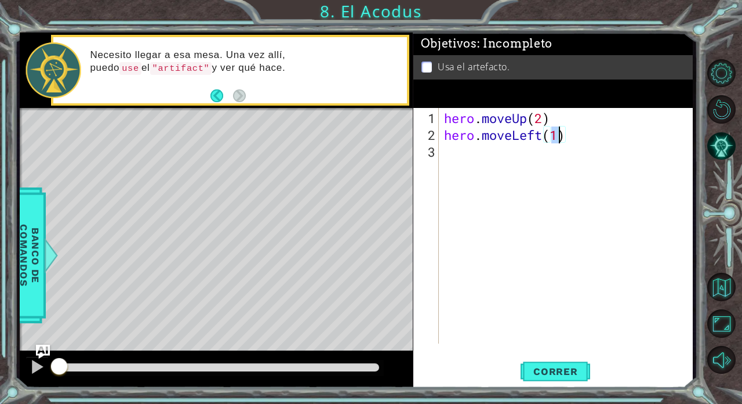
click at [451, 155] on div "hero . moveUp ( 2 ) hero . moveLeft ( 1 )" at bounding box center [569, 244] width 254 height 269
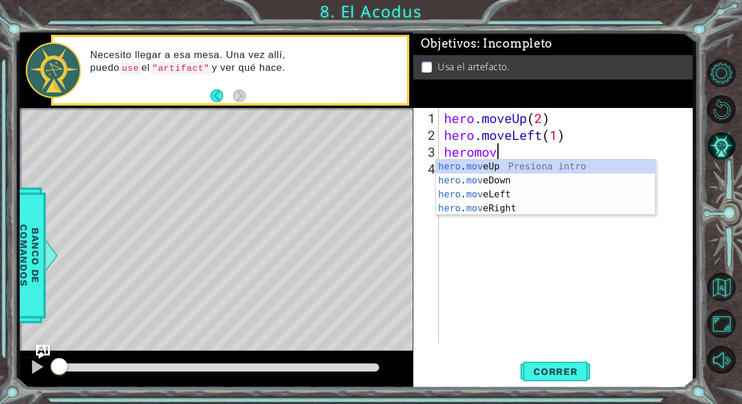
scroll to position [0, 2]
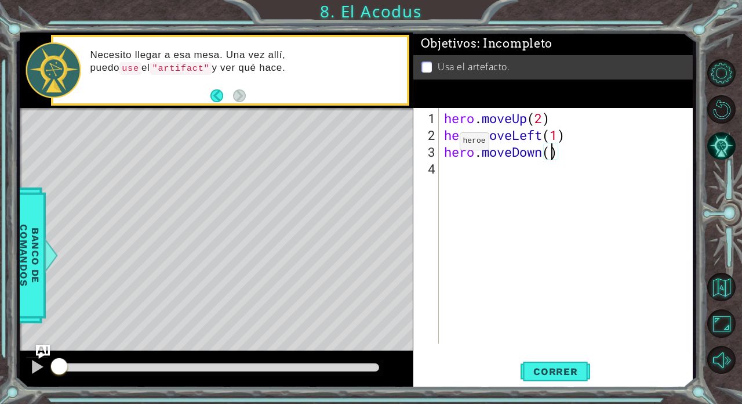
type textarea "hero.moveDown(2)"
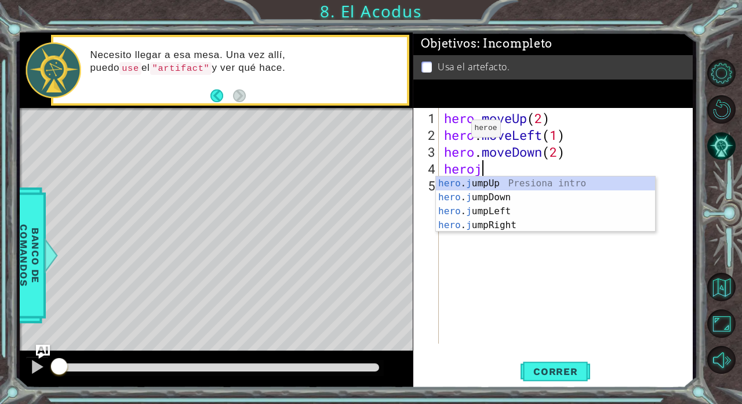
scroll to position [0, 1]
type textarea "heroju"
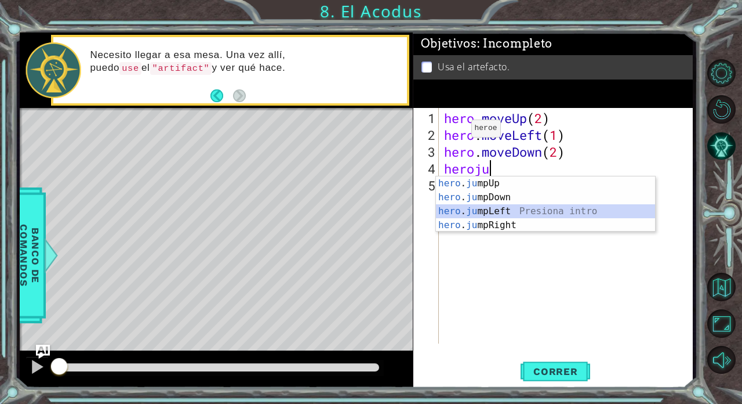
click at [453, 210] on div "hero . ju mpUp Presiona intro hero . ju mpDown Presiona intro hero . ju mpLeft …" at bounding box center [546, 218] width 220 height 84
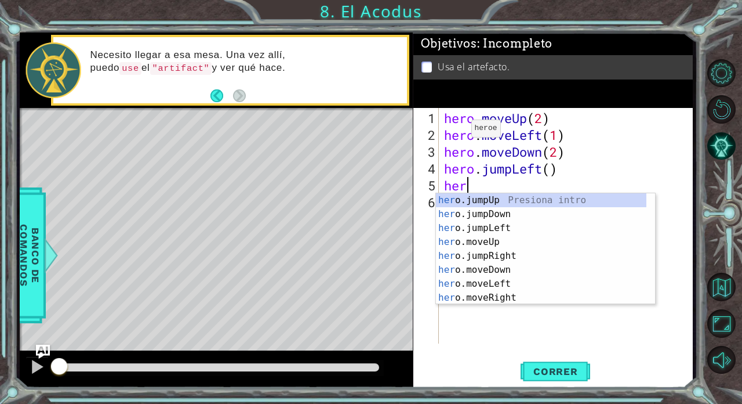
scroll to position [0, 0]
click at [455, 237] on div "her o.jumpUp Presiona intro her o.jumpDown Presiona intro her o.jumpLeft Presio…" at bounding box center [541, 262] width 211 height 139
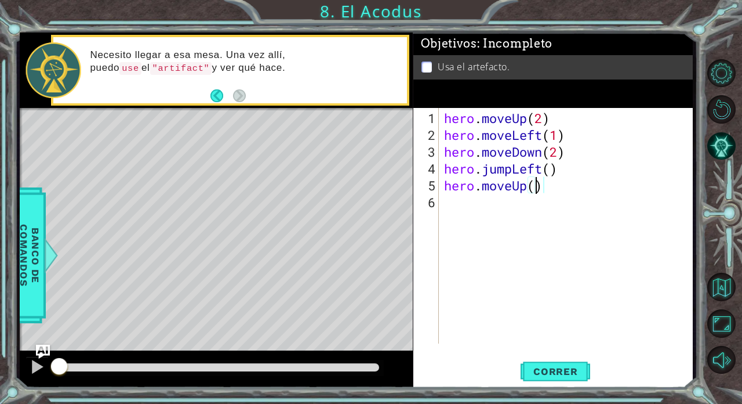
type textarea "hero.moveUp(2)"
click at [447, 208] on div "hero . moveUp ( 2 ) hero . moveLeft ( 1 ) hero . moveDown ( 2 ) hero . jumpLeft…" at bounding box center [569, 244] width 254 height 269
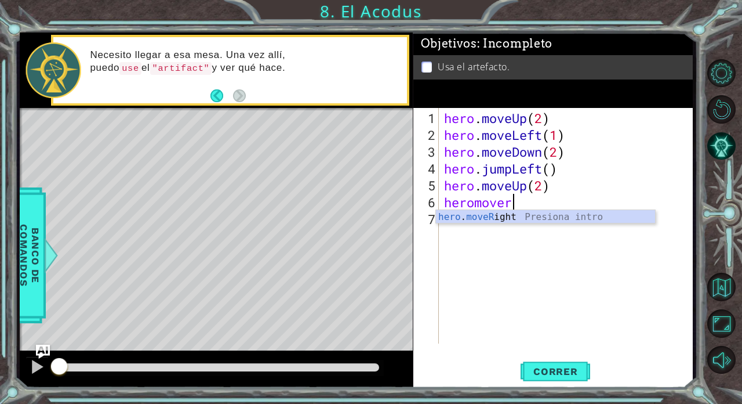
scroll to position [0, 3]
click at [455, 215] on div "hero . moveRi ght Presiona intro" at bounding box center [546, 231] width 220 height 42
type textarea "hero.moveRight(1)"
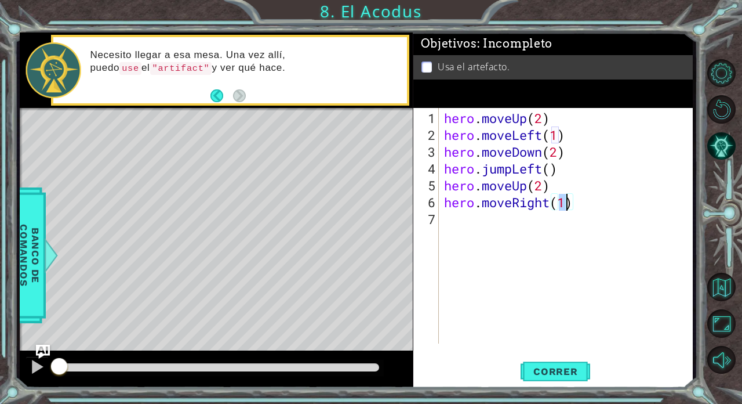
click at [455, 236] on div "hero . moveUp ( 2 ) hero . moveLeft ( 1 ) hero . moveDown ( 2 ) hero . jumpLeft…" at bounding box center [569, 244] width 254 height 269
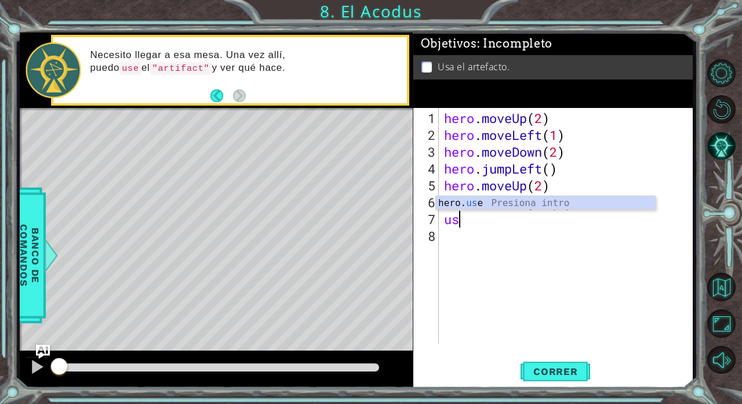
scroll to position [0, 0]
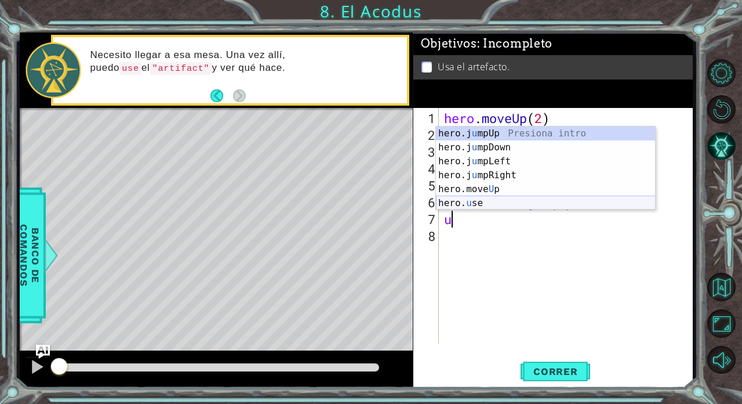
click at [455, 202] on div "hero.j u mpUp Presiona intro hero.j u mpDown Presiona intro hero.j u mpLeft Pre…" at bounding box center [546, 181] width 220 height 111
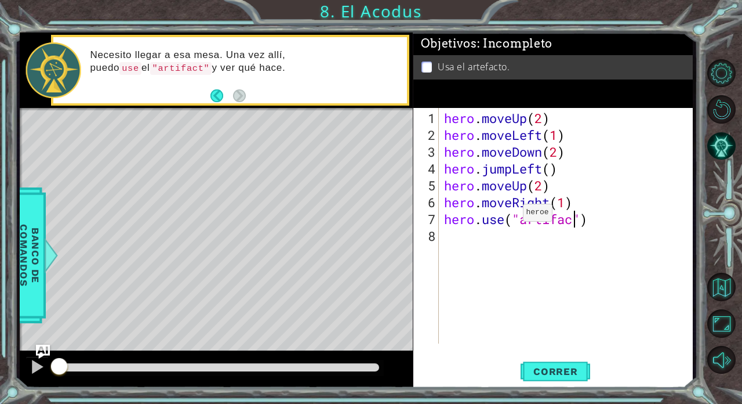
scroll to position [0, 6]
type textarea "hero.use("artifact")"
click at [455, 347] on button "Correr" at bounding box center [556, 371] width 70 height 28
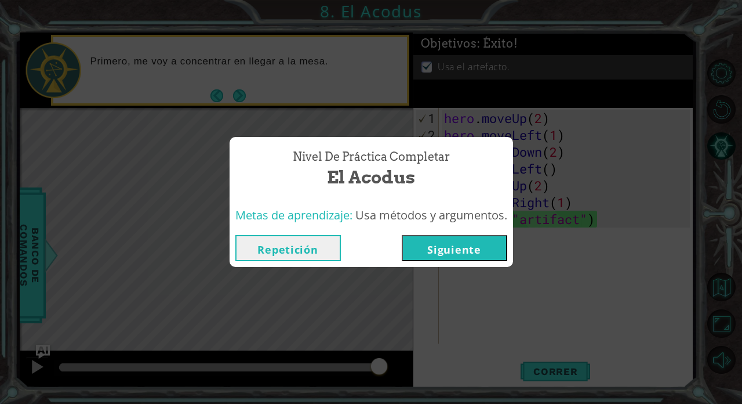
click at [455, 236] on button "Siguiente" at bounding box center [455, 248] width 106 height 26
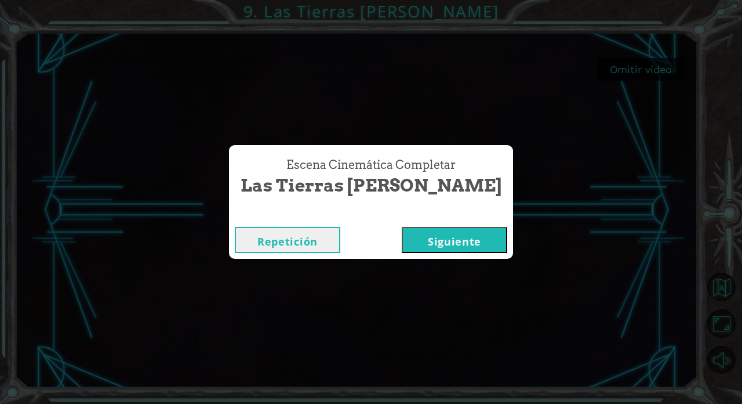
click at [420, 236] on button "Siguiente" at bounding box center [455, 240] width 106 height 26
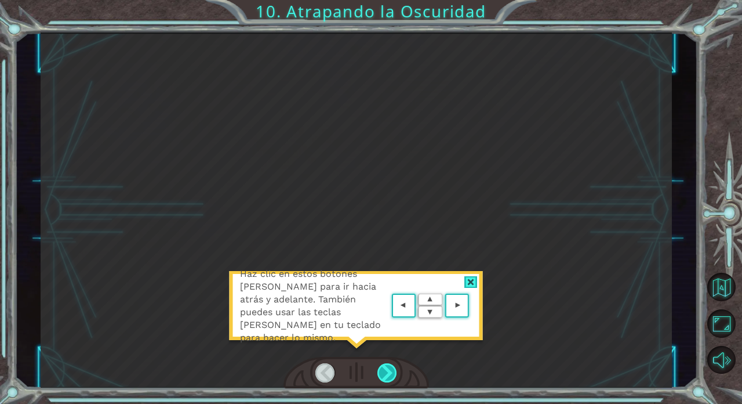
click at [387, 347] on div at bounding box center [388, 372] width 20 height 19
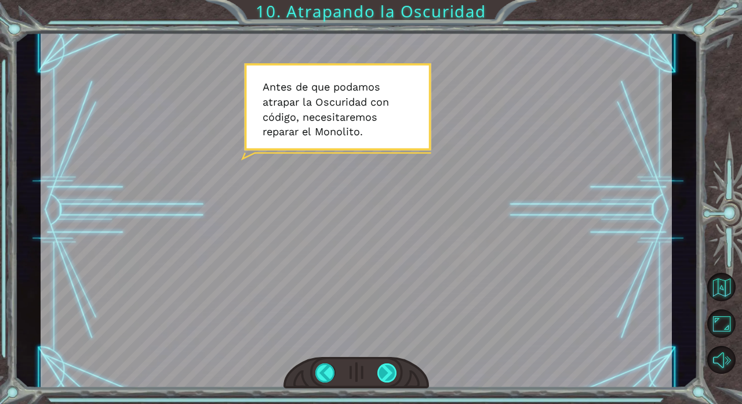
click at [382, 347] on div at bounding box center [388, 372] width 20 height 19
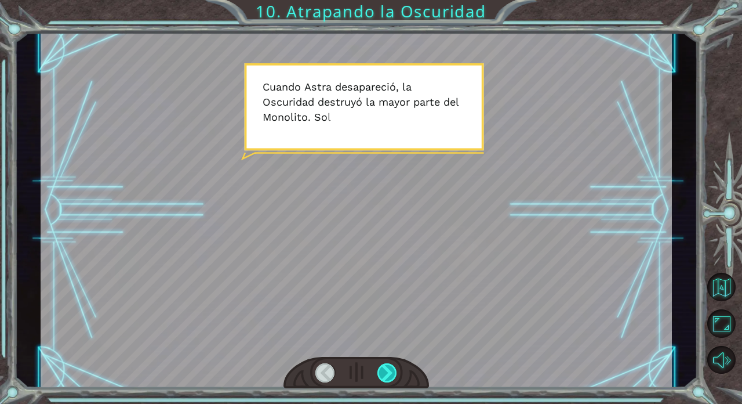
click at [382, 347] on div at bounding box center [388, 372] width 20 height 19
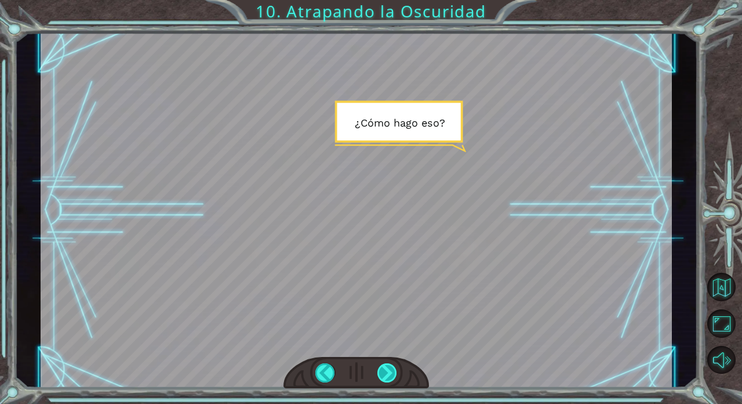
click at [382, 347] on div at bounding box center [388, 372] width 20 height 19
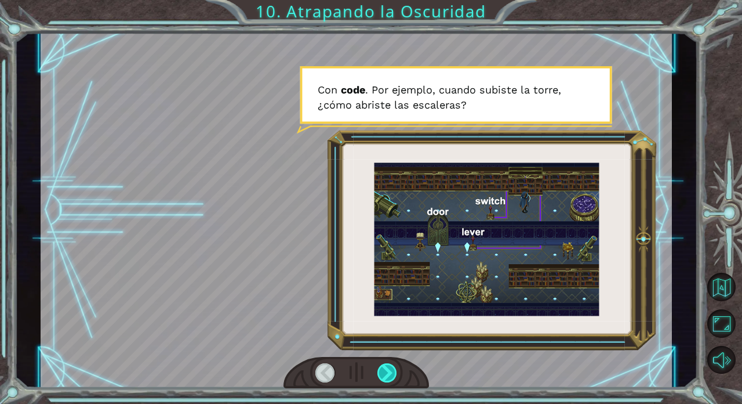
click at [384, 347] on div at bounding box center [388, 372] width 20 height 19
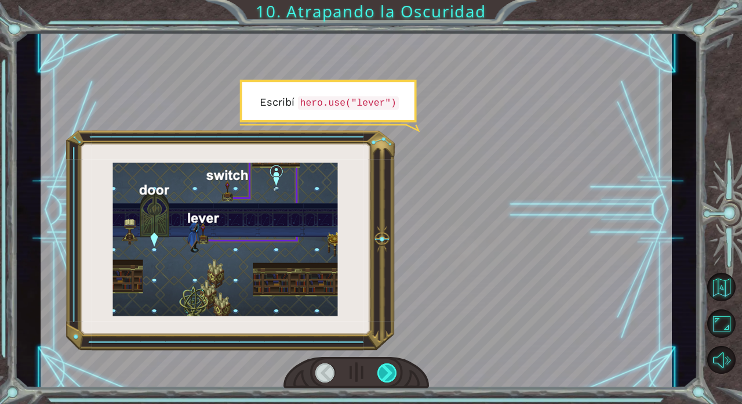
click at [384, 347] on div at bounding box center [388, 372] width 20 height 19
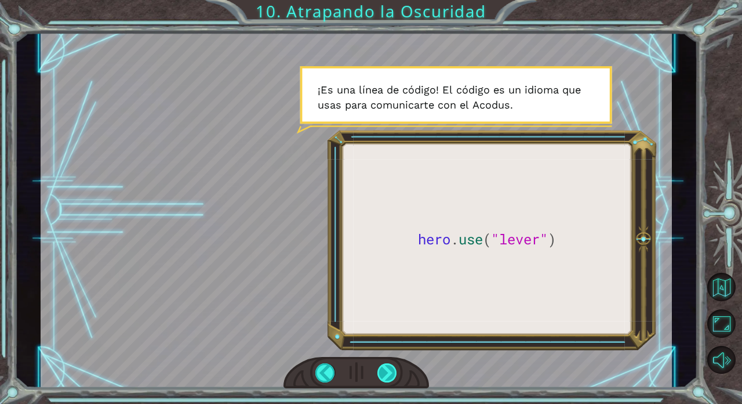
click at [389, 347] on div at bounding box center [388, 372] width 20 height 19
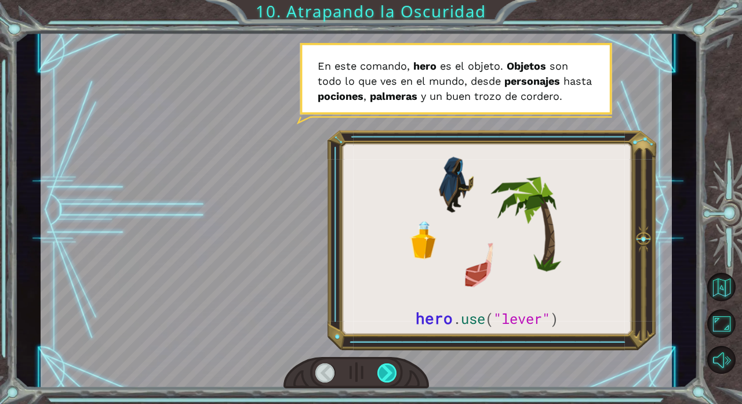
click at [389, 347] on div at bounding box center [388, 372] width 20 height 19
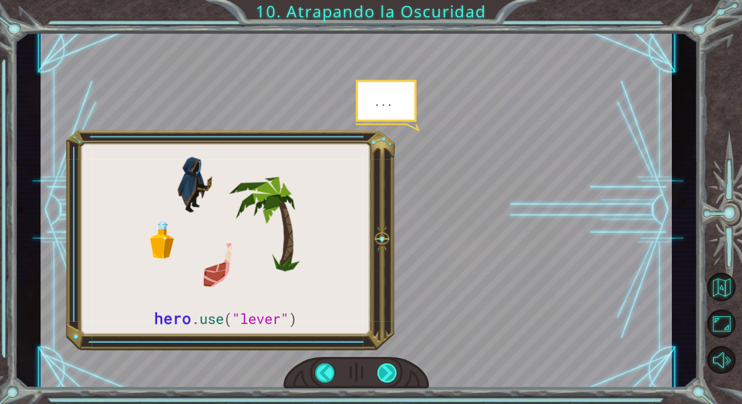
click at [389, 347] on div at bounding box center [388, 372] width 20 height 19
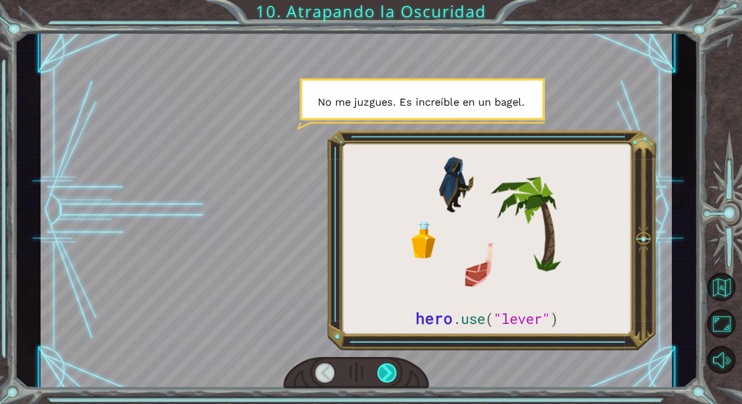
click at [389, 347] on div at bounding box center [388, 372] width 20 height 19
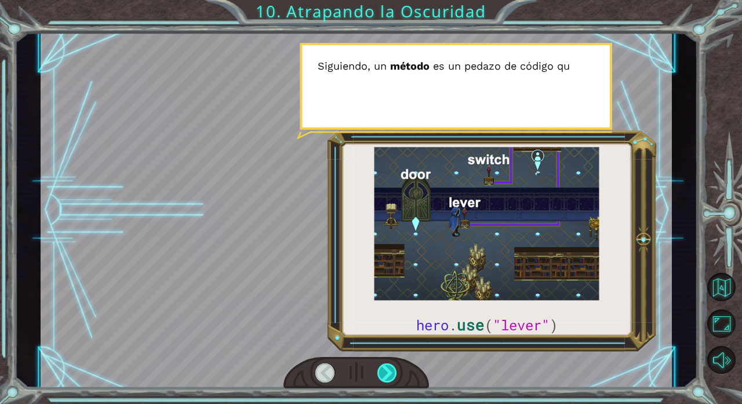
click at [389, 347] on div at bounding box center [388, 372] width 20 height 19
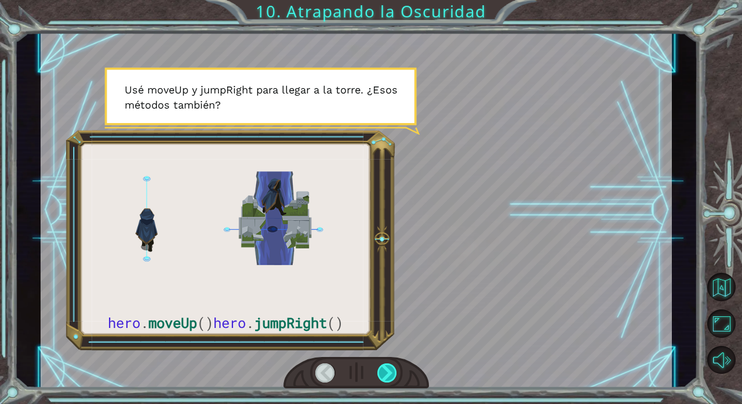
click at [390, 347] on div at bounding box center [388, 372] width 20 height 19
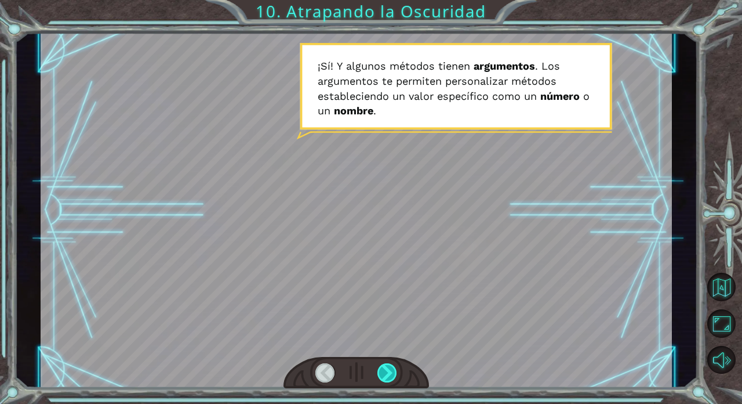
click at [390, 347] on div at bounding box center [388, 372] width 20 height 19
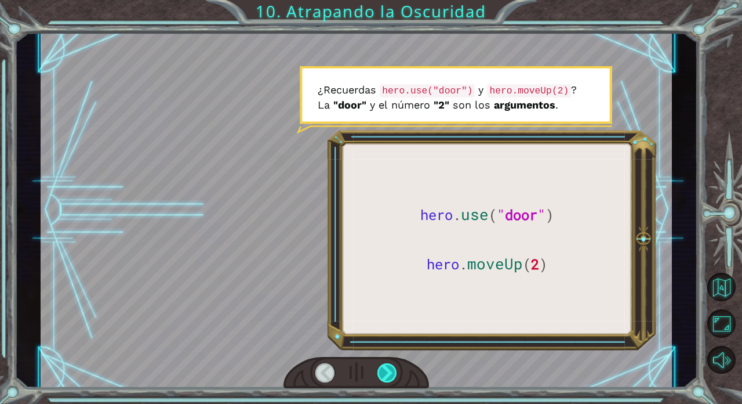
click at [390, 347] on div at bounding box center [388, 372] width 20 height 19
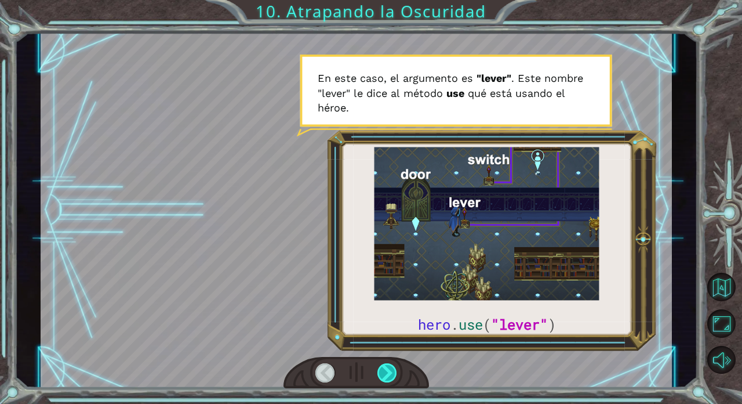
click at [390, 347] on div at bounding box center [388, 372] width 20 height 19
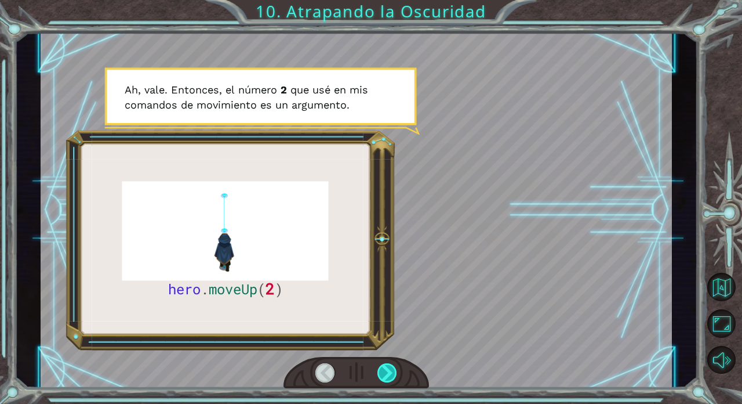
click at [390, 347] on div at bounding box center [388, 372] width 20 height 19
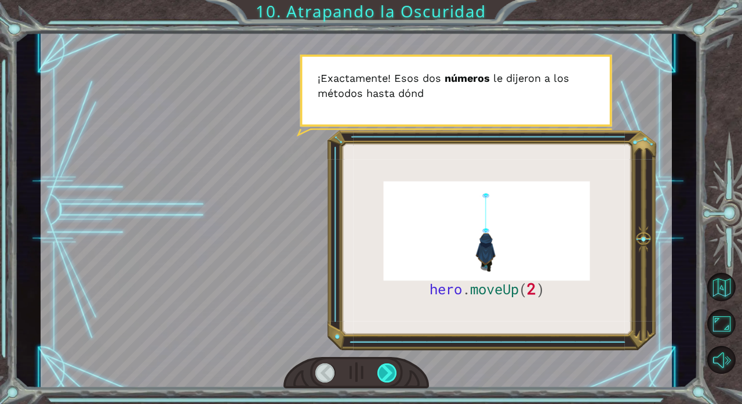
click at [390, 347] on div at bounding box center [388, 372] width 20 height 19
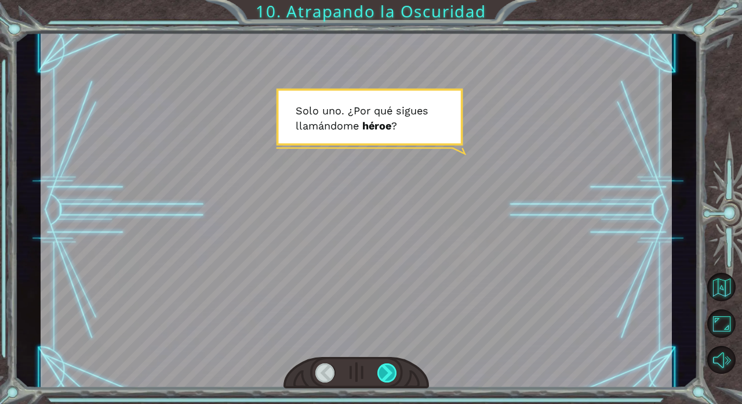
click at [390, 347] on div at bounding box center [388, 372] width 20 height 19
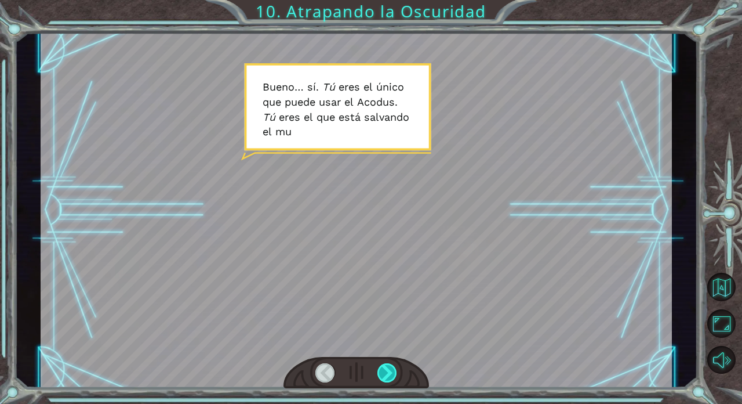
click at [390, 347] on div at bounding box center [388, 372] width 20 height 19
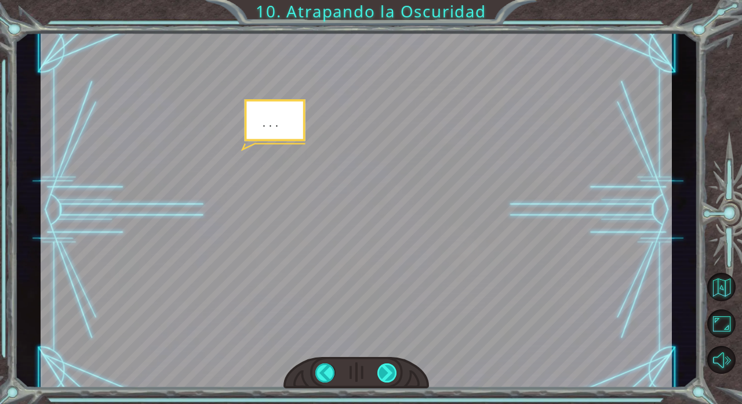
click at [390, 347] on div at bounding box center [388, 372] width 20 height 19
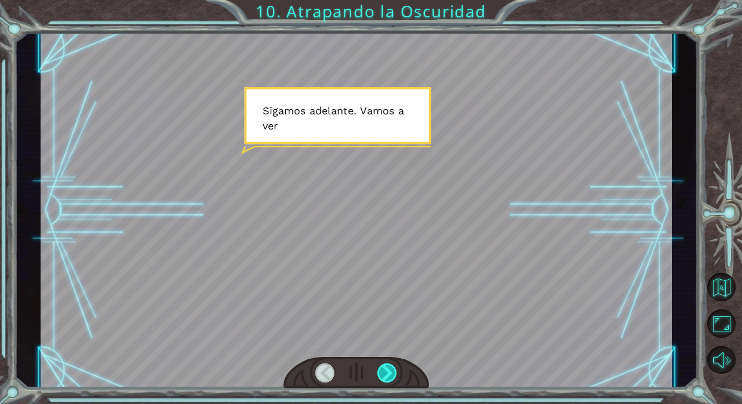
click at [390, 347] on div at bounding box center [388, 372] width 20 height 19
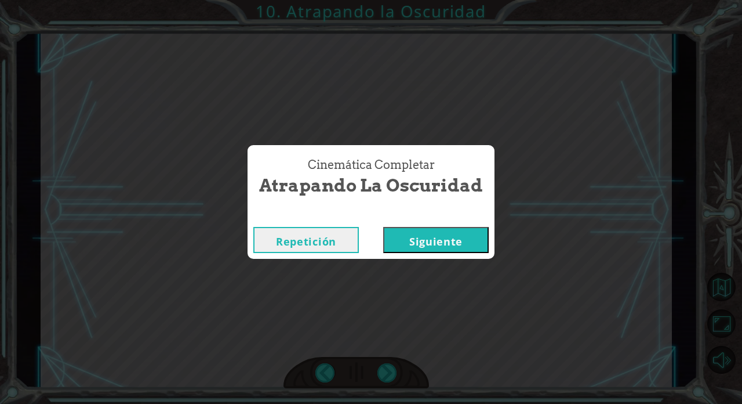
click at [413, 243] on button "Siguiente" at bounding box center [436, 240] width 106 height 26
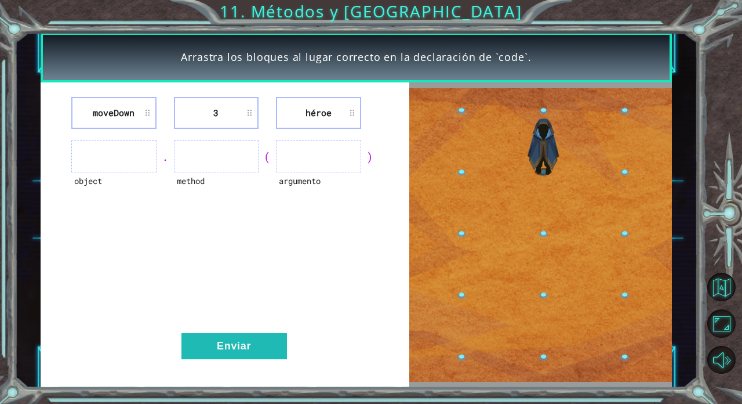
click at [198, 165] on ul at bounding box center [216, 156] width 85 height 32
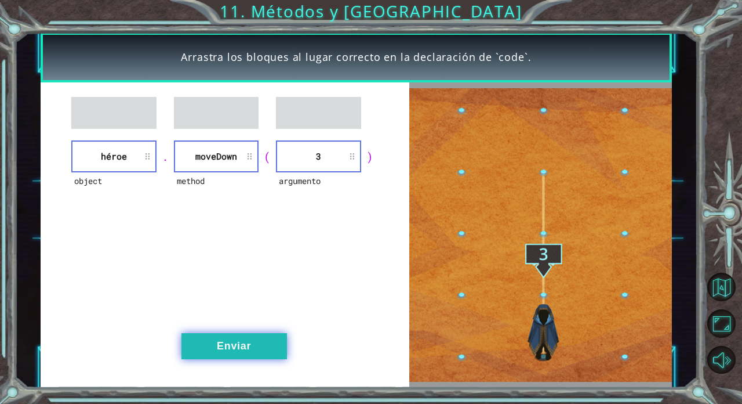
click at [222, 340] on button "Enviar" at bounding box center [235, 346] width 106 height 26
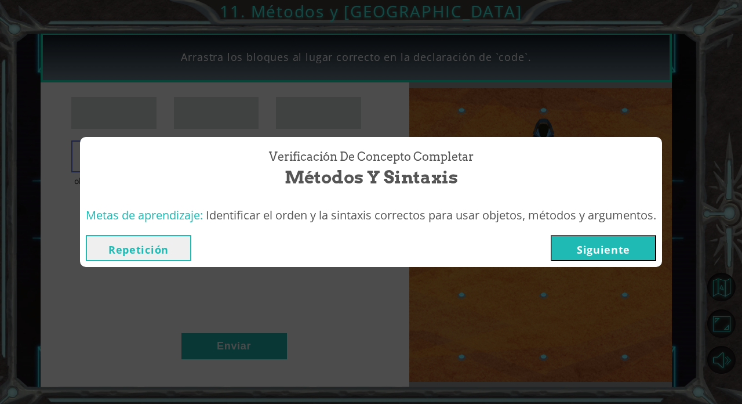
click at [164, 251] on button "Repetición" at bounding box center [139, 248] width 106 height 26
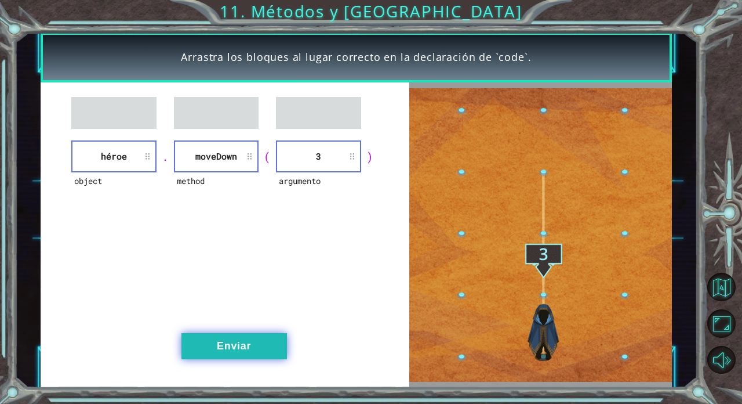
click at [234, 340] on button "Enviar" at bounding box center [235, 346] width 106 height 26
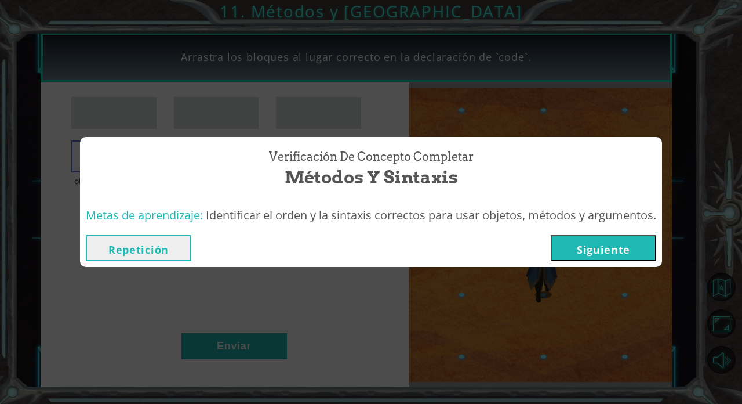
click at [177, 243] on button "Repetición" at bounding box center [139, 248] width 106 height 26
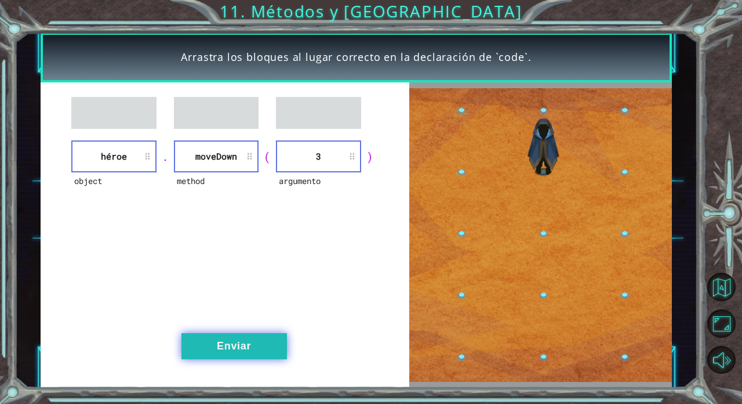
click at [210, 342] on button "Enviar" at bounding box center [235, 346] width 106 height 26
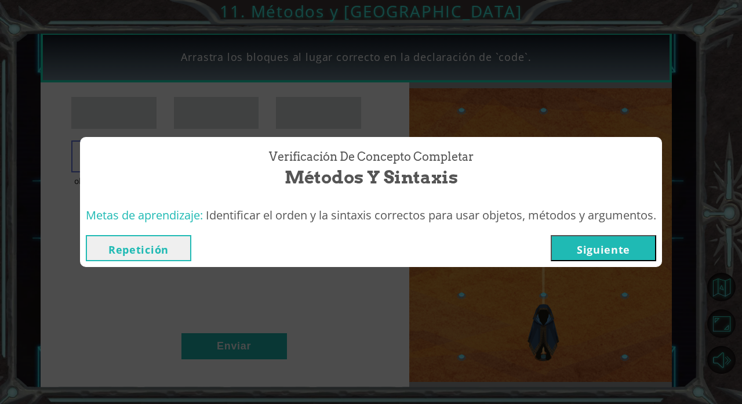
click at [455, 251] on button "Siguiente" at bounding box center [604, 248] width 106 height 26
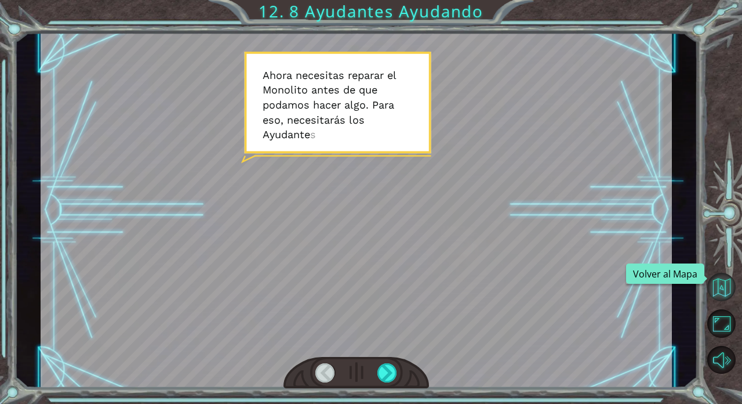
click at [455, 292] on button "Volver al Mapa" at bounding box center [722, 287] width 28 height 28
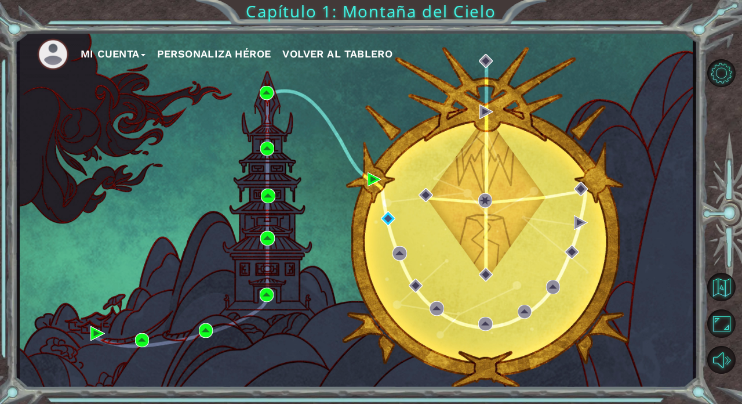
drag, startPoint x: 727, startPoint y: 27, endPoint x: 588, endPoint y: 128, distance: 171.5
click at [455, 128] on div "Mi Cuenta Personaliza Héroe Volver al Tablero Capítulo 1: Montaña del Cielo" at bounding box center [371, 202] width 742 height 404
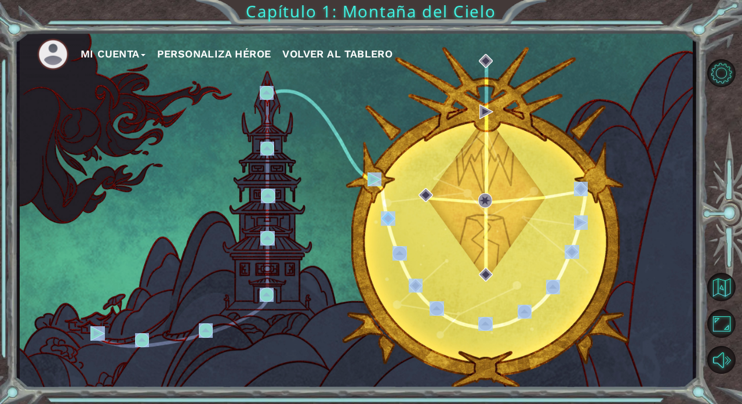
drag, startPoint x: 588, startPoint y: 128, endPoint x: 621, endPoint y: 143, distance: 35.8
click at [455, 143] on div "Mi Cuenta Personaliza Héroe Volver al Tablero" at bounding box center [356, 209] width 673 height 355
click at [150, 270] on div "Mi Cuenta Personaliza Héroe Volver al Tablero" at bounding box center [356, 209] width 673 height 355
